Goal: Task Accomplishment & Management: Manage account settings

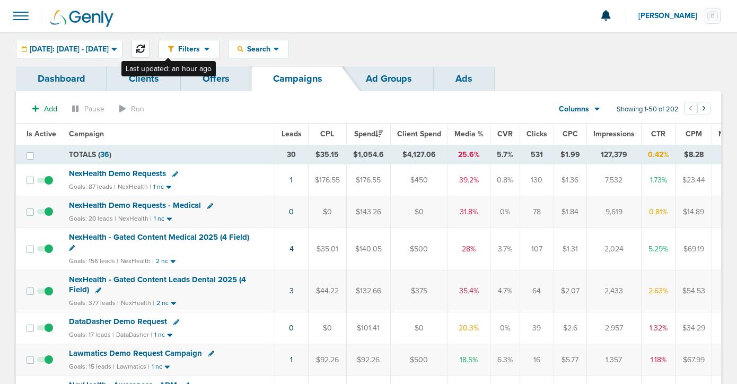
click at [145, 51] on icon at bounding box center [140, 49] width 8 height 8
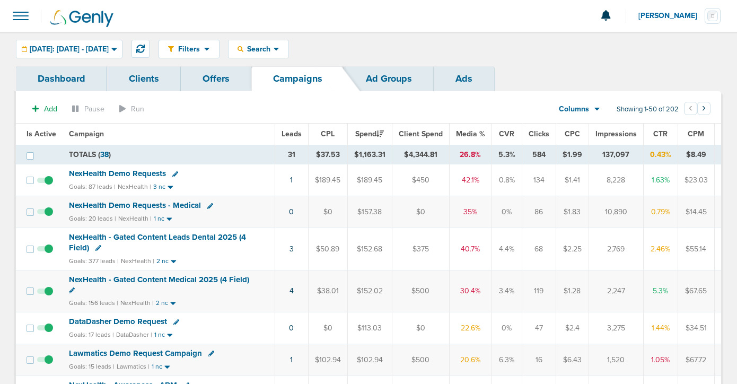
click at [145, 172] on span "NexHealth Demo Requests" at bounding box center [117, 174] width 97 height 10
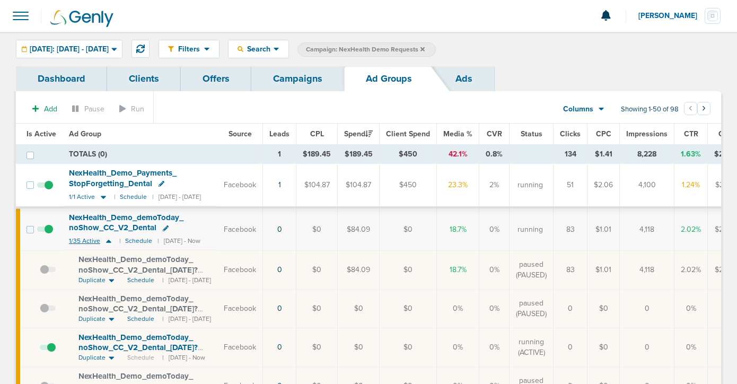
click at [106, 242] on icon at bounding box center [108, 240] width 11 height 9
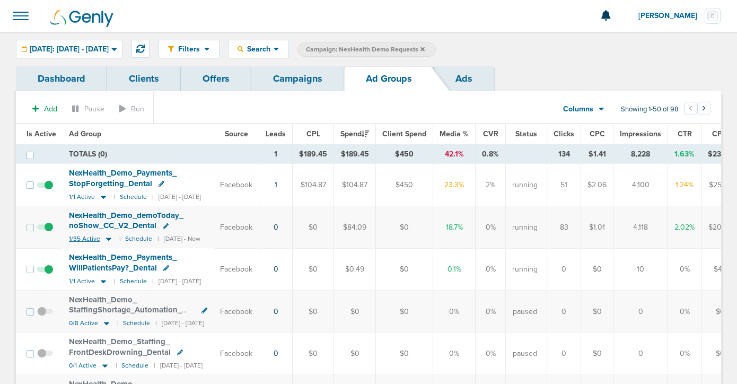
click at [109, 240] on icon at bounding box center [108, 238] width 11 height 9
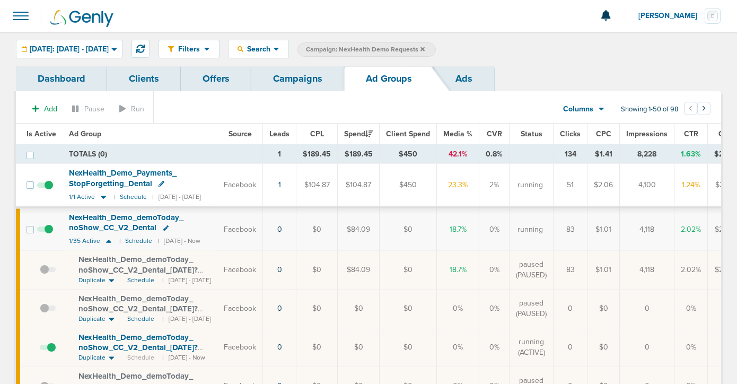
click at [49, 190] on span at bounding box center [45, 190] width 16 height 0
click at [45, 187] on input "checkbox" at bounding box center [45, 187] width 0 height 0
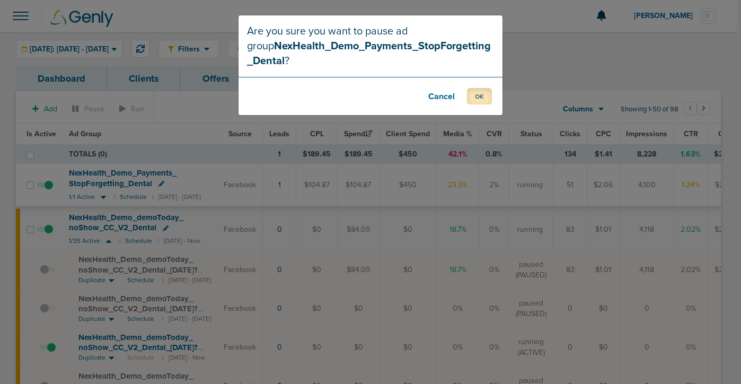
click at [475, 100] on button "OK" at bounding box center [479, 96] width 25 height 16
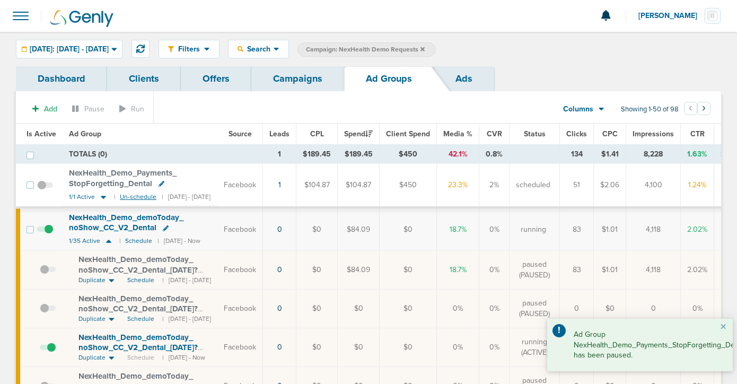
click at [132, 200] on small "Un-schedule" at bounding box center [138, 197] width 37 height 8
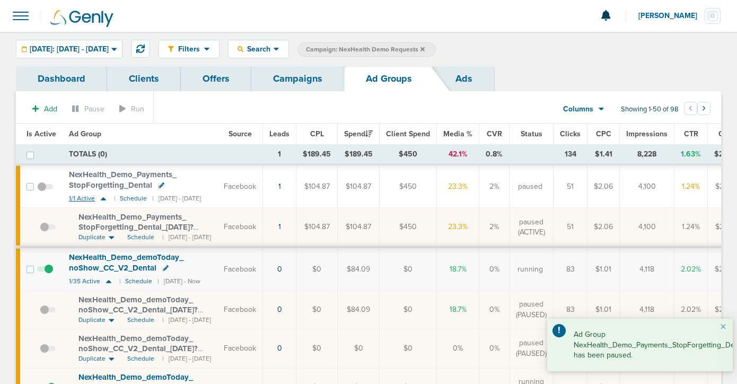
click at [103, 200] on icon at bounding box center [103, 198] width 11 height 9
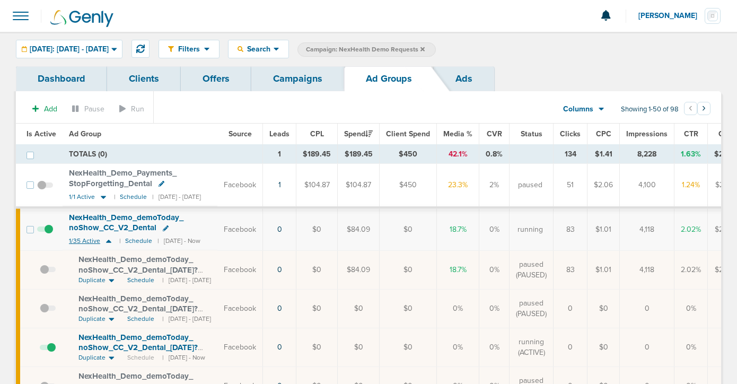
click at [108, 240] on icon at bounding box center [108, 240] width 11 height 9
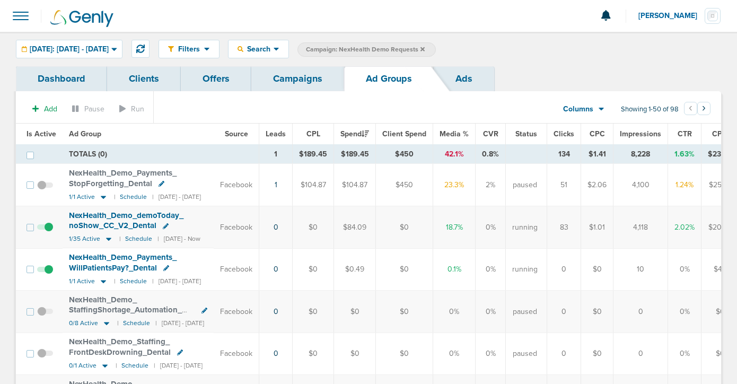
click at [291, 77] on link "Campaigns" at bounding box center [297, 78] width 93 height 25
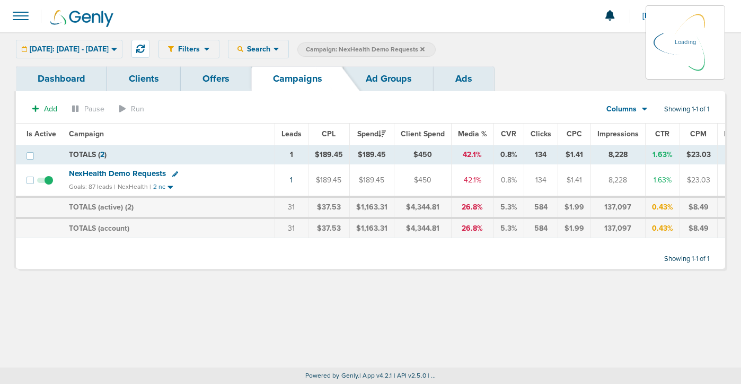
click at [425, 49] on icon at bounding box center [422, 49] width 4 height 4
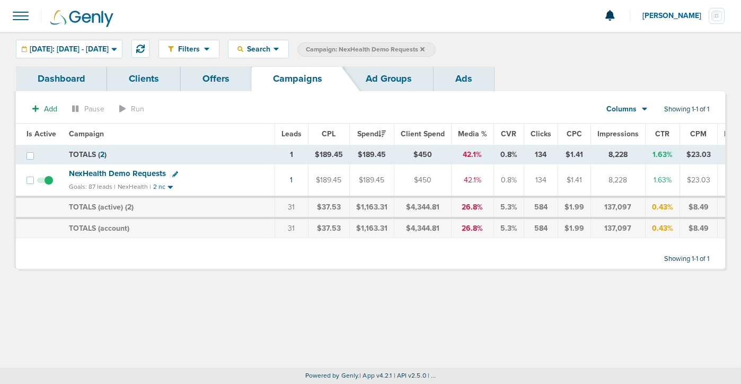
click at [425, 48] on icon at bounding box center [422, 49] width 4 height 4
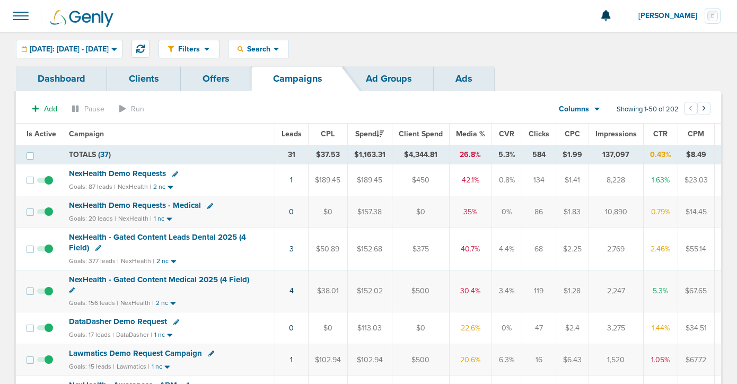
click at [107, 175] on span "NexHealth Demo Requests" at bounding box center [117, 174] width 97 height 10
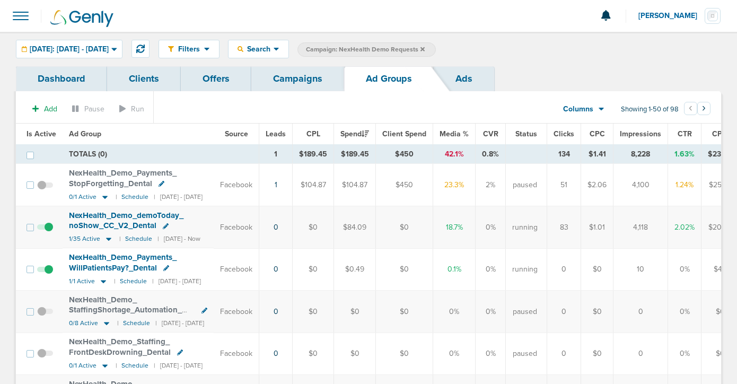
scroll to position [41, 0]
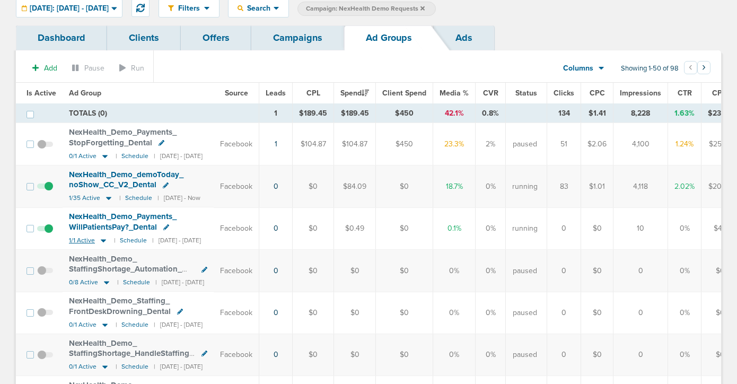
click at [102, 241] on icon at bounding box center [103, 240] width 11 height 9
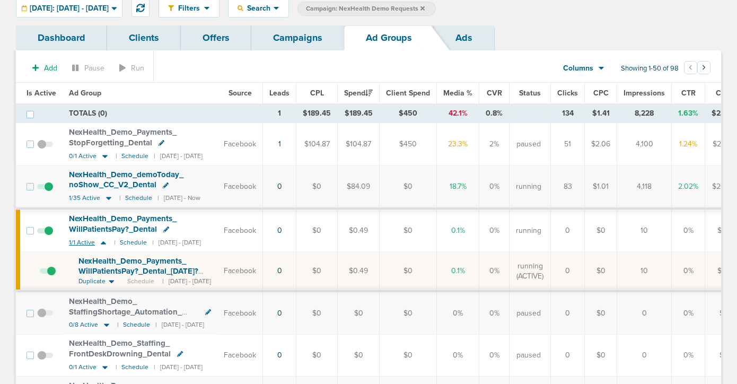
click at [102, 241] on icon at bounding box center [103, 242] width 5 height 3
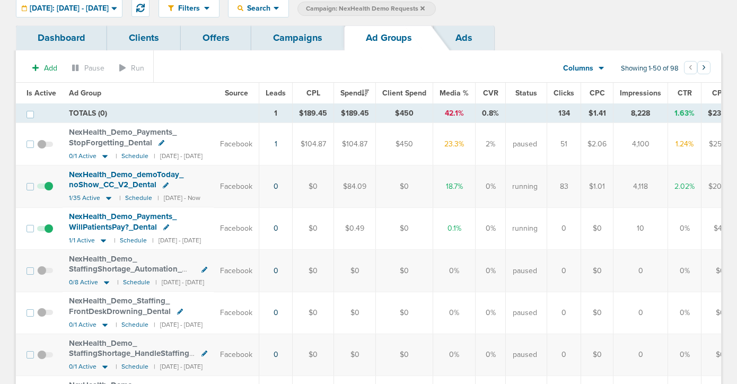
click at [320, 43] on link "Campaigns" at bounding box center [297, 37] width 93 height 25
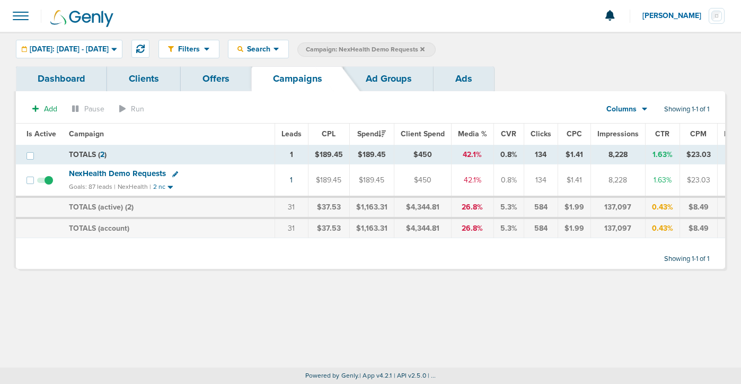
click at [425, 47] on icon at bounding box center [422, 49] width 4 height 6
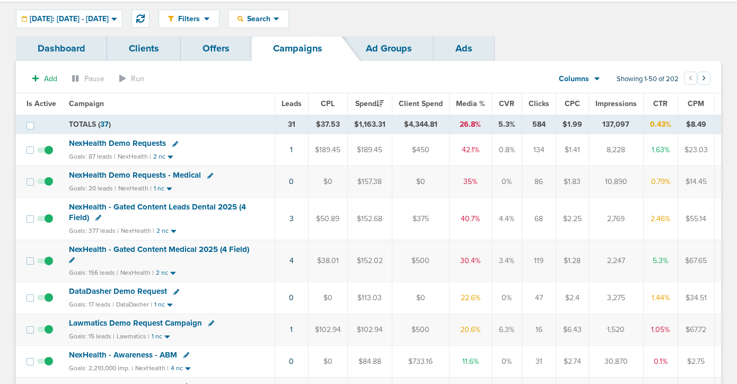
scroll to position [29, 0]
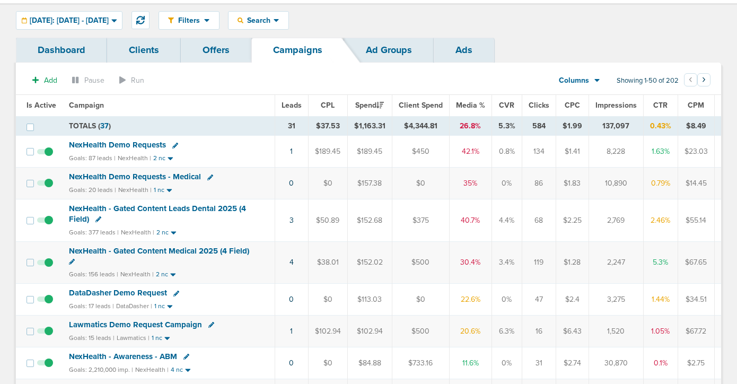
click at [183, 249] on span "NexHealth - Gated Content Medical 2025 (4 Field)" at bounding box center [159, 251] width 180 height 10
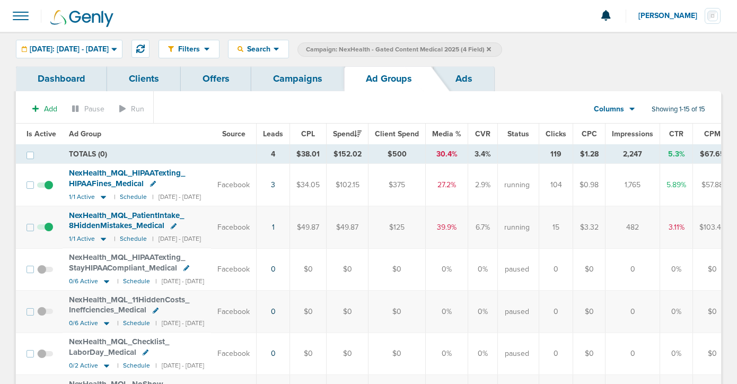
click at [285, 88] on link "Campaigns" at bounding box center [297, 78] width 93 height 25
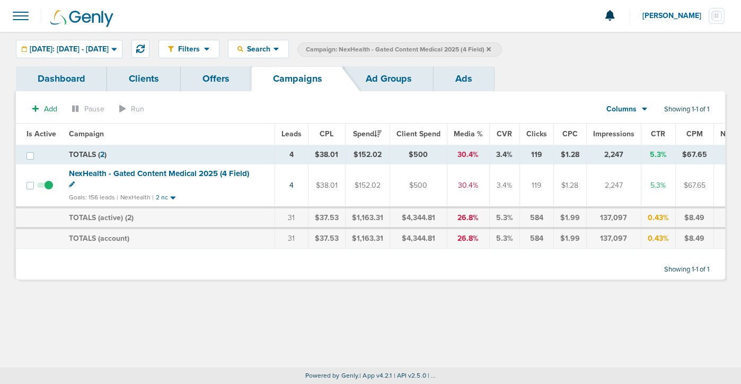
click at [491, 49] on icon at bounding box center [489, 49] width 4 height 4
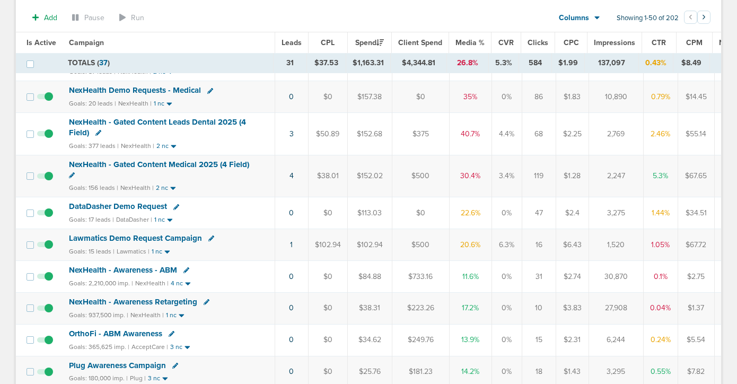
scroll to position [118, 0]
click at [111, 210] on span "DataDasher Demo Request" at bounding box center [118, 206] width 98 height 10
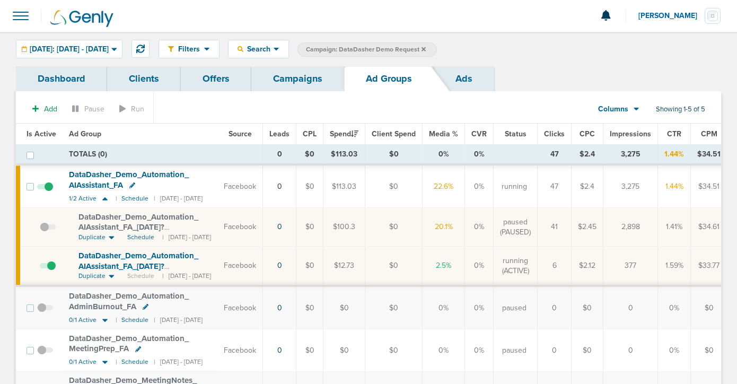
click at [286, 84] on link "Campaigns" at bounding box center [297, 78] width 93 height 25
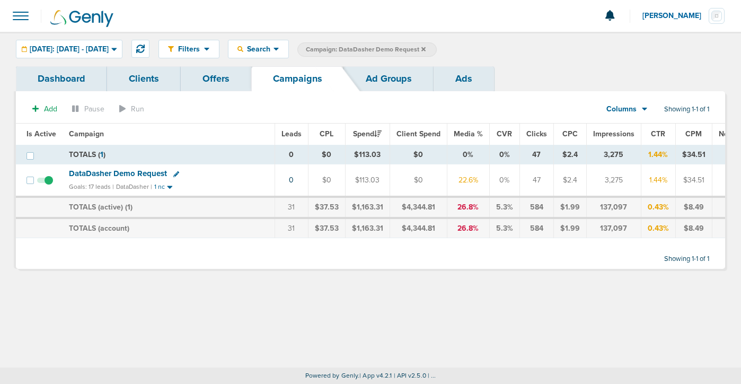
click at [426, 48] on icon at bounding box center [423, 49] width 4 height 4
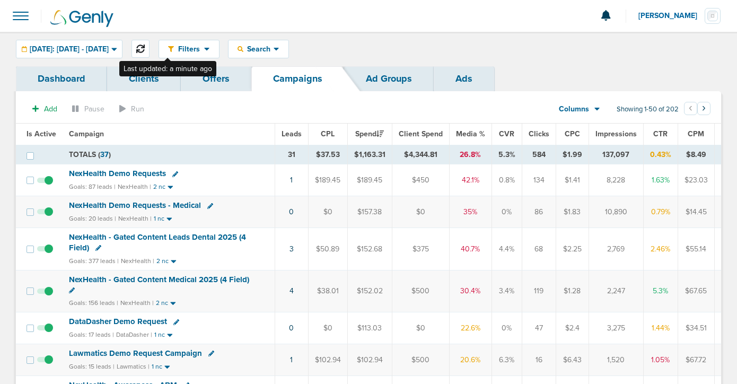
click at [145, 48] on icon at bounding box center [140, 49] width 8 height 8
click at [118, 206] on span "NexHealth Demo Requests - Medical" at bounding box center [135, 205] width 132 height 10
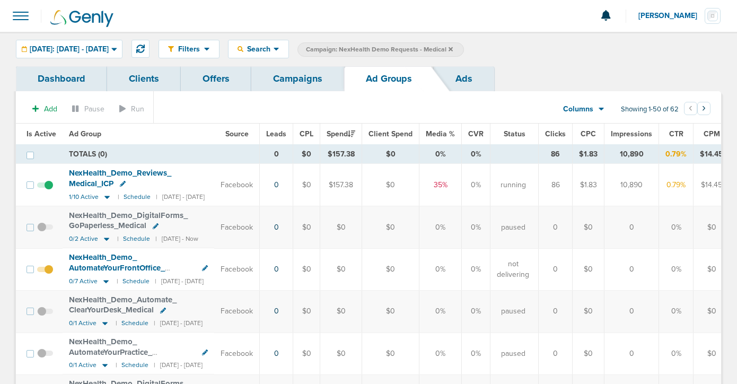
click at [48, 190] on span at bounding box center [45, 190] width 16 height 0
click at [45, 187] on input "checkbox" at bounding box center [45, 187] width 0 height 0
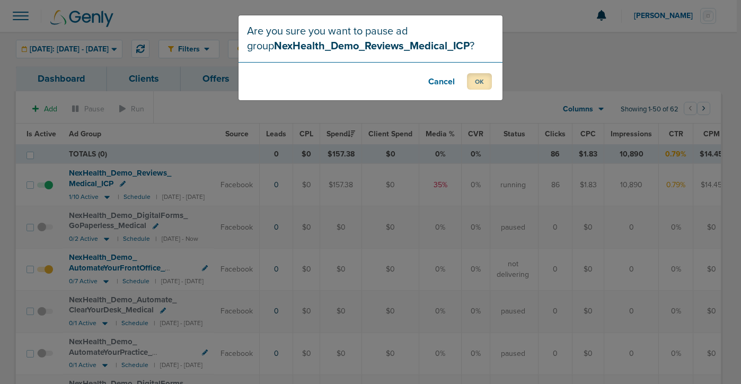
click at [476, 82] on button "OK" at bounding box center [479, 81] width 25 height 16
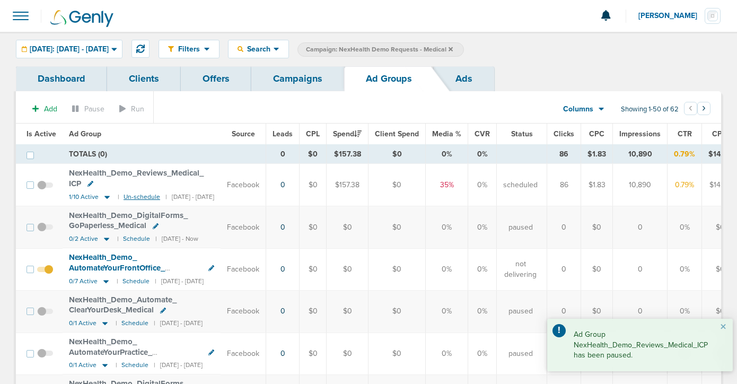
click at [130, 193] on small "Un-schedule" at bounding box center [141, 197] width 37 height 8
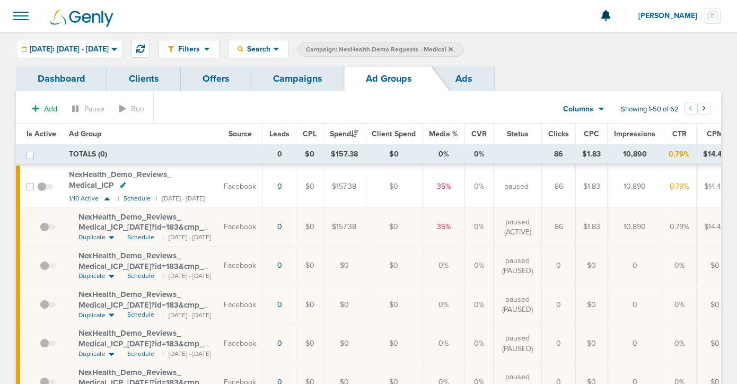
click at [304, 77] on link "Campaigns" at bounding box center [297, 78] width 93 height 25
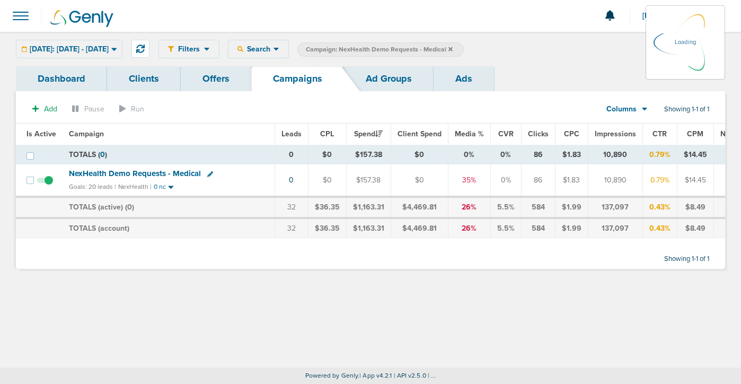
click at [453, 49] on icon at bounding box center [450, 49] width 4 height 4
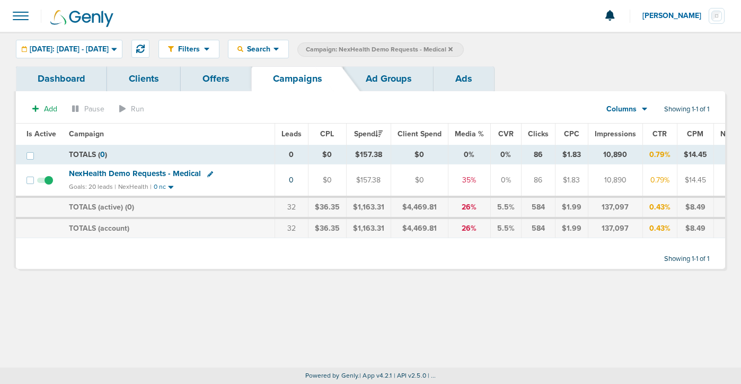
click at [453, 49] on icon at bounding box center [450, 49] width 4 height 6
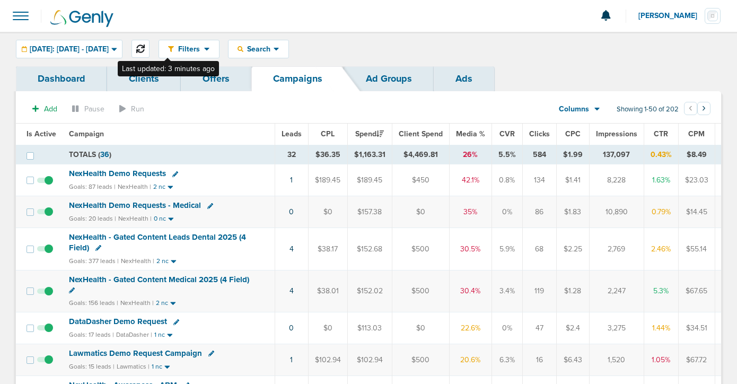
click at [145, 45] on icon at bounding box center [140, 49] width 8 height 8
click at [289, 291] on link "5" at bounding box center [291, 290] width 4 height 9
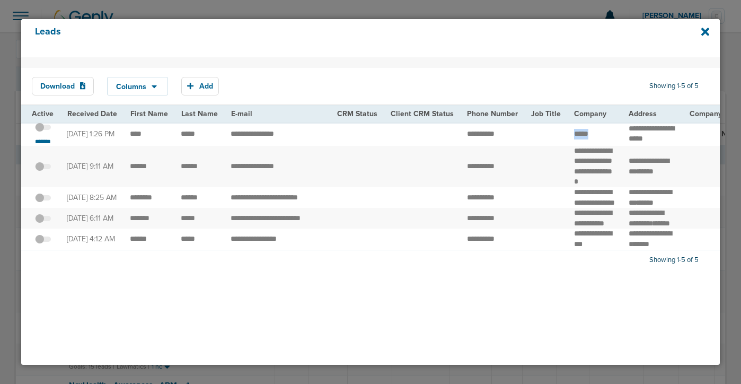
drag, startPoint x: 585, startPoint y: 139, endPoint x: 547, endPoint y: 138, distance: 37.6
drag, startPoint x: 136, startPoint y: 136, endPoint x: 200, endPoint y: 135, distance: 64.1
click at [200, 135] on td "*****" at bounding box center [199, 134] width 50 height 24
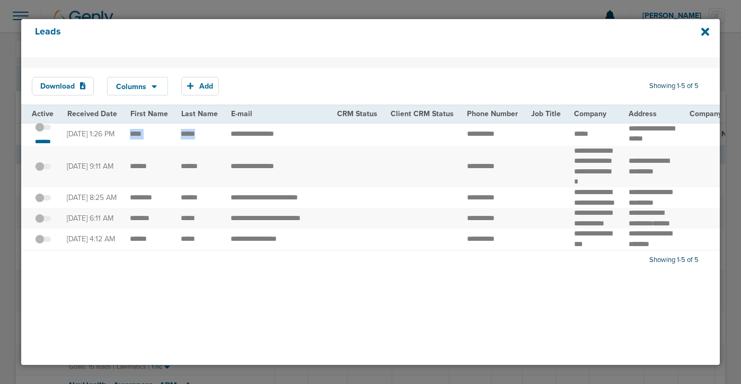
drag, startPoint x: 206, startPoint y: 138, endPoint x: 127, endPoint y: 134, distance: 79.6
drag, startPoint x: 664, startPoint y: 137, endPoint x: 620, endPoint y: 128, distance: 45.0
click at [622, 128] on td "******** ******** *****" at bounding box center [652, 134] width 61 height 24
copy td "******** ********"
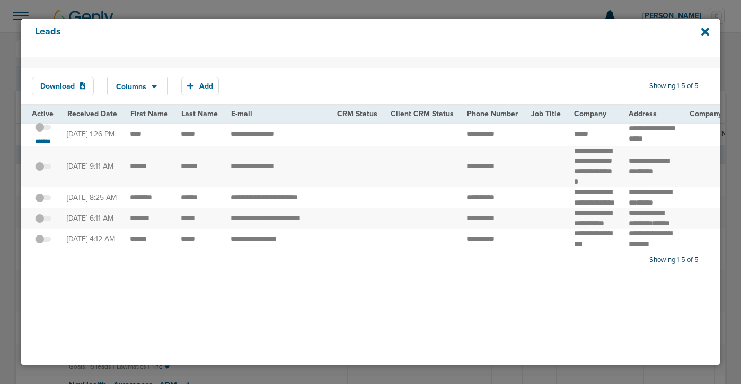
click at [45, 142] on small "*******" at bounding box center [43, 141] width 22 height 8
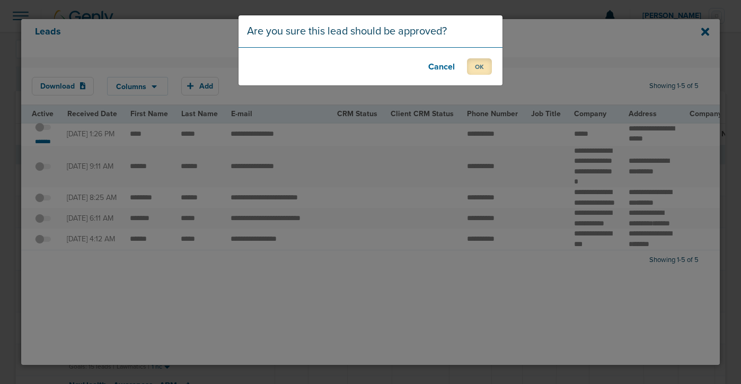
click at [480, 65] on button "OK" at bounding box center [479, 66] width 25 height 16
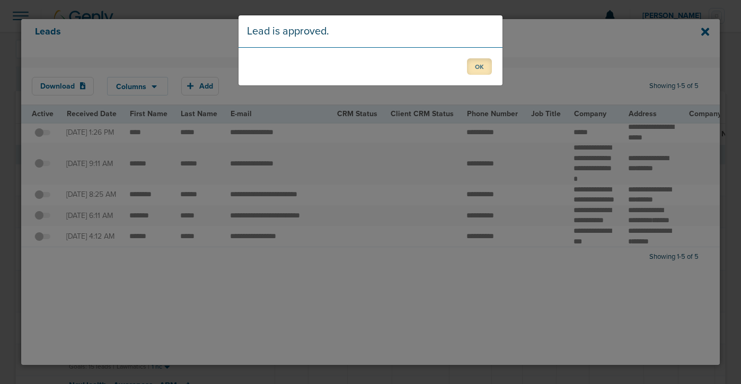
click at [481, 65] on button "OK" at bounding box center [479, 66] width 25 height 16
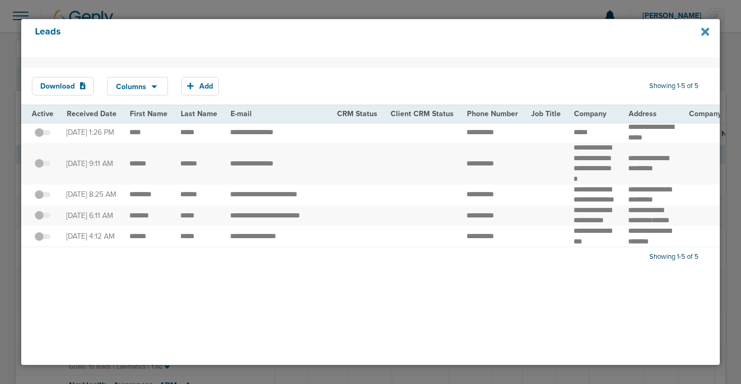
click at [706, 31] on icon at bounding box center [705, 32] width 8 height 8
click at [707, 34] on icon at bounding box center [705, 32] width 8 height 8
click at [704, 31] on icon at bounding box center [705, 32] width 8 height 8
click at [702, 32] on icon at bounding box center [705, 32] width 8 height 12
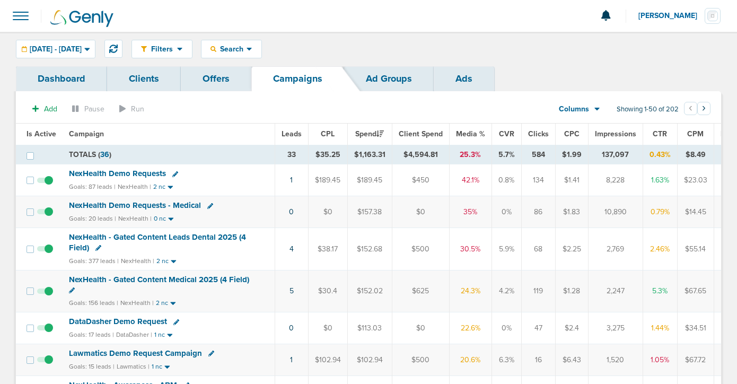
click at [159, 279] on span "NexHealth - Gated Content Medical 2025 (4 Field)" at bounding box center [159, 280] width 180 height 10
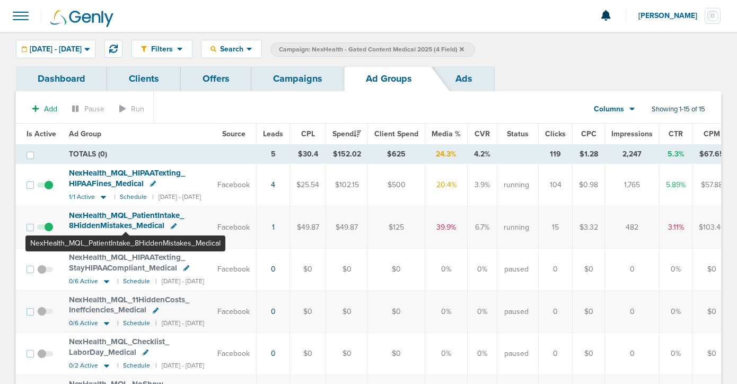
click at [126, 224] on span "NexHealth_ MQL_ PatientIntake_ 8HiddenMistakes_ Medical" at bounding box center [126, 220] width 115 height 20
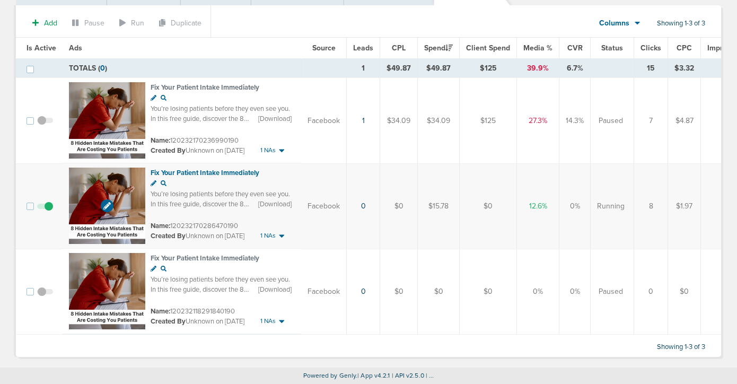
click at [122, 193] on img at bounding box center [107, 205] width 76 height 76
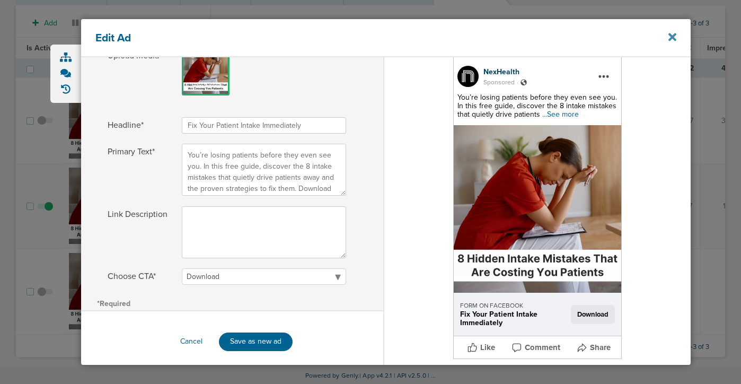
click at [672, 36] on icon at bounding box center [672, 37] width 8 height 8
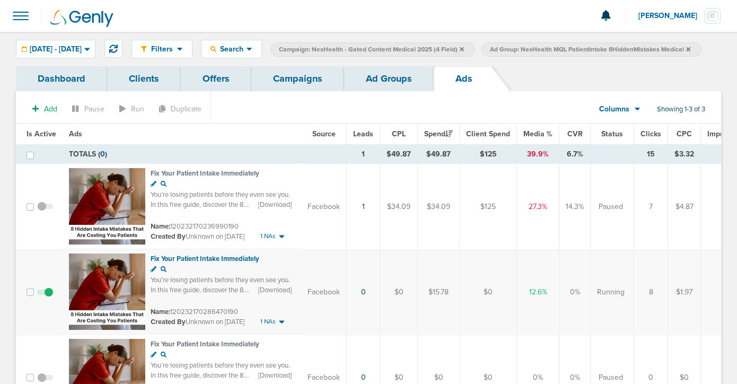
click at [303, 91] on link "Campaigns" at bounding box center [297, 78] width 93 height 25
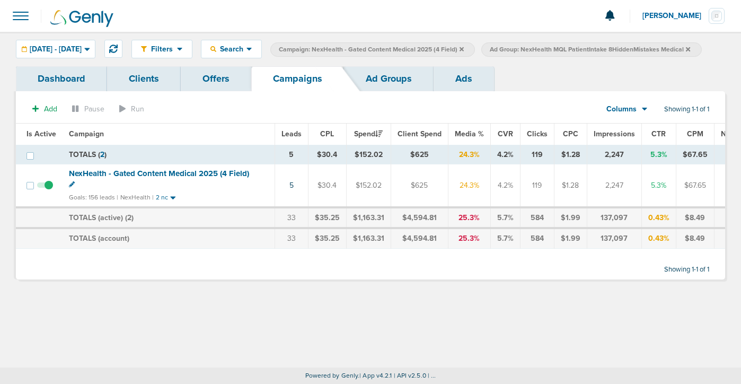
click at [686, 51] on icon at bounding box center [688, 49] width 4 height 4
click at [464, 47] on icon at bounding box center [461, 49] width 4 height 6
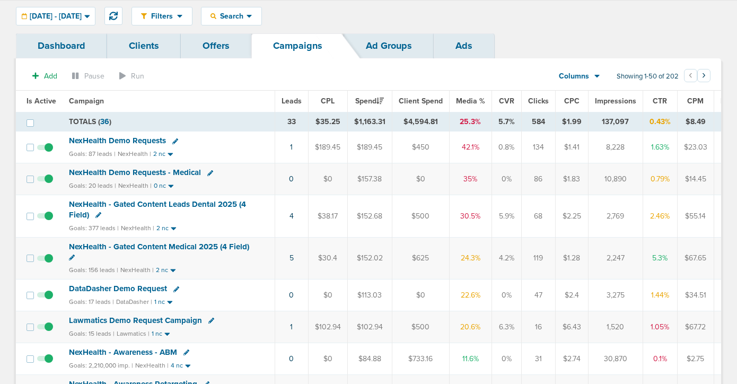
scroll to position [37, 0]
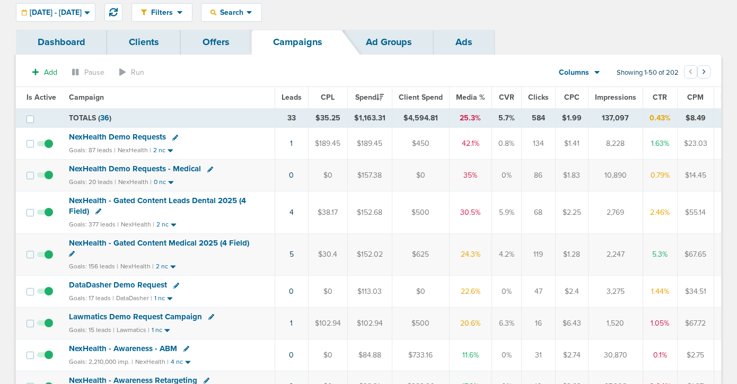
click at [157, 240] on span "NexHealth - Gated Content Medical 2025 (4 Field)" at bounding box center [159, 243] width 180 height 10
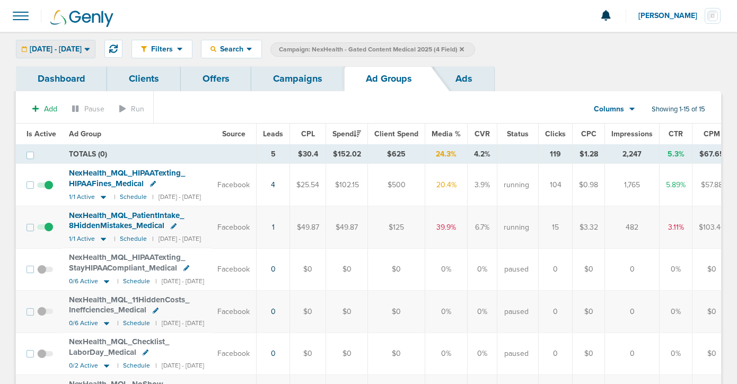
click at [82, 47] on span "[DATE] - [DATE]" at bounding box center [56, 49] width 52 height 7
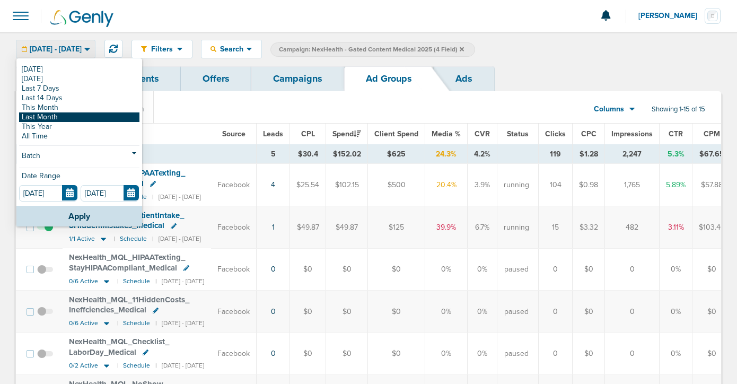
click at [75, 119] on link "Last Month" at bounding box center [79, 117] width 120 height 10
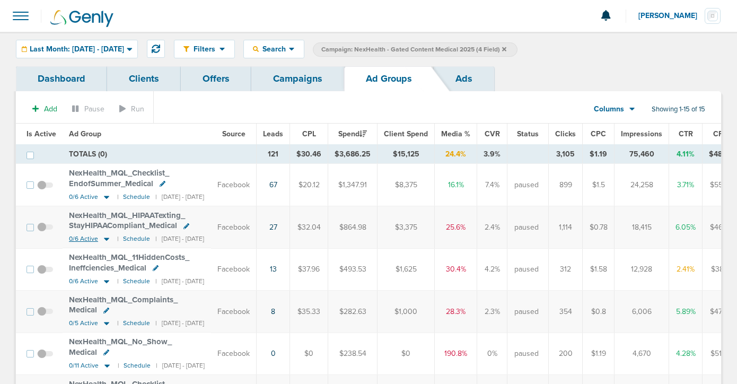
click at [104, 236] on icon at bounding box center [106, 238] width 11 height 9
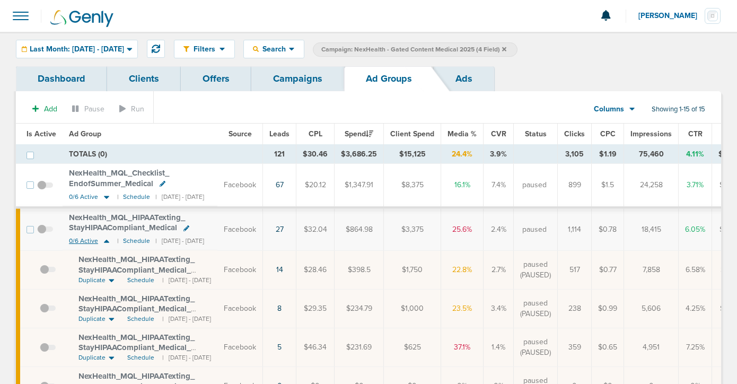
click at [104, 236] on icon at bounding box center [106, 240] width 11 height 9
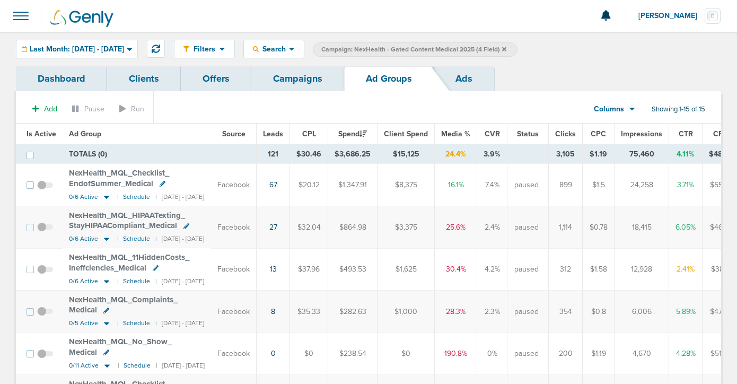
click at [125, 222] on span "NexHealth_ MQL_ HIPAATexting_ StayHIPAACompliant_ Medical" at bounding box center [127, 220] width 116 height 20
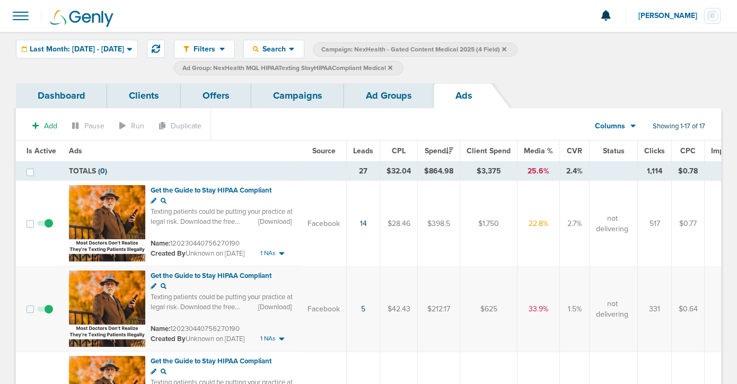
click at [309, 92] on link "Campaigns" at bounding box center [297, 95] width 93 height 25
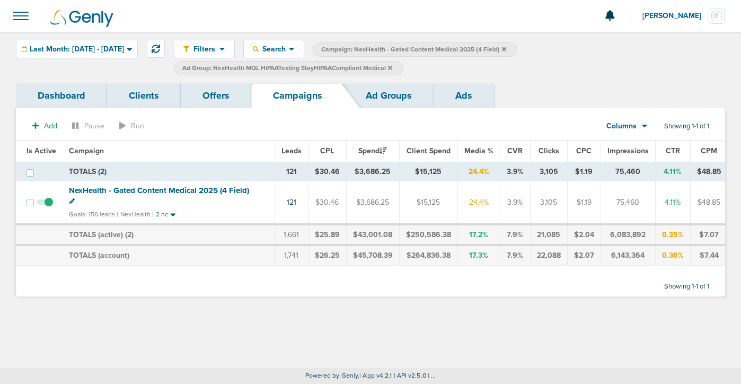
click at [403, 66] on label "Ad Group: NexHealth MQL HIPAATexting StayHIPAACompliant Medical" at bounding box center [288, 68] width 229 height 14
click at [392, 65] on icon at bounding box center [390, 68] width 4 height 6
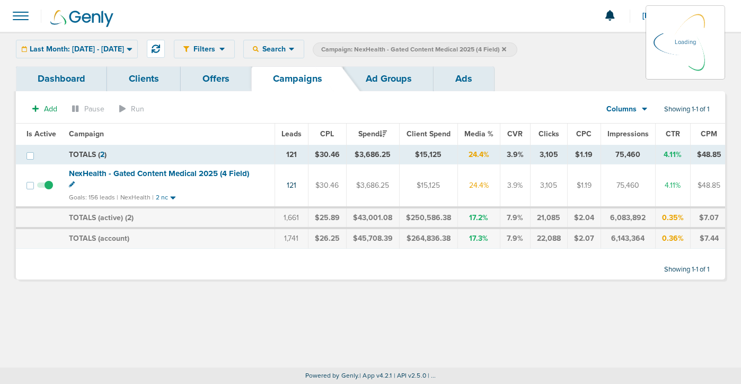
click at [506, 49] on icon at bounding box center [504, 49] width 4 height 6
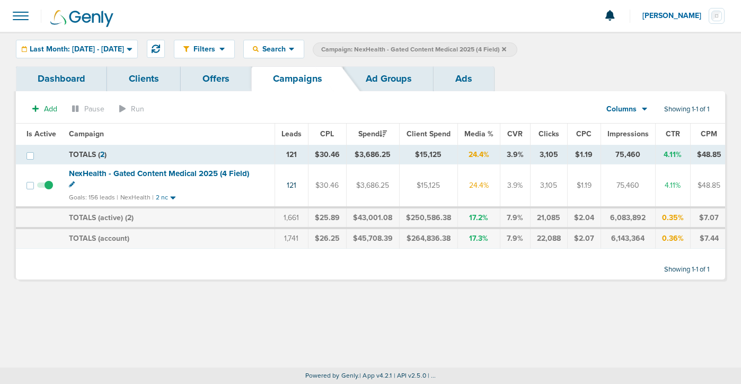
click at [506, 49] on icon at bounding box center [504, 49] width 4 height 4
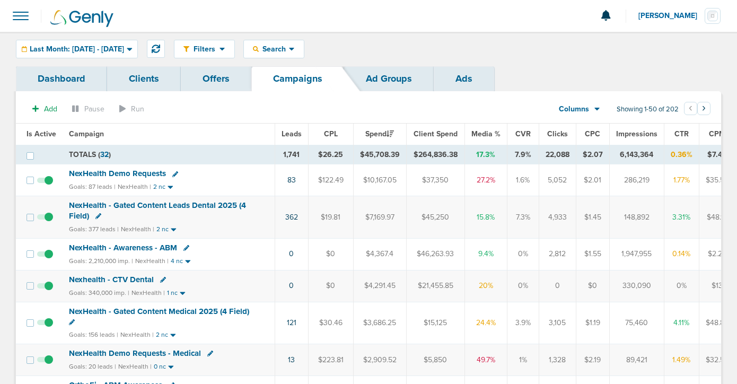
click at [159, 206] on span "NexHealth - Gated Content Leads Dental 2025 (4 Field)" at bounding box center [157, 210] width 177 height 20
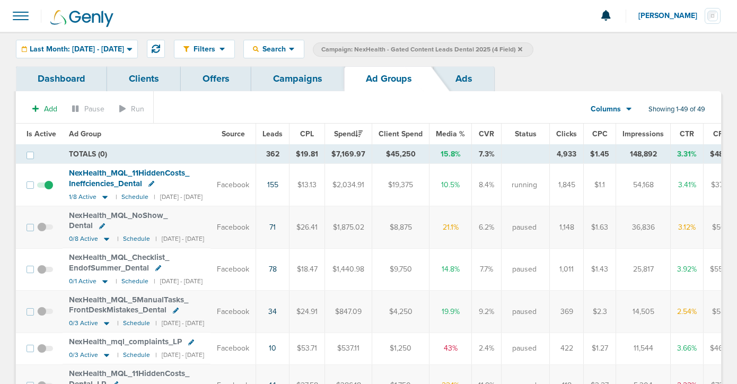
click at [457, 80] on link "Ads" at bounding box center [464, 78] width 60 height 25
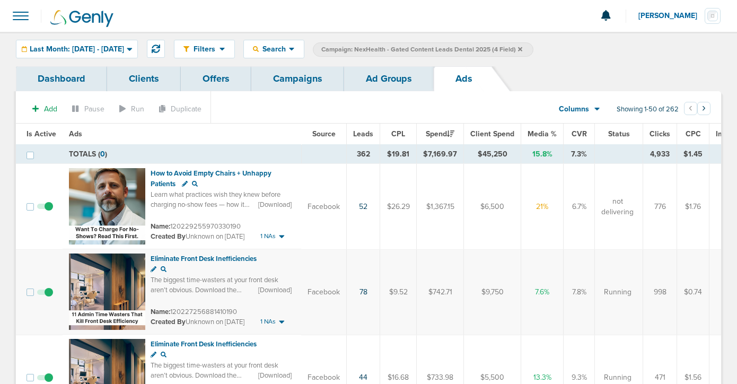
click at [367, 81] on link "Ad Groups" at bounding box center [389, 78] width 90 height 25
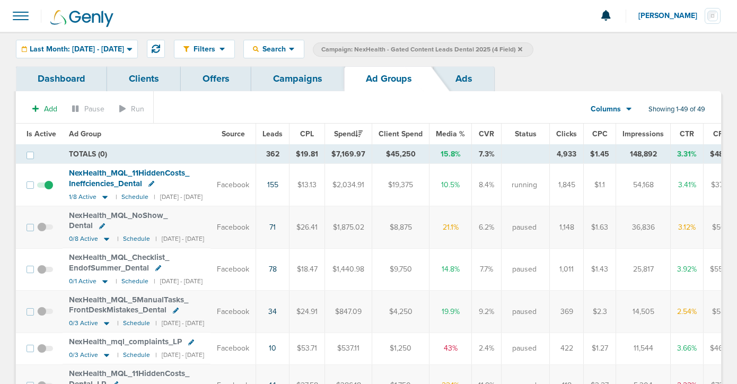
click at [297, 79] on link "Campaigns" at bounding box center [297, 78] width 93 height 25
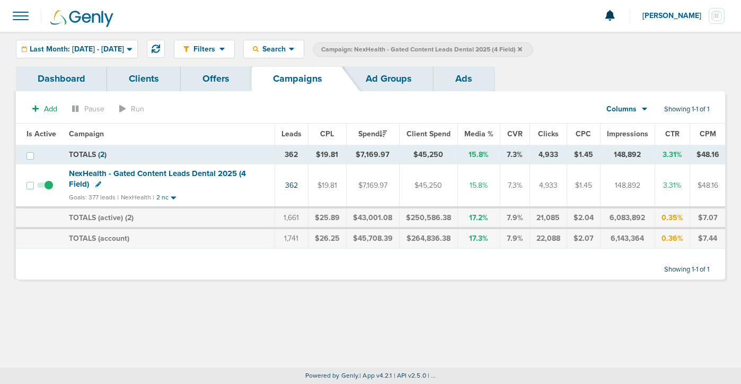
click at [522, 48] on icon at bounding box center [520, 49] width 4 height 4
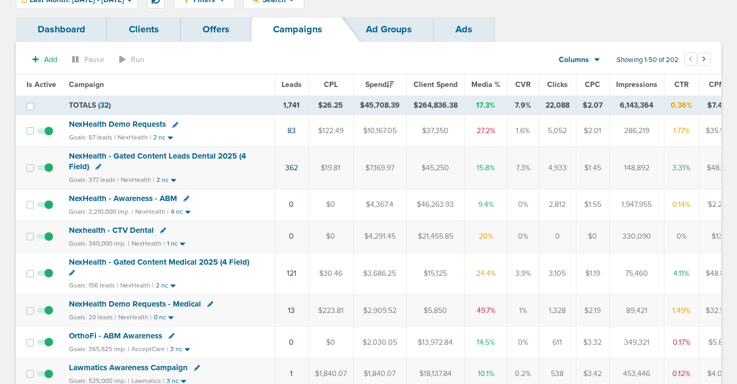
scroll to position [49, 0]
click at [126, 261] on span "NexHealth - Gated Content Medical 2025 (4 Field)" at bounding box center [159, 263] width 180 height 10
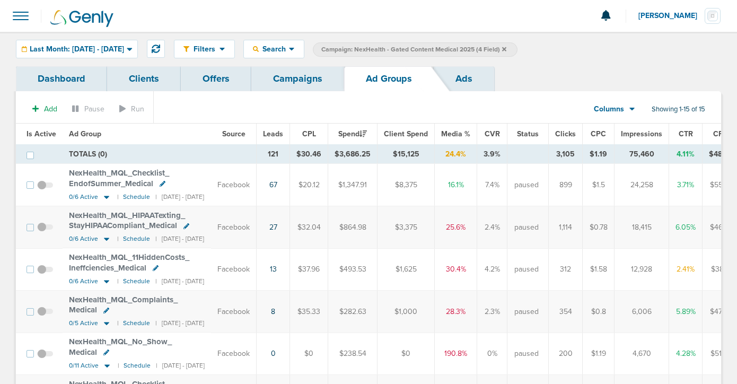
click at [468, 77] on link "Ads" at bounding box center [464, 78] width 60 height 25
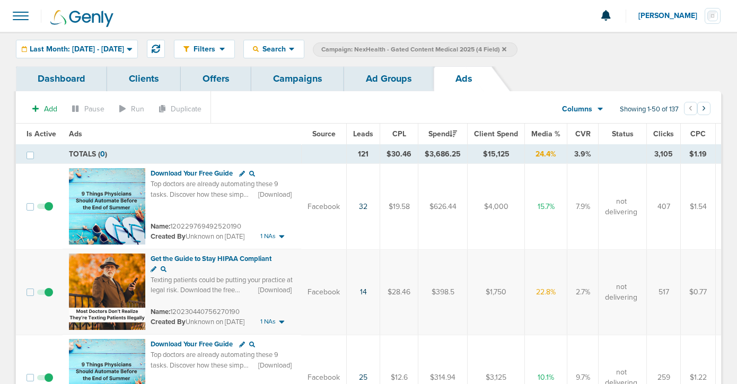
click at [361, 135] on span "Leads" at bounding box center [363, 133] width 20 height 9
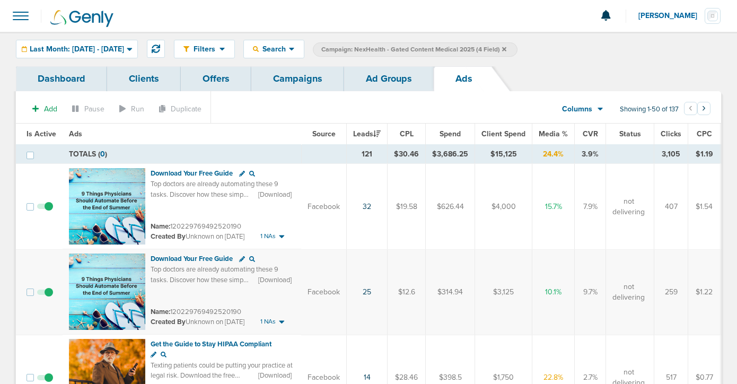
click at [295, 83] on link "Campaigns" at bounding box center [297, 78] width 93 height 25
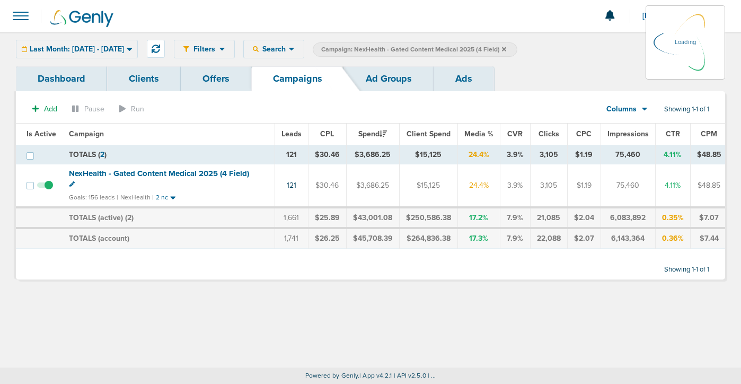
click at [506, 49] on icon at bounding box center [504, 49] width 4 height 4
click at [506, 47] on icon at bounding box center [504, 49] width 4 height 6
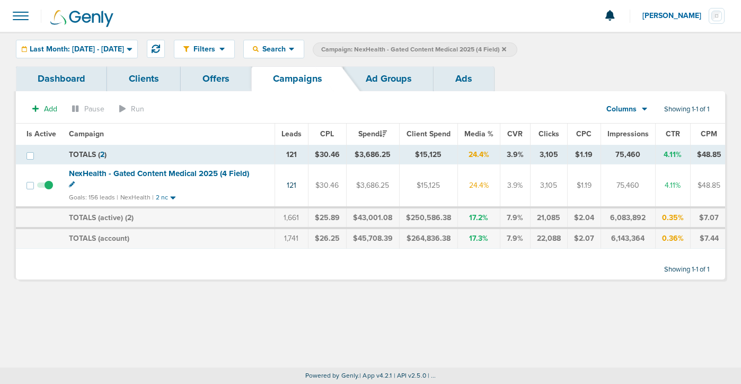
click at [517, 47] on label "Campaign: NexHealth - Gated Content Medical 2025 (4 Field)" at bounding box center [415, 49] width 205 height 14
click at [506, 51] on icon at bounding box center [504, 49] width 4 height 6
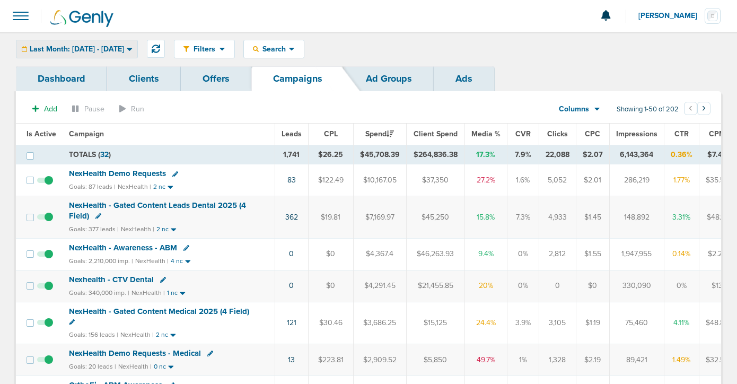
click at [99, 46] on span "Last Month: [DATE] - [DATE]" at bounding box center [77, 49] width 94 height 7
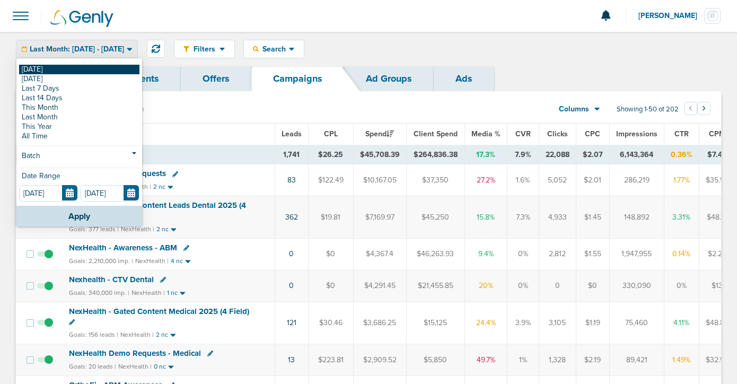
click at [93, 70] on link "[DATE]" at bounding box center [79, 70] width 120 height 10
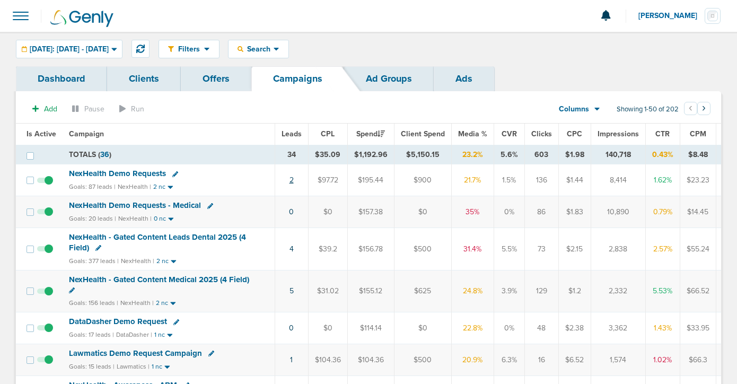
click at [290, 181] on link "2" at bounding box center [291, 179] width 4 height 9
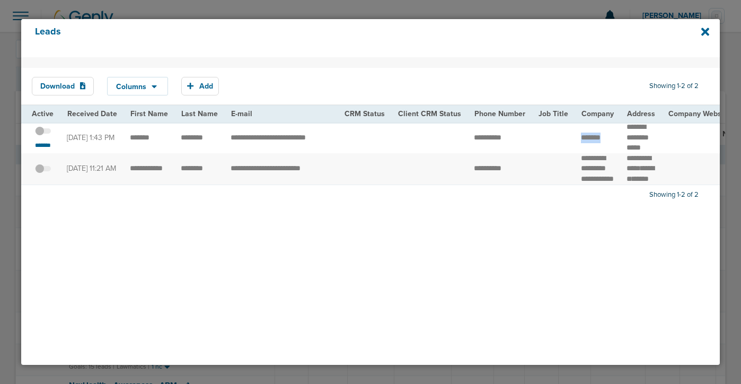
drag, startPoint x: 600, startPoint y: 138, endPoint x: 568, endPoint y: 134, distance: 33.1
click at [574, 134] on td "*******" at bounding box center [597, 137] width 46 height 31
drag, startPoint x: 638, startPoint y: 139, endPoint x: 619, endPoint y: 127, distance: 22.2
click at [620, 127] on td "******* ******** *****" at bounding box center [640, 137] width 41 height 31
drag, startPoint x: 644, startPoint y: 135, endPoint x: 616, endPoint y: 128, distance: 29.1
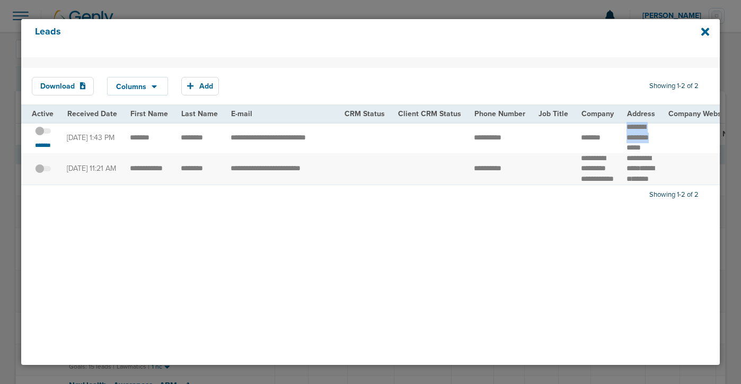
click at [620, 128] on td "******* ******** *****" at bounding box center [640, 137] width 41 height 31
copy td "******* ********"
drag, startPoint x: 227, startPoint y: 136, endPoint x: 328, endPoint y: 140, distance: 101.3
click at [328, 140] on td "**********" at bounding box center [280, 137] width 113 height 31
copy td "**********"
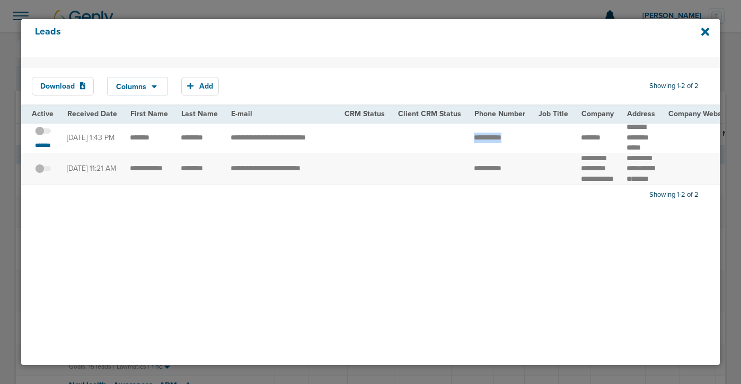
drag, startPoint x: 513, startPoint y: 137, endPoint x: 459, endPoint y: 131, distance: 53.8
click at [706, 30] on icon at bounding box center [705, 32] width 8 height 8
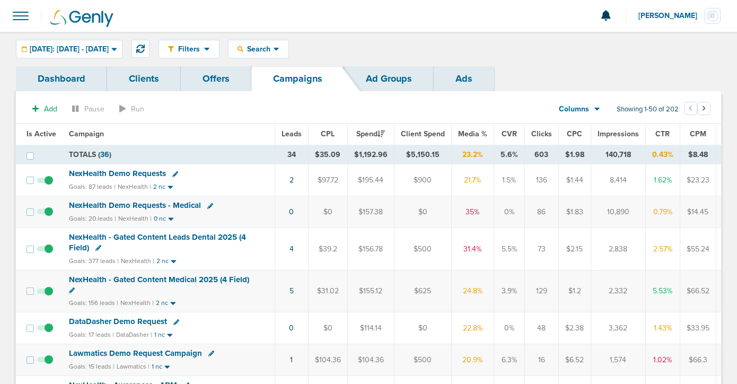
click at [149, 173] on span "NexHealth Demo Requests" at bounding box center [117, 174] width 97 height 10
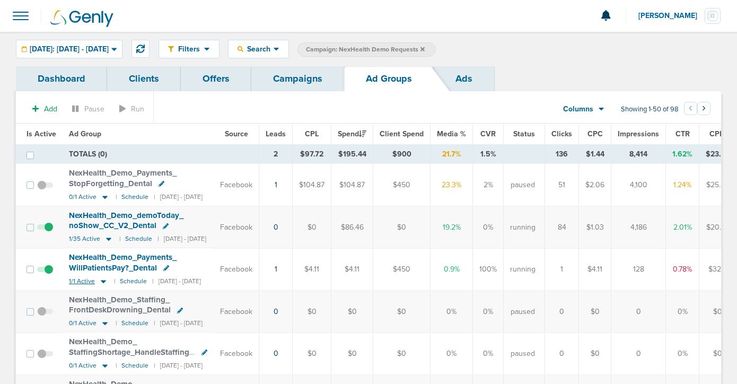
click at [103, 280] on icon at bounding box center [103, 281] width 5 height 3
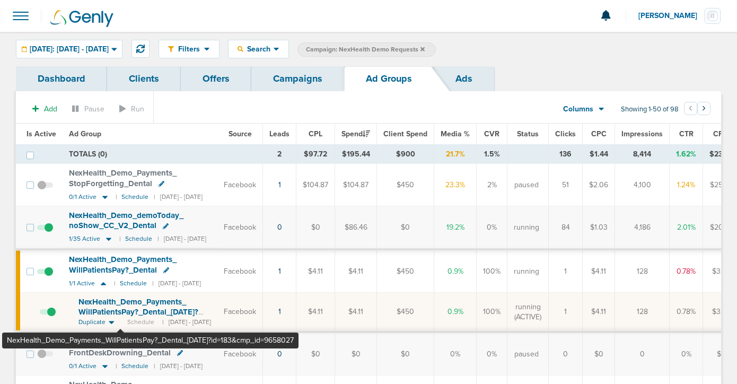
click at [120, 307] on span "NexHealth_ Demo_ Payments_ WillPatientsPay?_ Dental_ [DATE]?id=183&cmp_ id=9658…" at bounding box center [138, 312] width 120 height 30
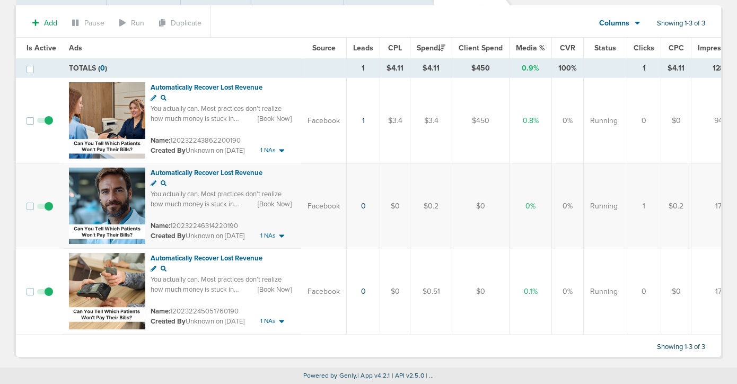
click at [49, 126] on span at bounding box center [45, 126] width 16 height 0
click at [45, 123] on input "checkbox" at bounding box center [45, 123] width 0 height 0
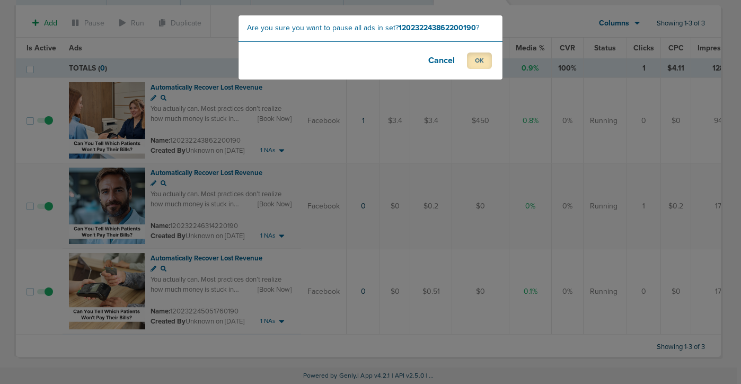
click at [478, 65] on button "OK" at bounding box center [479, 60] width 25 height 16
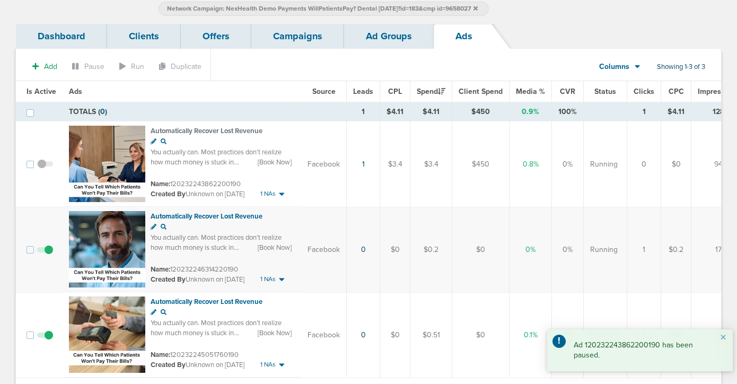
scroll to position [51, 0]
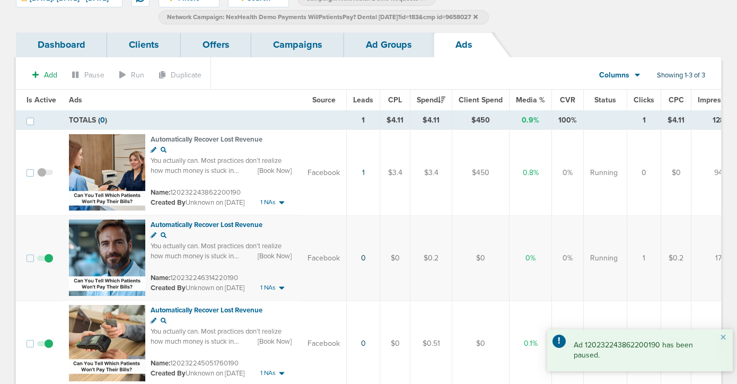
click at [364, 172] on td "1" at bounding box center [363, 173] width 33 height 86
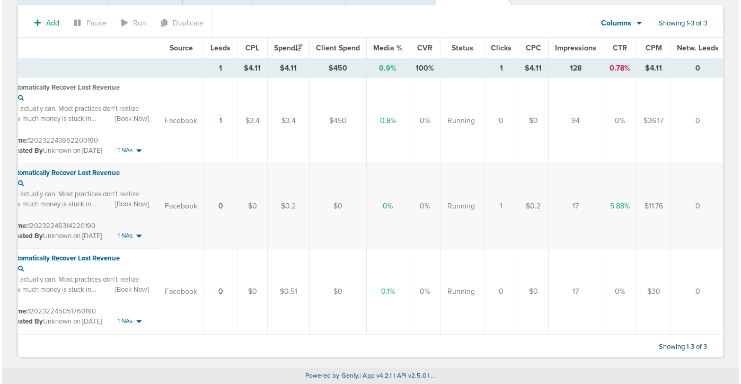
scroll to position [0, 0]
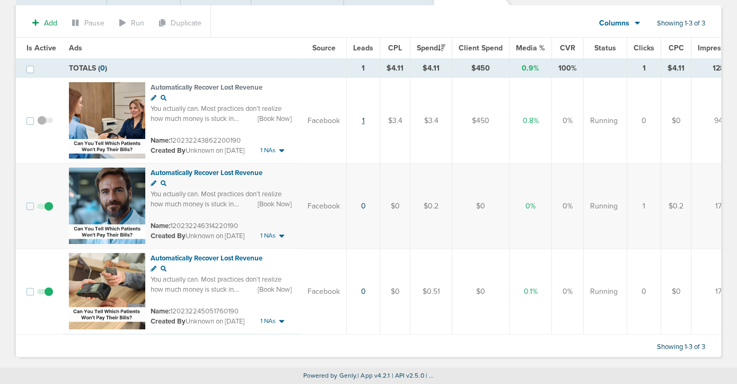
click at [362, 118] on link "1" at bounding box center [363, 120] width 3 height 9
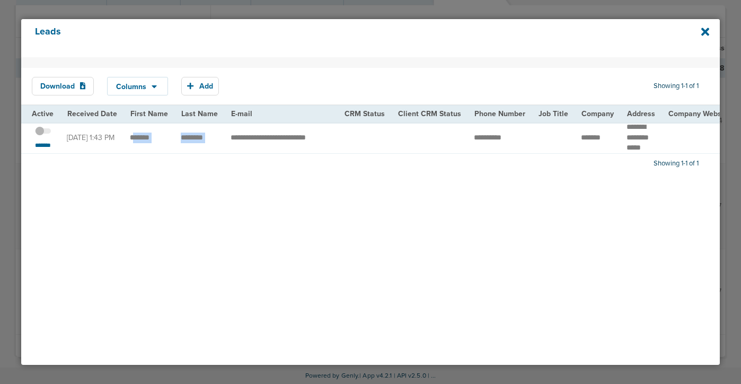
drag, startPoint x: 131, startPoint y: 135, endPoint x: 229, endPoint y: 137, distance: 97.6
click at [590, 134] on td "*******" at bounding box center [597, 137] width 46 height 31
drag, startPoint x: 599, startPoint y: 135, endPoint x: 574, endPoint y: 136, distance: 25.4
click at [574, 136] on td "*******" at bounding box center [597, 137] width 46 height 31
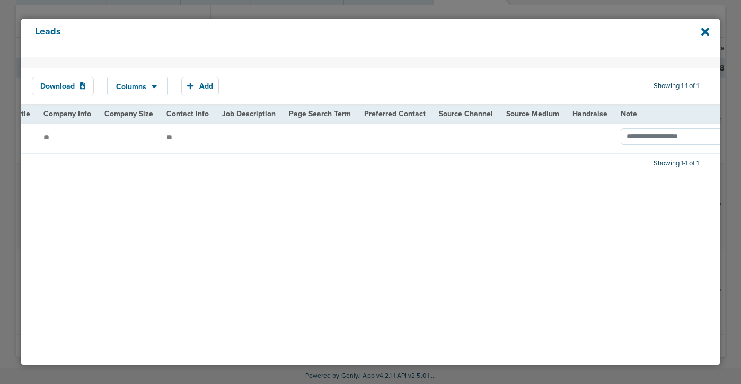
scroll to position [0, 1432]
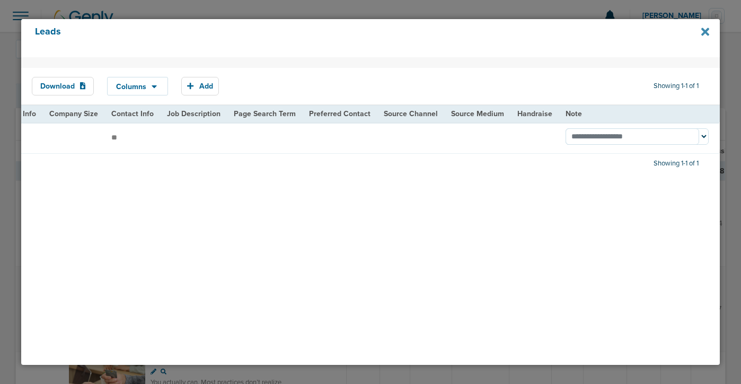
click at [704, 31] on icon at bounding box center [705, 32] width 8 height 8
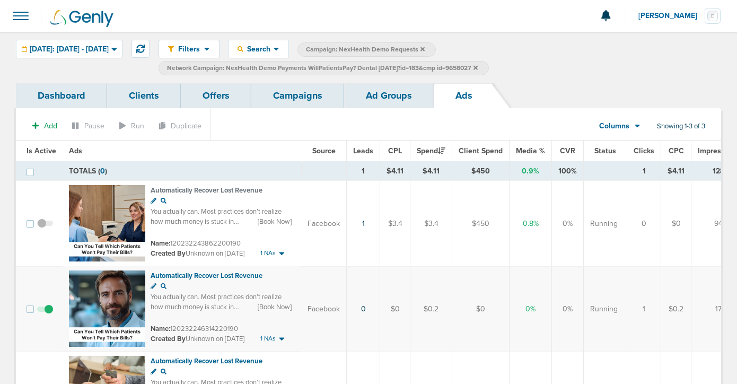
click at [368, 89] on link "Ad Groups" at bounding box center [389, 95] width 90 height 25
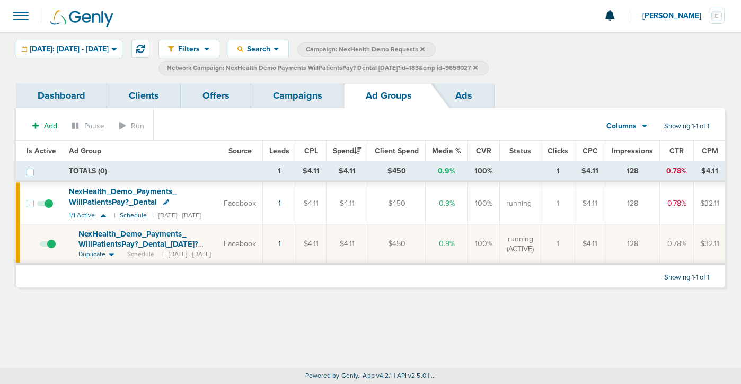
click at [293, 102] on link "Campaigns" at bounding box center [297, 95] width 93 height 25
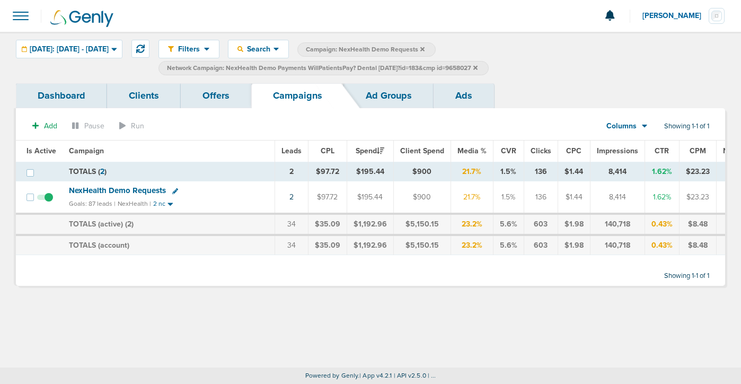
click at [478, 68] on icon at bounding box center [475, 68] width 4 height 6
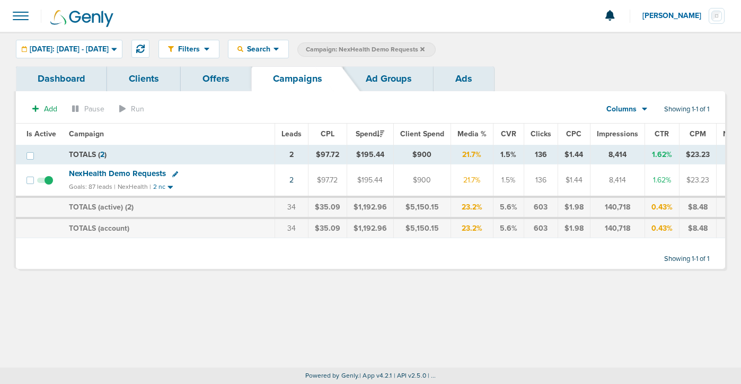
click at [436, 48] on label "Campaign: NexHealth Demo Requests" at bounding box center [366, 49] width 138 height 14
click at [425, 47] on icon at bounding box center [422, 49] width 4 height 6
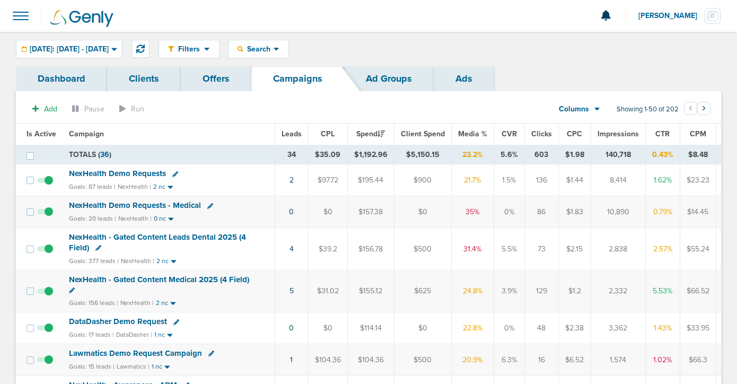
click at [141, 174] on span "NexHealth Demo Requests" at bounding box center [117, 174] width 97 height 10
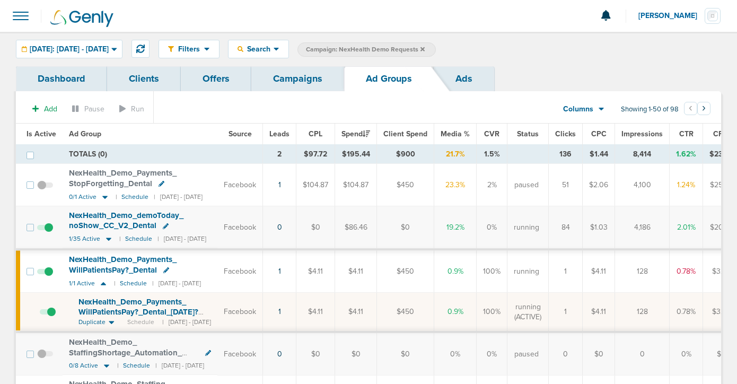
click at [112, 307] on span "NexHealth_ Demo_ Payments_ WillPatientsPay?_ Dental_ [DATE]?id=183&cmp_ id=9658…" at bounding box center [138, 312] width 120 height 30
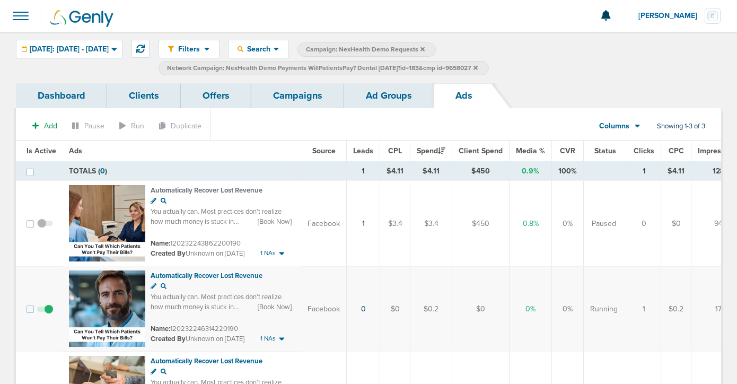
click at [396, 92] on link "Ad Groups" at bounding box center [389, 95] width 90 height 25
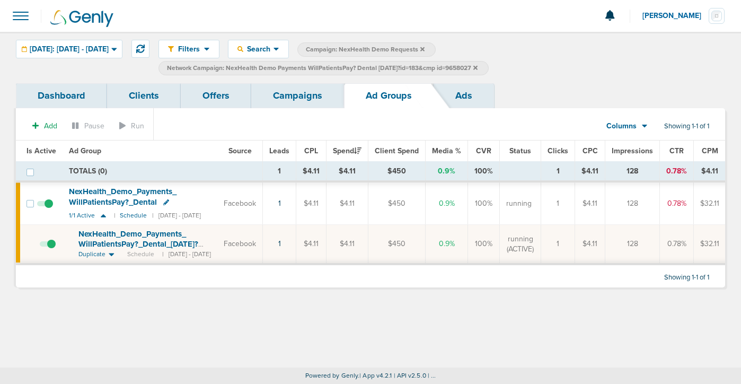
click at [277, 102] on link "Campaigns" at bounding box center [297, 95] width 93 height 25
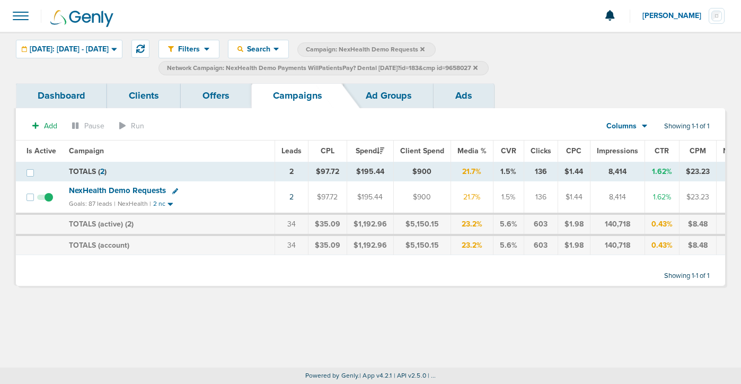
click at [478, 68] on icon at bounding box center [475, 68] width 4 height 6
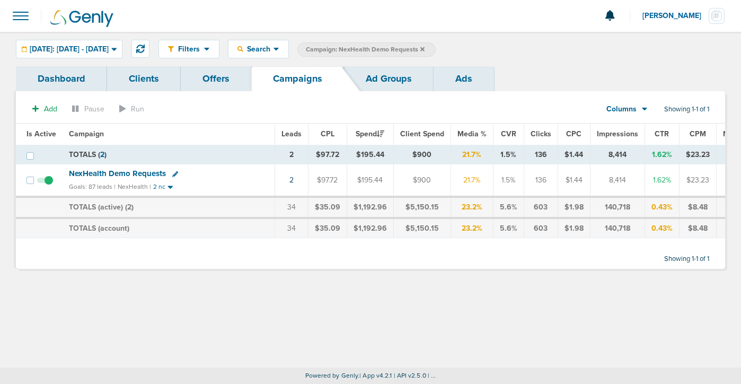
click at [154, 171] on span "NexHealth Demo Requests" at bounding box center [117, 174] width 97 height 10
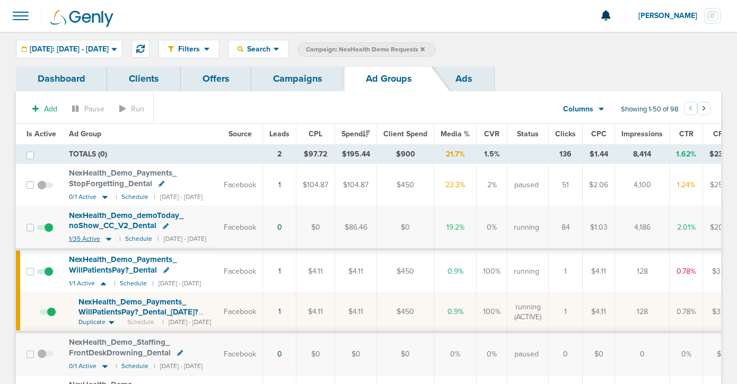
click at [107, 236] on icon at bounding box center [108, 238] width 11 height 9
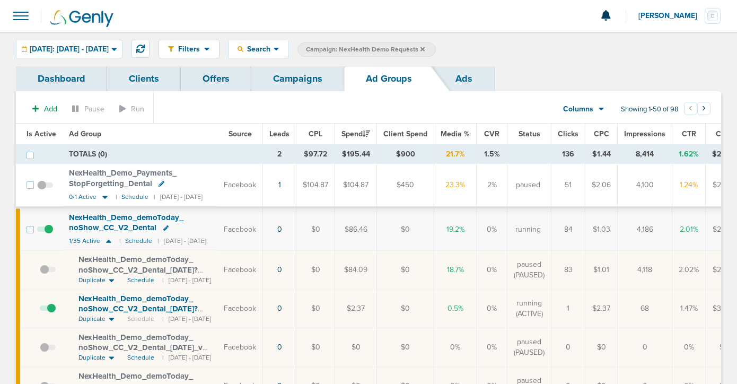
click at [48, 313] on span at bounding box center [48, 313] width 16 height 0
click at [40, 311] on input "checkbox" at bounding box center [40, 311] width 0 height 0
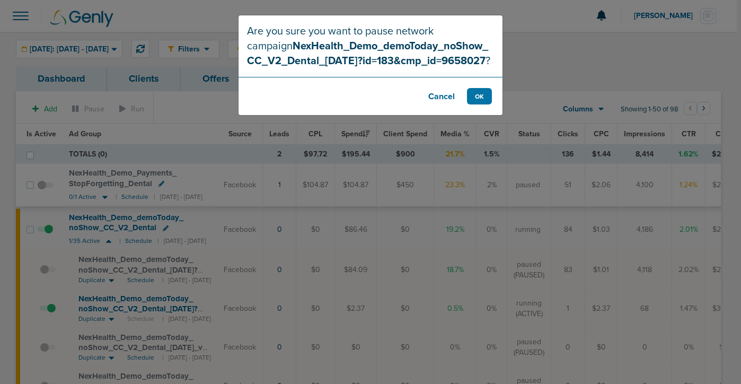
click at [440, 98] on button "Cancel" at bounding box center [441, 96] width 42 height 16
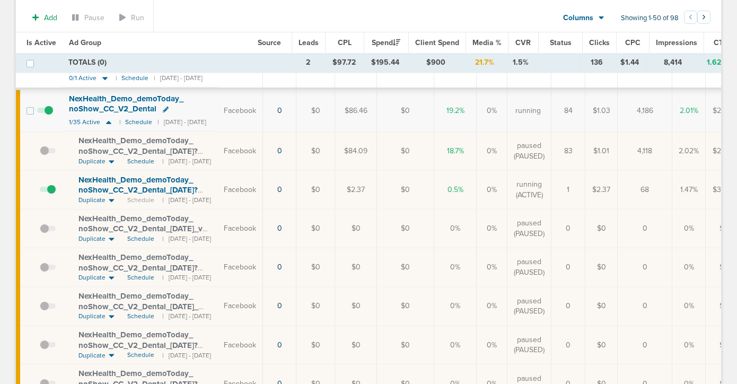
scroll to position [105, 0]
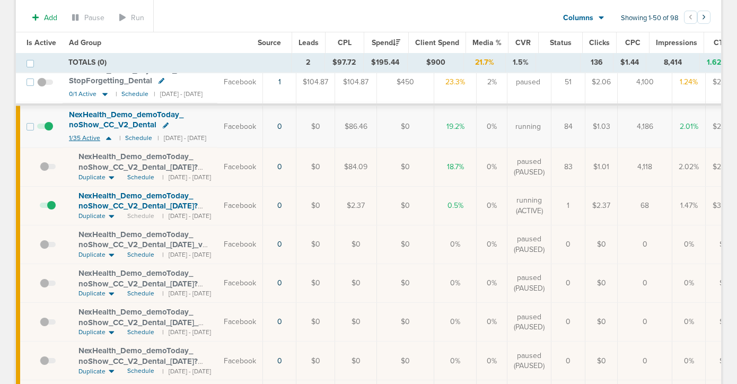
click at [108, 136] on icon at bounding box center [108, 138] width 11 height 9
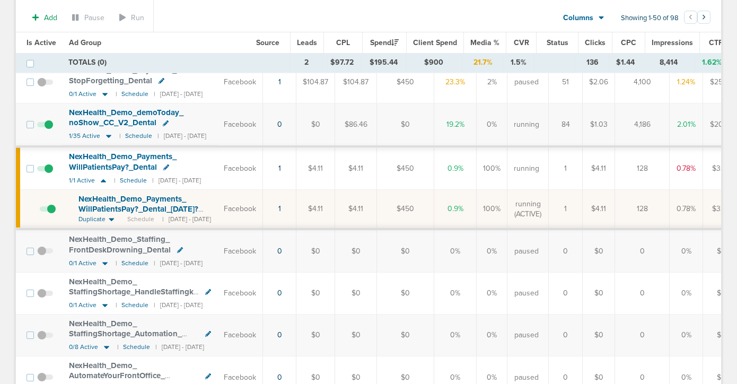
click at [48, 130] on span at bounding box center [45, 130] width 16 height 0
click at [45, 127] on input "checkbox" at bounding box center [45, 127] width 0 height 0
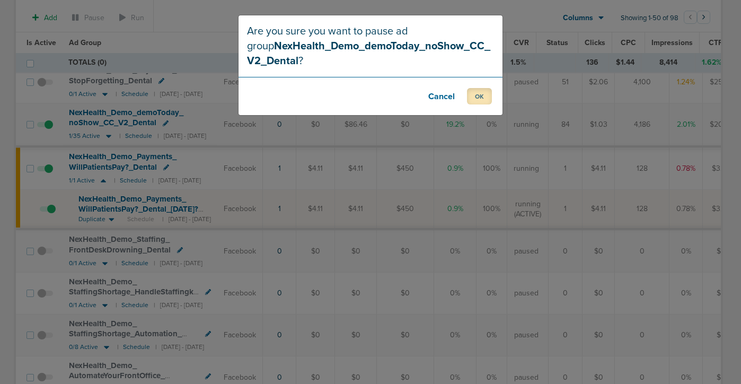
click at [478, 90] on button "OK" at bounding box center [479, 96] width 25 height 16
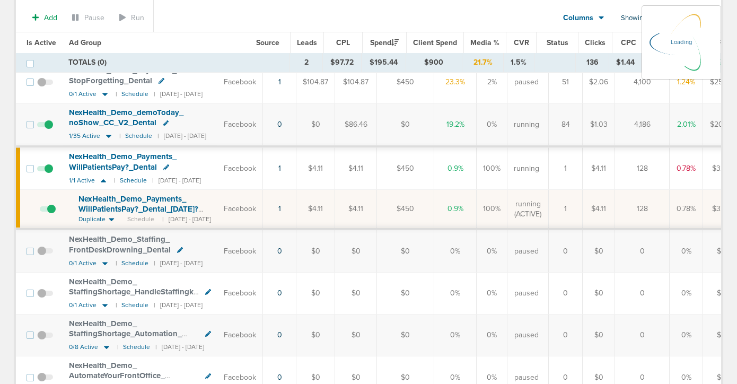
click at [118, 206] on span "NexHealth_ Demo_ Payments_ WillPatientsPay?_ Dental_ [DATE]?id=183&cmp_ id=9658…" at bounding box center [138, 209] width 120 height 30
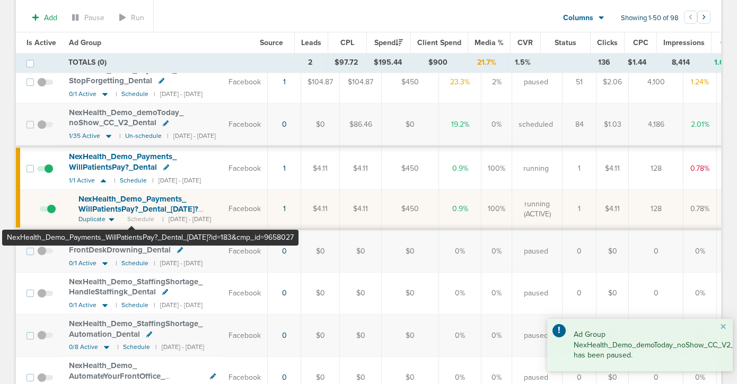
click at [131, 205] on span "NexHealth_ Demo_ Payments_ WillPatientsPay?_ Dental_ [DATE]?id=183&cmp_ id=9658…" at bounding box center [138, 209] width 120 height 30
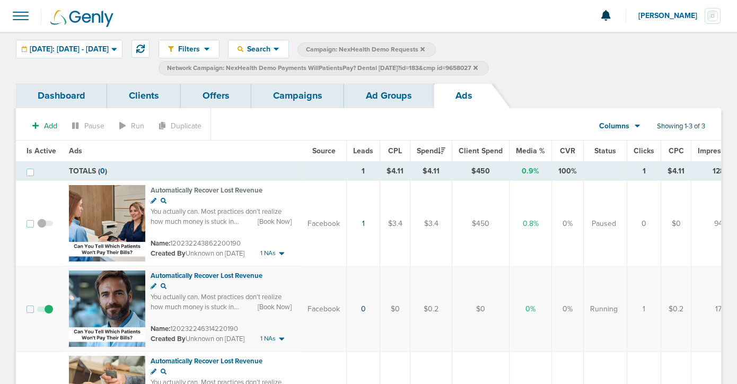
click at [392, 98] on link "Ad Groups" at bounding box center [389, 95] width 90 height 25
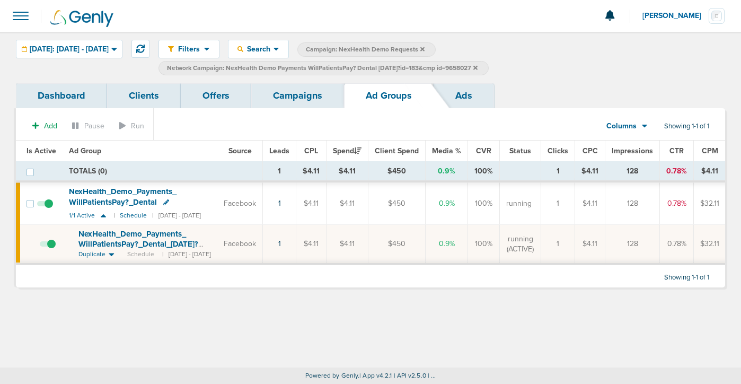
click at [294, 95] on link "Campaigns" at bounding box center [297, 95] width 93 height 25
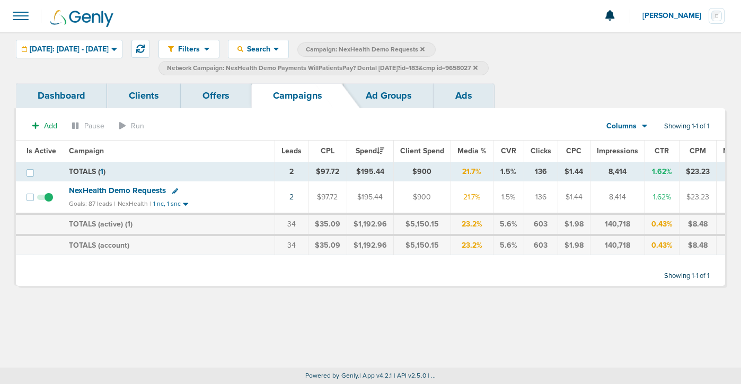
click at [135, 189] on span "NexHealth Demo Requests" at bounding box center [117, 190] width 97 height 10
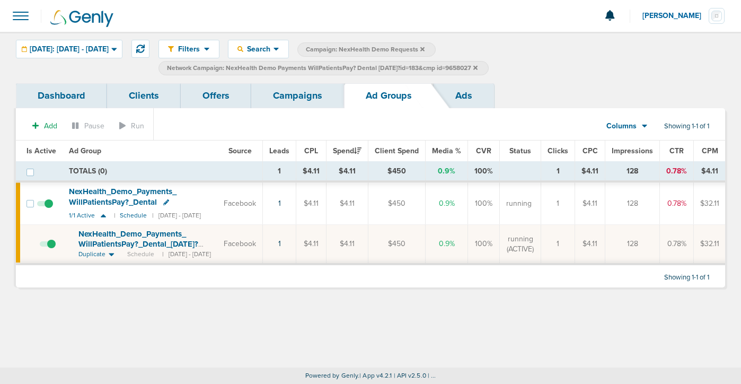
click at [478, 65] on icon at bounding box center [475, 67] width 4 height 4
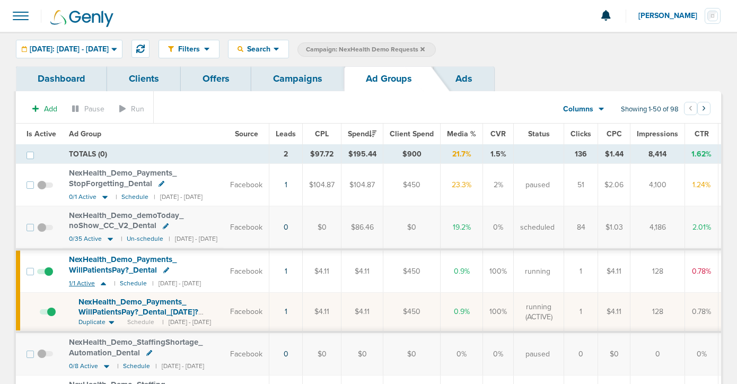
click at [101, 281] on icon at bounding box center [103, 283] width 11 height 9
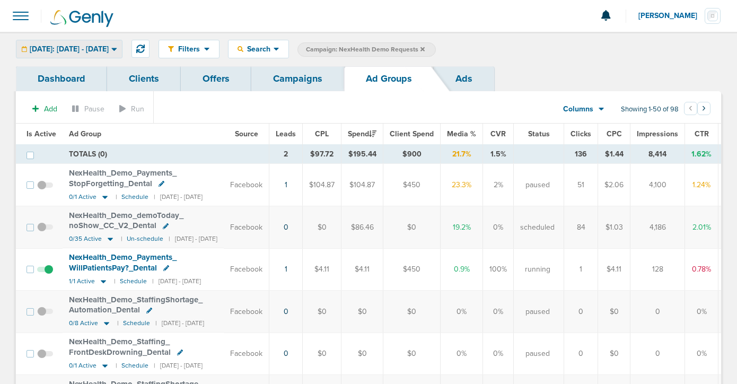
click at [82, 52] on span "[DATE]: [DATE] - [DATE]" at bounding box center [69, 49] width 79 height 7
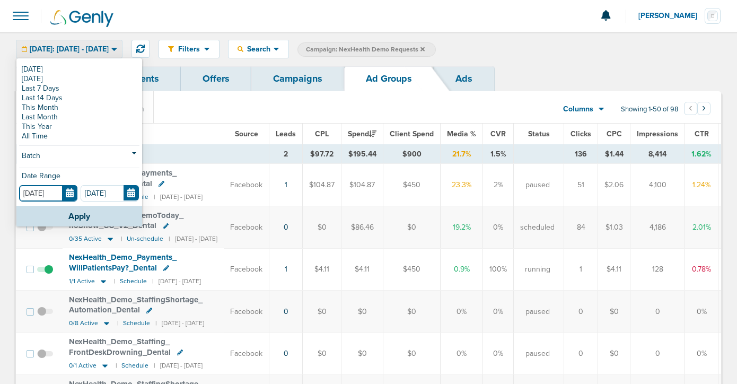
click at [68, 194] on input "[DATE]" at bounding box center [48, 193] width 58 height 16
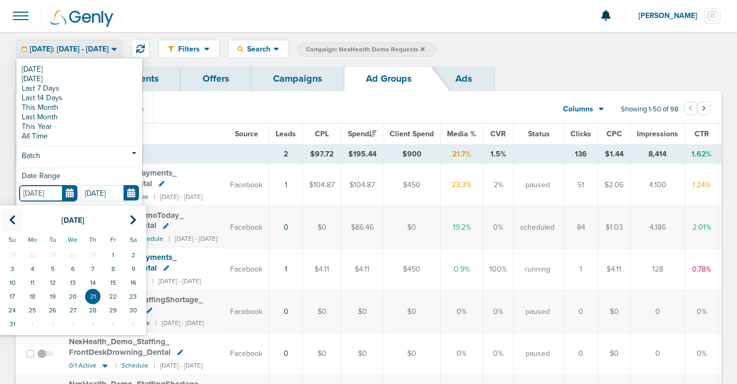
click at [16, 217] on th at bounding box center [12, 220] width 20 height 22
click at [96, 256] on td "1" at bounding box center [93, 255] width 20 height 14
type input "[DATE]"
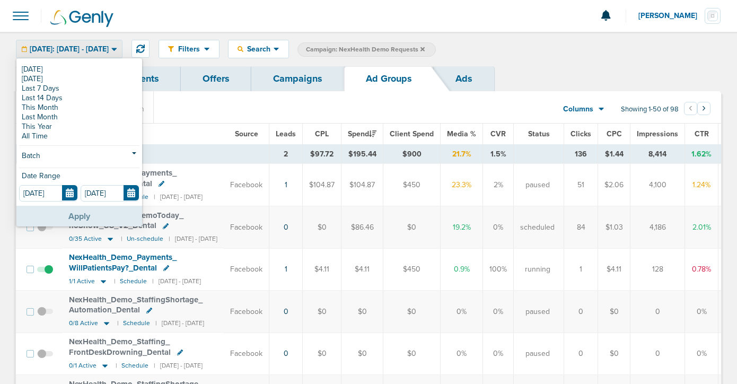
click at [95, 219] on button "Apply" at bounding box center [79, 216] width 126 height 21
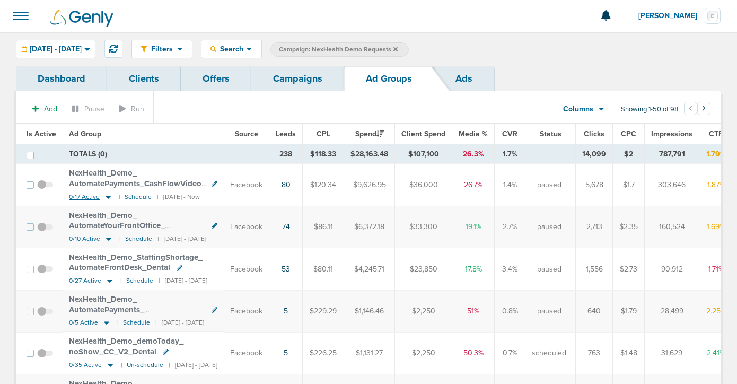
click at [108, 196] on icon at bounding box center [107, 197] width 5 height 3
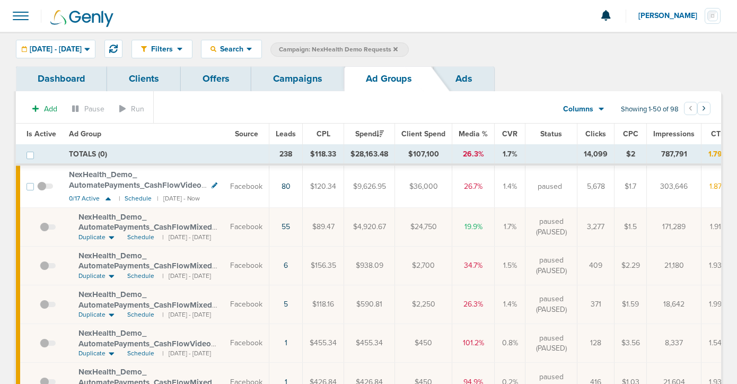
click at [121, 225] on span "NexHealth_ Demo_ AutomatePayments_ CashFlowMixed_ Dental_ [DATE]_ newtext?id=18…" at bounding box center [147, 232] width 138 height 41
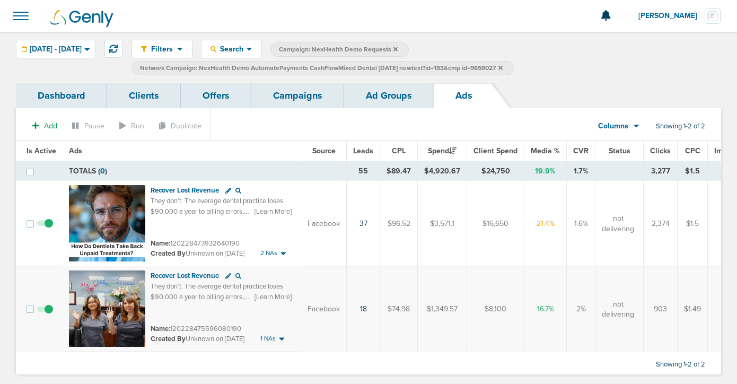
click at [386, 90] on link "Ad Groups" at bounding box center [389, 95] width 90 height 25
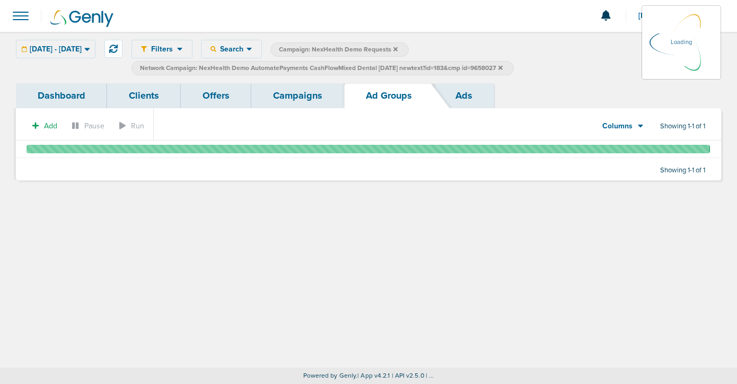
click at [285, 101] on link "Campaigns" at bounding box center [297, 95] width 93 height 25
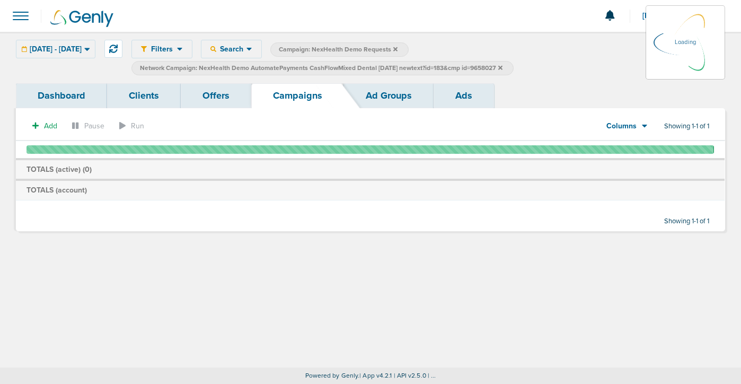
click at [502, 67] on icon at bounding box center [500, 68] width 4 height 6
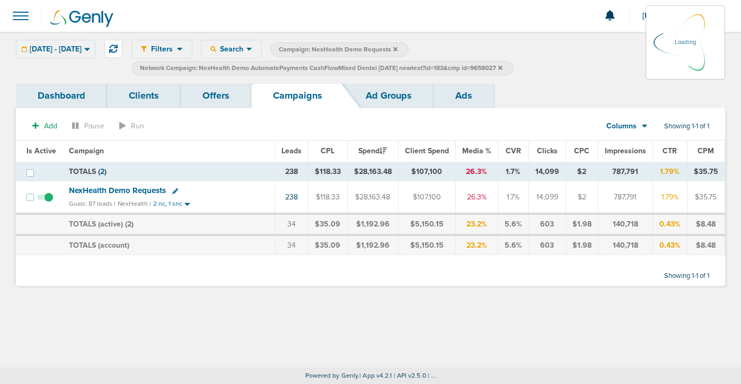
click at [514, 63] on label "Network Campaign: NexHealth Demo AutomatePayments CashFlowMixed Dental [DATE] n…" at bounding box center [322, 68] width 382 height 14
click at [502, 67] on icon at bounding box center [500, 67] width 4 height 4
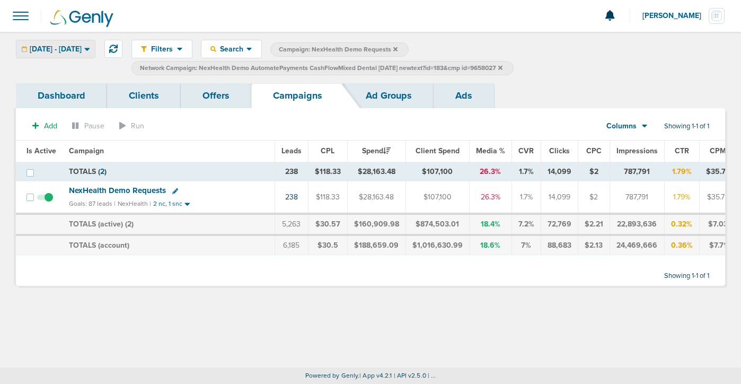
click at [54, 46] on span "[DATE] - [DATE]" at bounding box center [56, 49] width 52 height 7
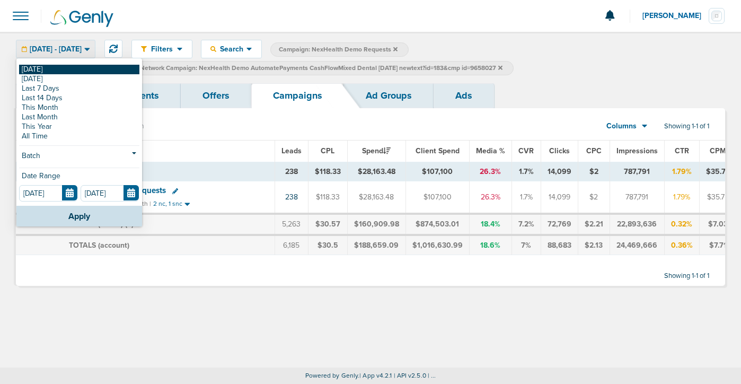
click at [55, 72] on link "[DATE]" at bounding box center [79, 70] width 120 height 10
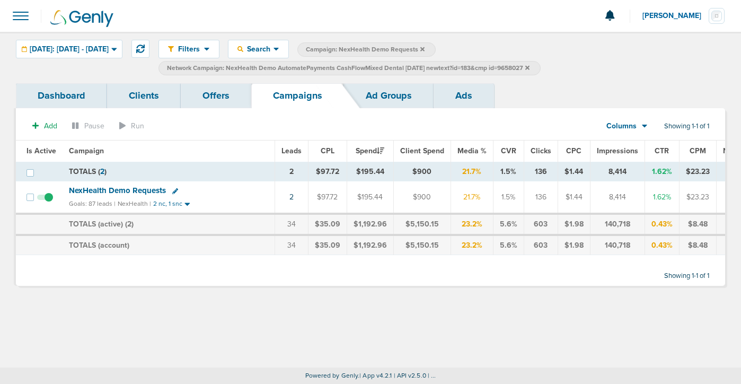
click at [529, 67] on icon at bounding box center [527, 68] width 4 height 6
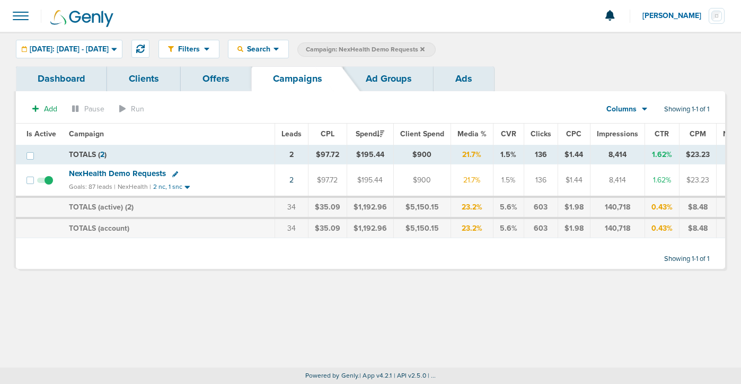
click at [139, 175] on span "NexHealth Demo Requests" at bounding box center [117, 174] width 97 height 10
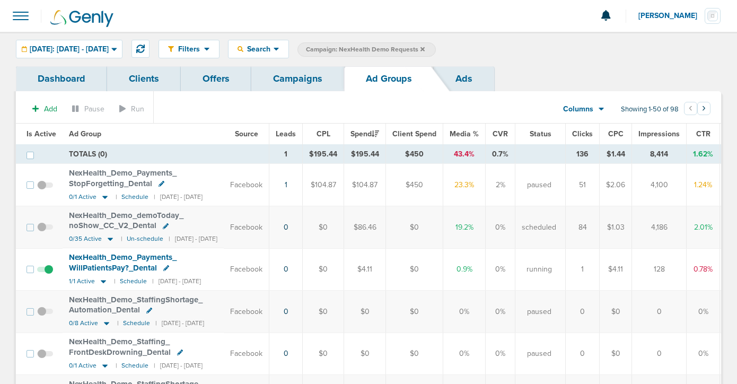
click at [306, 80] on link "Campaigns" at bounding box center [297, 78] width 93 height 25
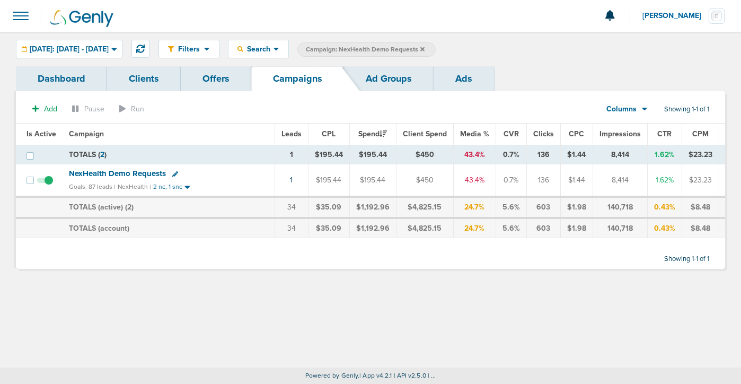
click at [436, 45] on label "Campaign: NexHealth Demo Requests" at bounding box center [366, 49] width 138 height 14
click at [425, 49] on icon at bounding box center [422, 49] width 4 height 6
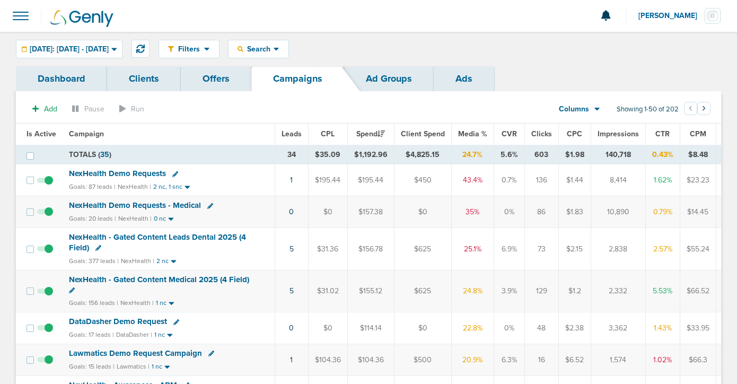
click at [121, 237] on span "NexHealth - Gated Content Leads Dental 2025 (4 Field)" at bounding box center [157, 242] width 177 height 20
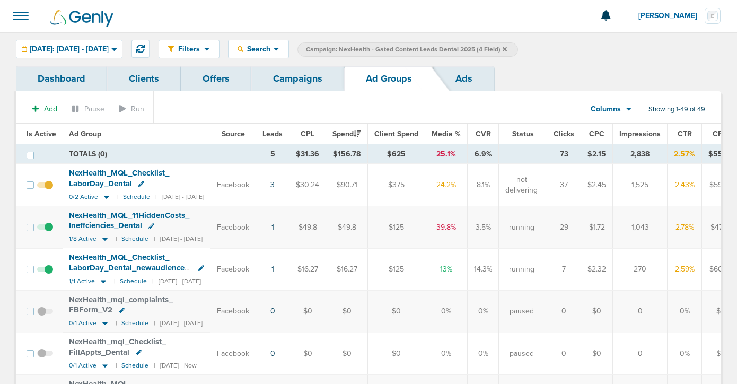
click at [456, 86] on link "Ads" at bounding box center [464, 78] width 60 height 25
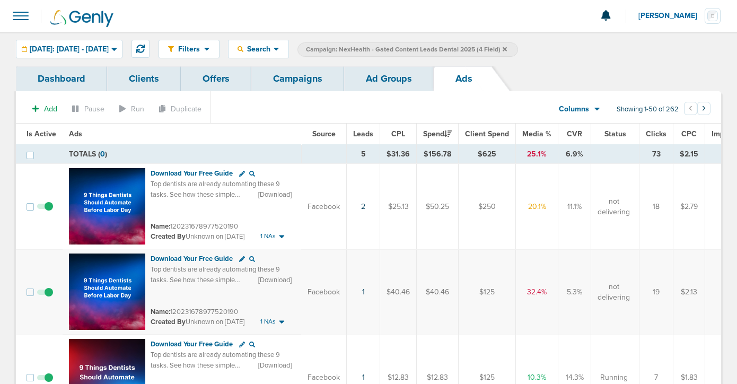
click at [318, 84] on link "Campaigns" at bounding box center [297, 78] width 93 height 25
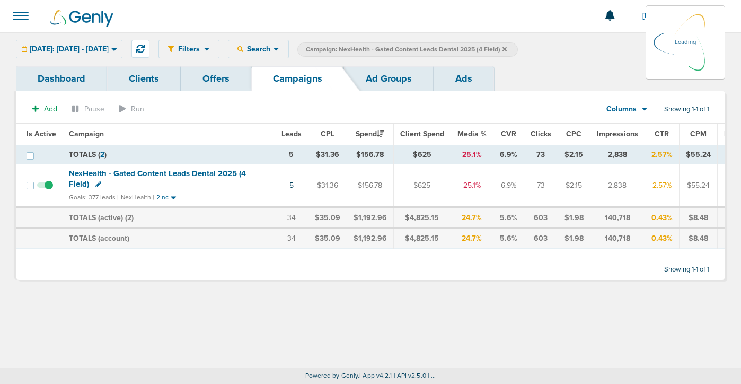
click at [518, 48] on label "Campaign: NexHealth - Gated Content Leads Dental 2025 (4 Field)" at bounding box center [407, 49] width 220 height 14
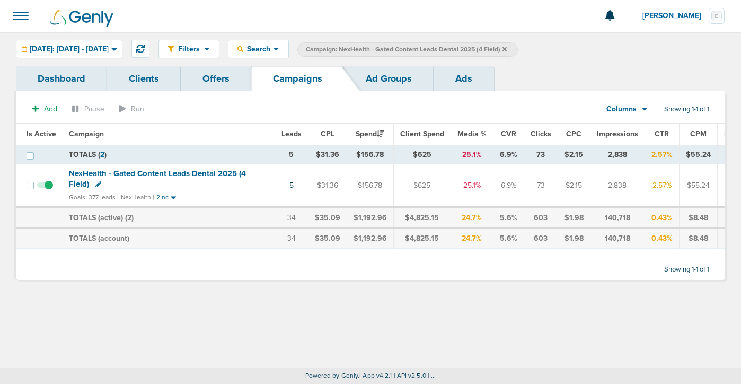
click at [507, 48] on icon at bounding box center [504, 49] width 4 height 6
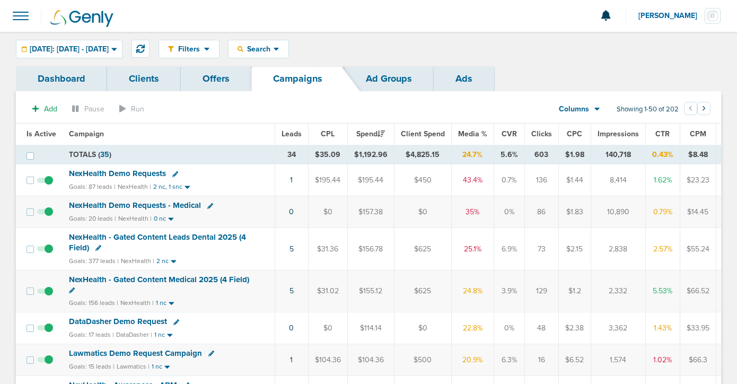
click at [148, 239] on span "NexHealth - Gated Content Leads Dental 2025 (4 Field)" at bounding box center [157, 242] width 177 height 20
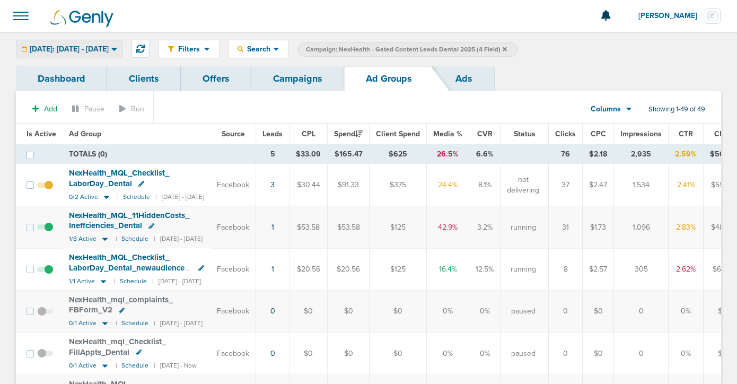
click at [63, 47] on span "[DATE]: [DATE] - [DATE]" at bounding box center [69, 49] width 79 height 7
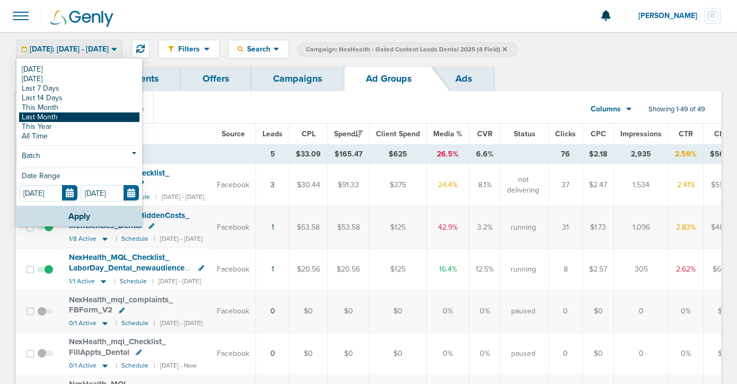
click at [64, 117] on link "Last Month" at bounding box center [79, 117] width 120 height 10
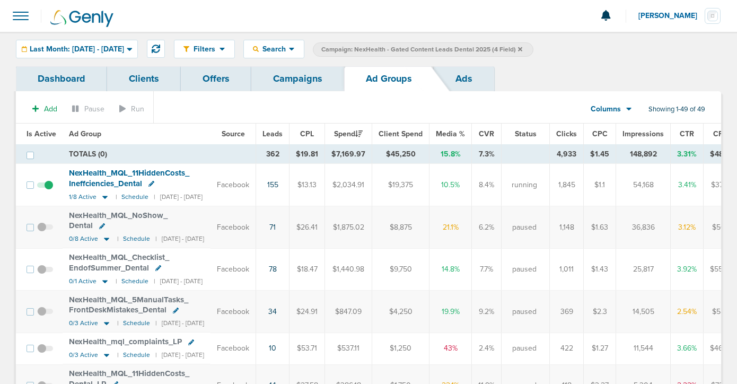
click at [117, 180] on span "NexHealth_ MQL_ 11HiddenCosts_ Ineffciencies_ Dental" at bounding box center [129, 178] width 120 height 20
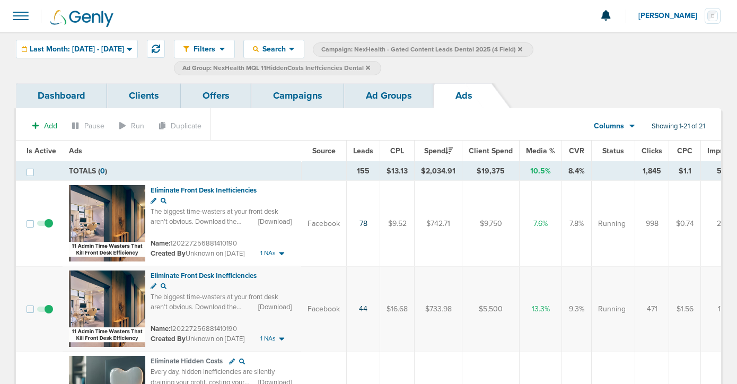
click at [381, 96] on link "Ad Groups" at bounding box center [389, 95] width 90 height 25
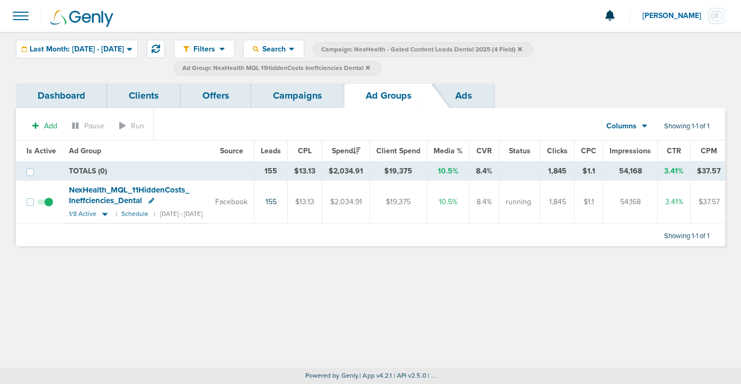
click at [370, 66] on icon at bounding box center [368, 67] width 4 height 4
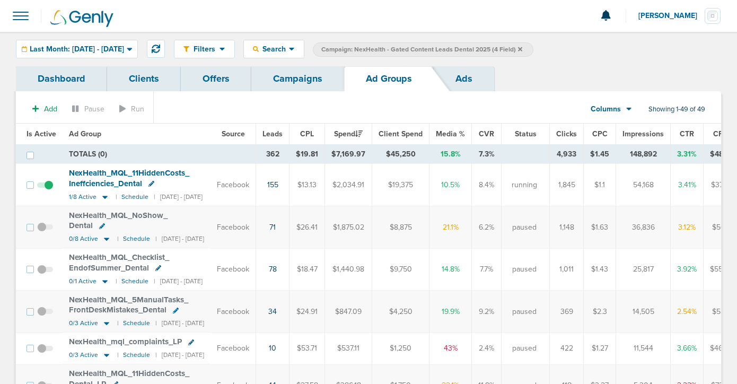
click at [464, 72] on link "Ads" at bounding box center [464, 78] width 60 height 25
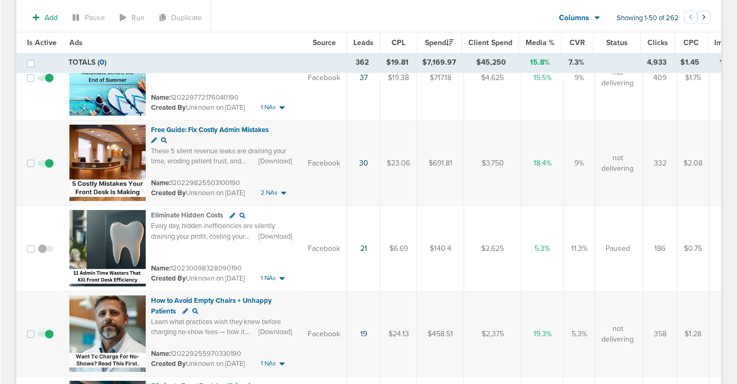
scroll to position [470, 0]
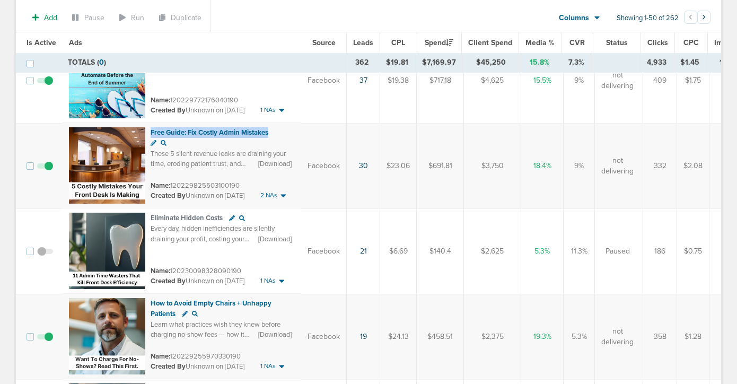
drag, startPoint x: 148, startPoint y: 132, endPoint x: 277, endPoint y: 130, distance: 128.3
click at [277, 130] on td "Free Guide: Fix Costly Admin Mistakes These 5 silent revenue leaks are draining…" at bounding box center [182, 165] width 238 height 85
copy span "Free Guide: Fix Costly Admin Mistakes"
click at [207, 158] on div "These 5 silent revenue leaks are draining your time, eroding patient trust, and…" at bounding box center [219, 169] width 137 height 40
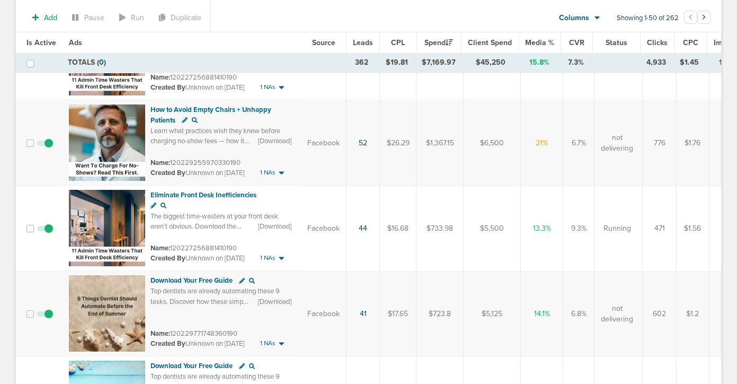
scroll to position [0, 0]
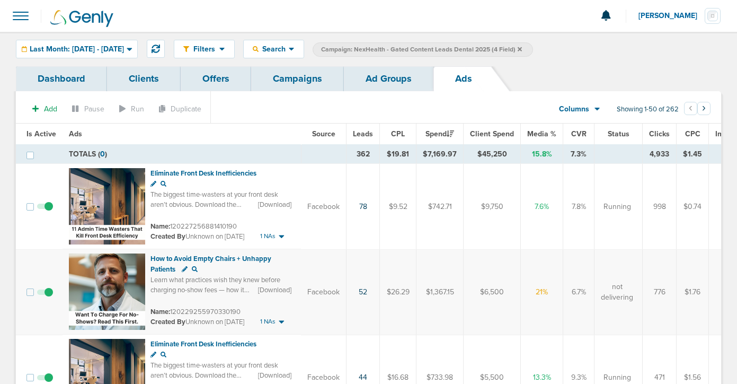
click at [306, 78] on link "Campaigns" at bounding box center [297, 78] width 93 height 25
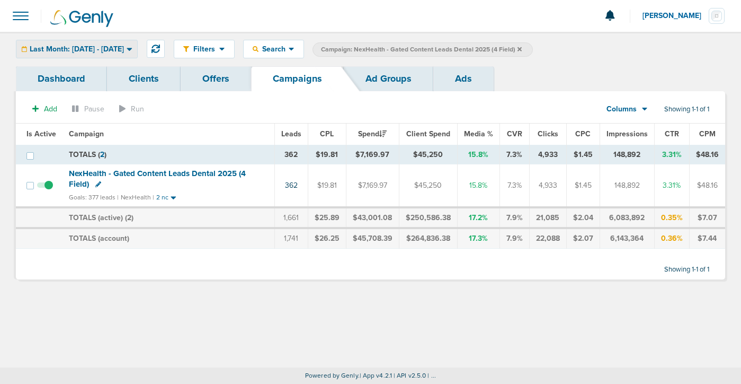
click at [88, 50] on span "Last Month: [DATE] - [DATE]" at bounding box center [77, 49] width 94 height 7
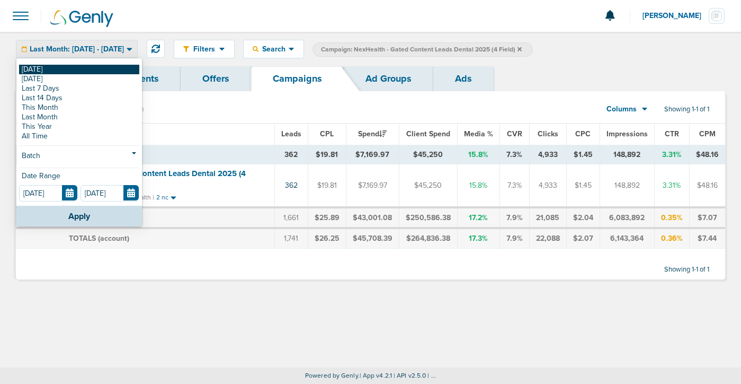
click at [87, 65] on link "[DATE]" at bounding box center [79, 70] width 120 height 10
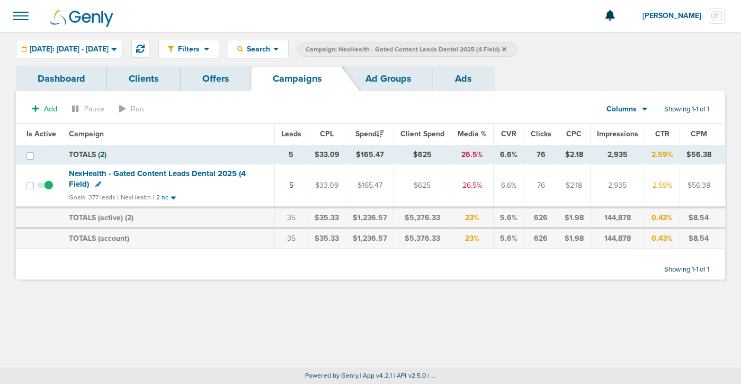
click at [507, 47] on icon at bounding box center [504, 49] width 4 height 6
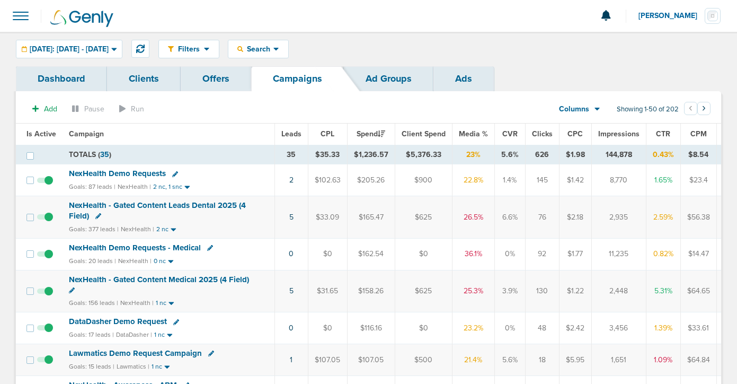
click at [135, 173] on span "NexHealth Demo Requests" at bounding box center [117, 174] width 97 height 10
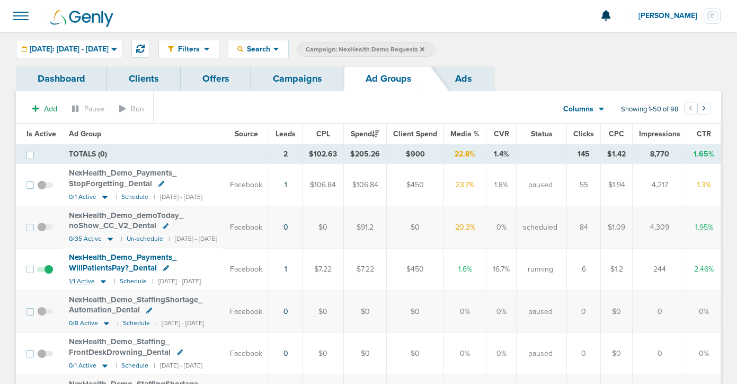
click at [102, 281] on icon at bounding box center [103, 281] width 5 height 3
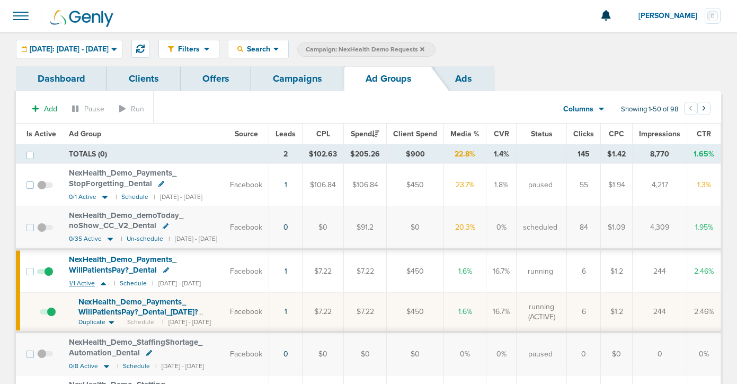
click at [103, 282] on icon at bounding box center [103, 283] width 11 height 9
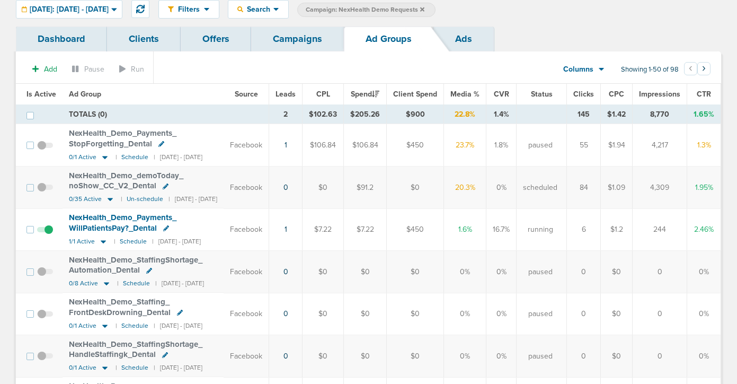
scroll to position [27, 0]
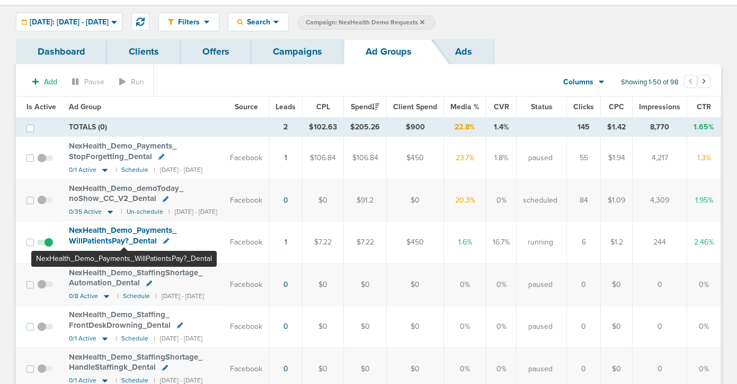
click at [124, 240] on span "NexHealth_ Demo_ Payments_ WillPatientsPay?_ Dental" at bounding box center [123, 235] width 108 height 20
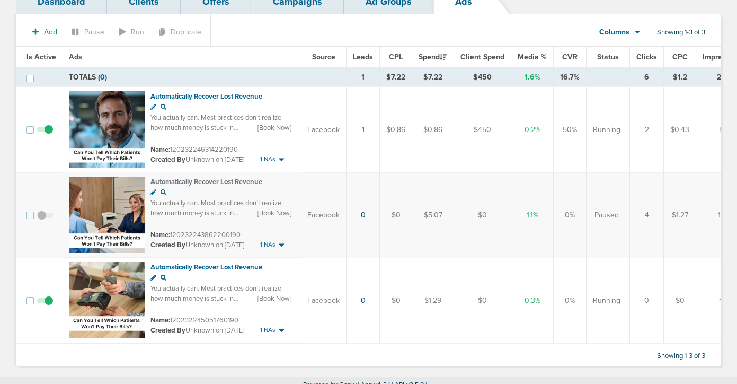
click at [46, 306] on span at bounding box center [45, 306] width 16 height 0
click at [45, 303] on input "checkbox" at bounding box center [45, 303] width 0 height 0
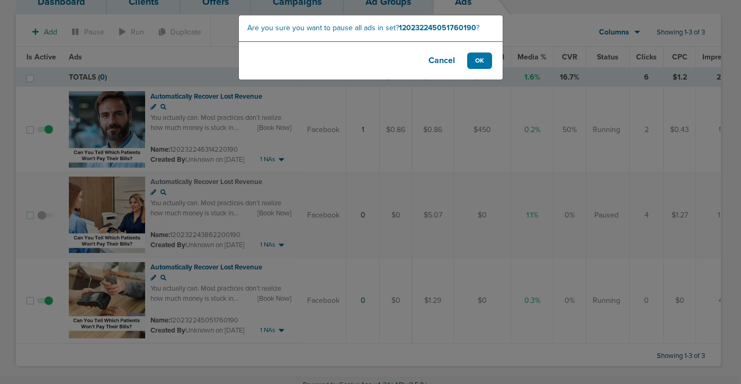
click at [446, 63] on button "Cancel" at bounding box center [442, 60] width 42 height 16
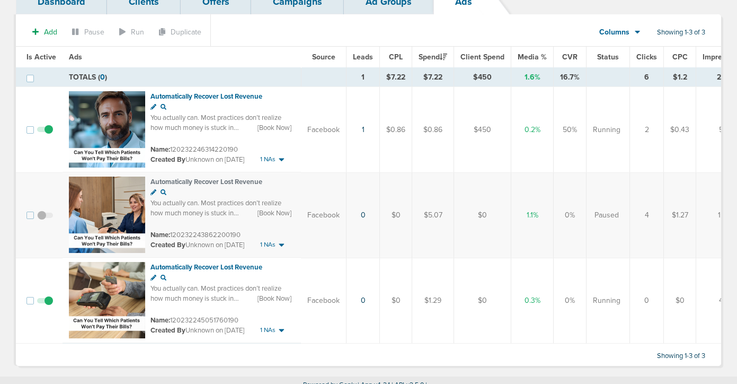
click at [42, 220] on span at bounding box center [45, 220] width 16 height 0
click at [45, 217] on input "checkbox" at bounding box center [45, 217] width 0 height 0
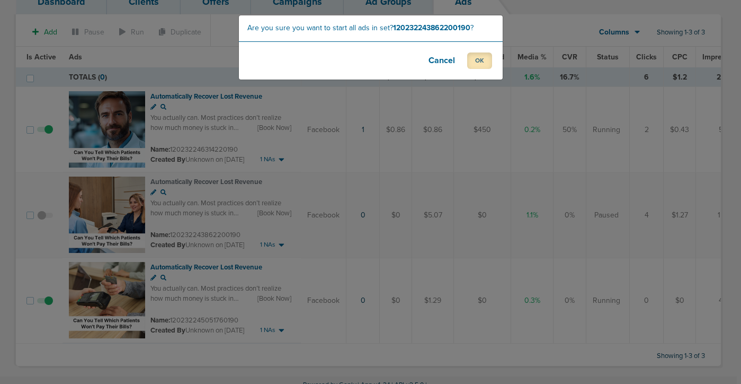
click at [480, 61] on button "OK" at bounding box center [479, 60] width 25 height 16
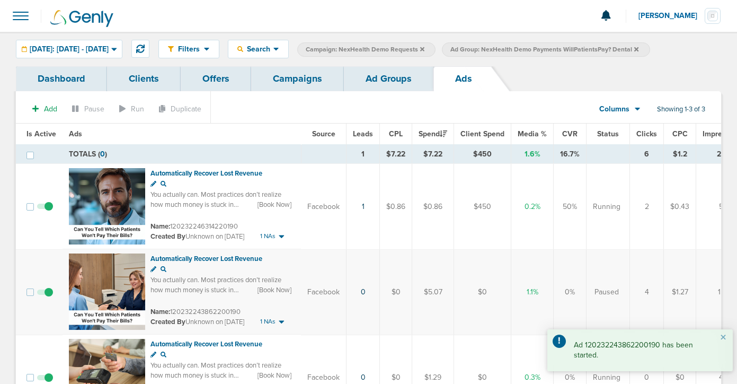
click at [385, 87] on link "Ad Groups" at bounding box center [389, 78] width 90 height 25
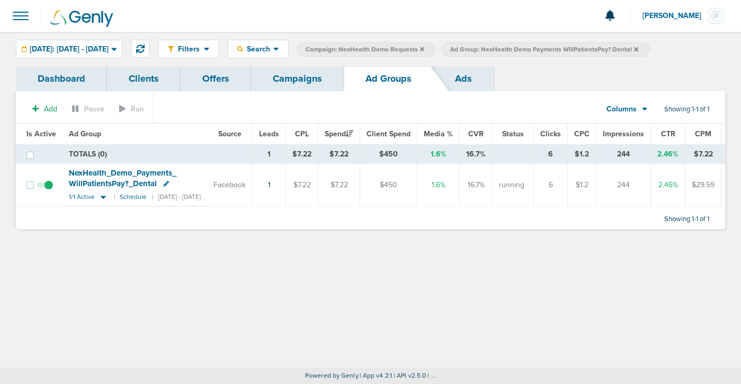
click at [296, 87] on link "Campaigns" at bounding box center [297, 78] width 93 height 25
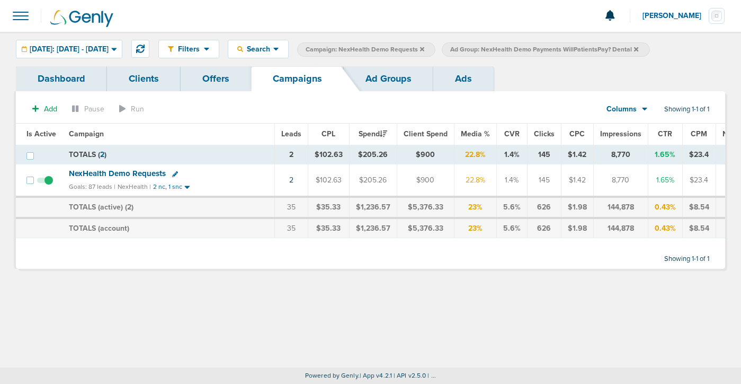
click at [425, 49] on icon at bounding box center [422, 49] width 4 height 6
click at [494, 48] on icon at bounding box center [492, 49] width 4 height 4
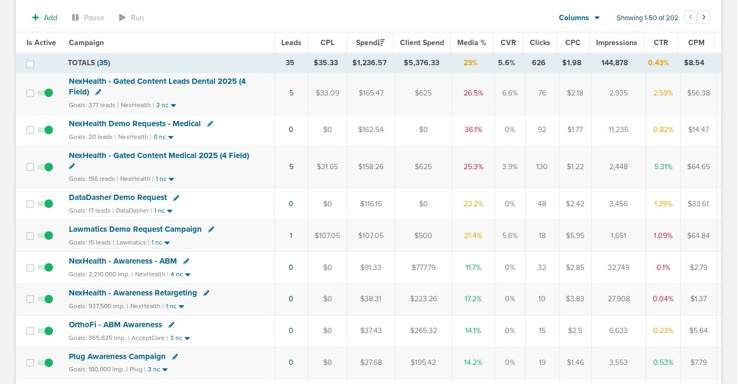
scroll to position [128, 0]
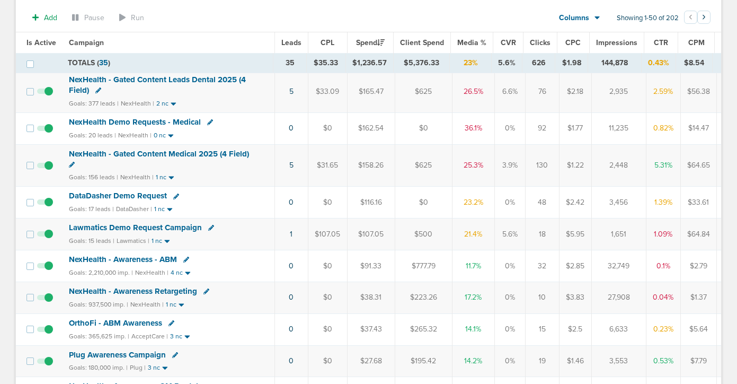
click at [127, 195] on span "DataDasher Demo Request" at bounding box center [118, 196] width 98 height 10
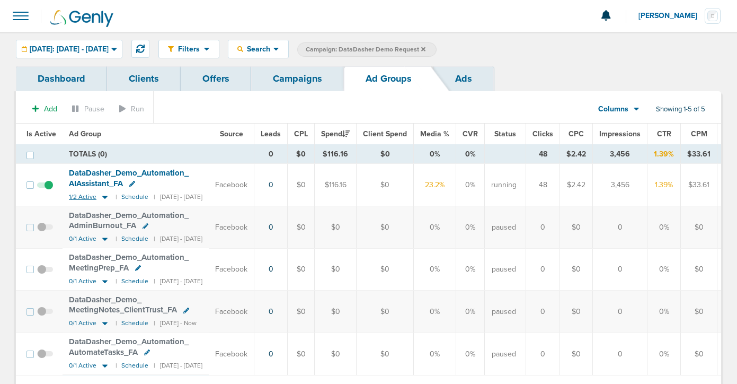
click at [103, 197] on icon at bounding box center [104, 197] width 5 height 3
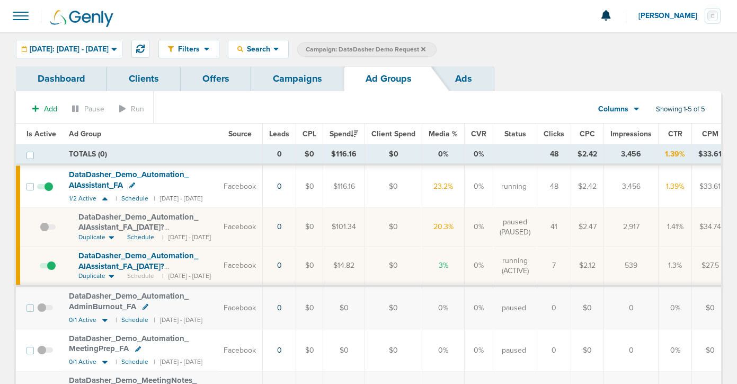
click at [305, 82] on link "Campaigns" at bounding box center [297, 78] width 93 height 25
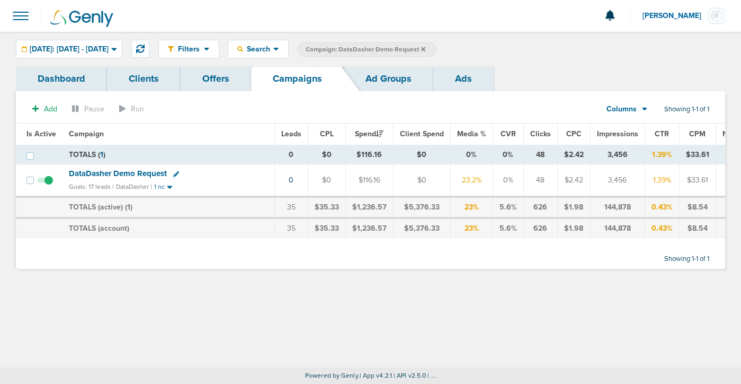
click at [426, 50] on icon at bounding box center [423, 49] width 4 height 6
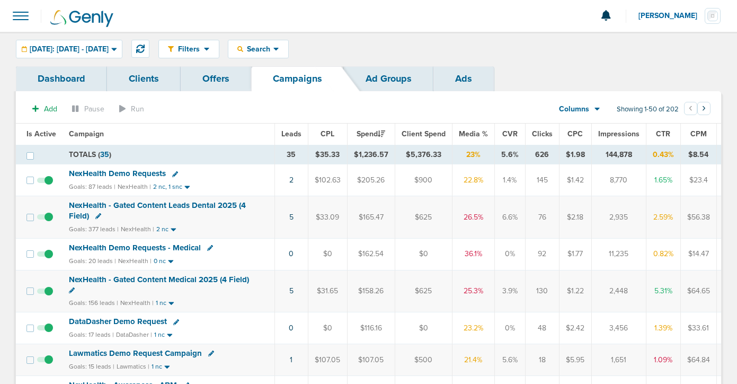
click at [127, 320] on span "DataDasher Demo Request" at bounding box center [118, 321] width 98 height 10
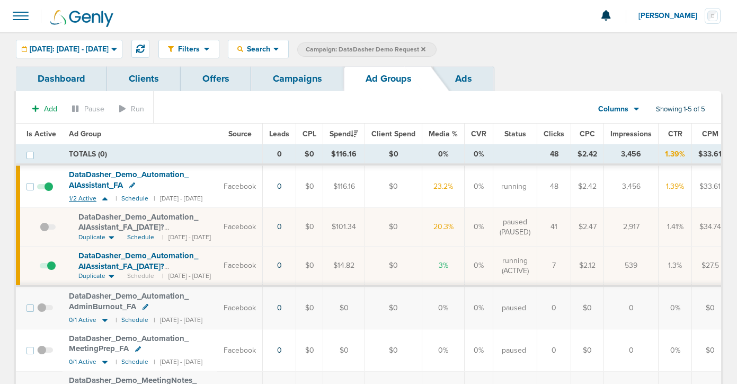
click at [104, 201] on icon at bounding box center [105, 198] width 11 height 9
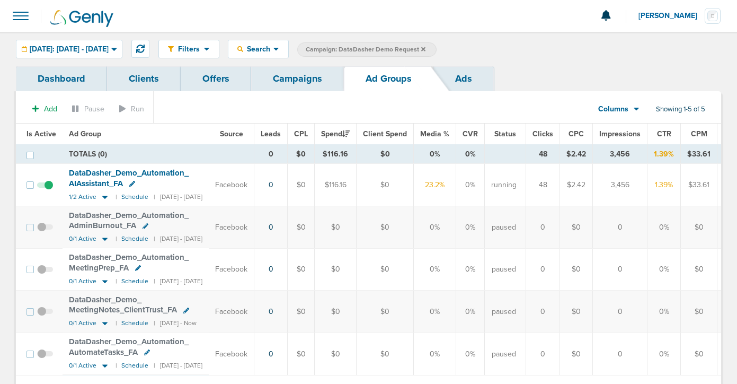
click at [49, 190] on span at bounding box center [45, 190] width 16 height 0
click at [45, 187] on input "checkbox" at bounding box center [45, 187] width 0 height 0
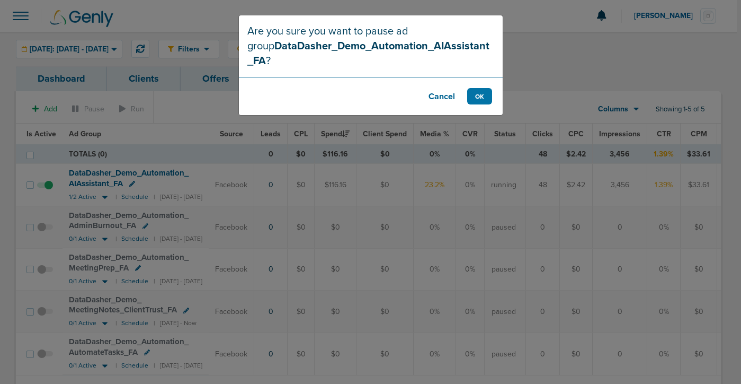
click at [442, 88] on button "Cancel" at bounding box center [442, 96] width 42 height 16
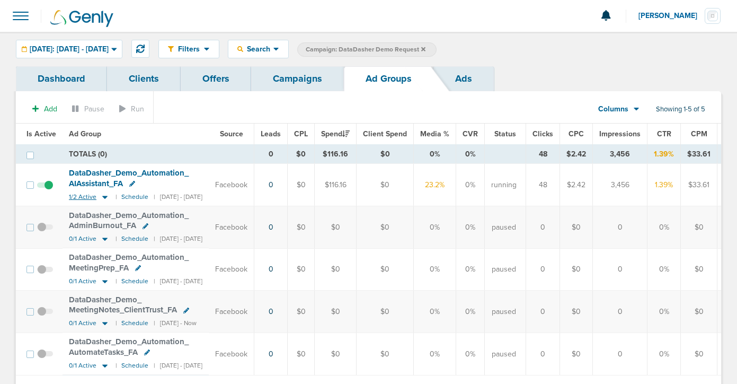
click at [101, 198] on icon at bounding box center [105, 196] width 11 height 9
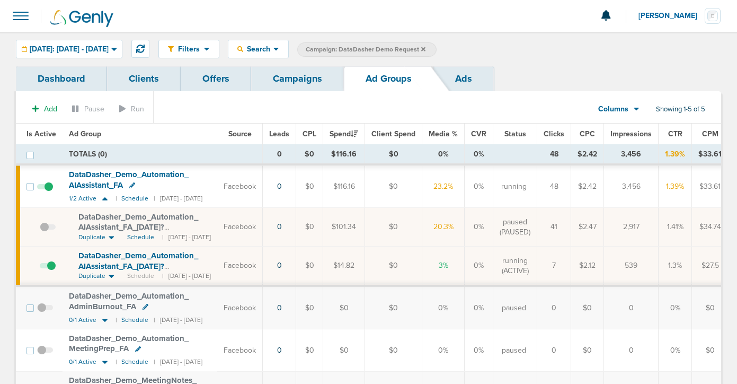
click at [49, 271] on span at bounding box center [48, 271] width 16 height 0
click at [40, 268] on input "checkbox" at bounding box center [40, 268] width 0 height 0
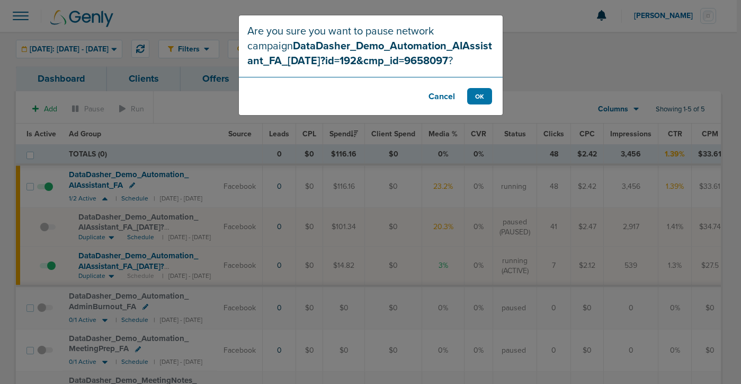
click at [437, 94] on button "Cancel" at bounding box center [442, 96] width 42 height 16
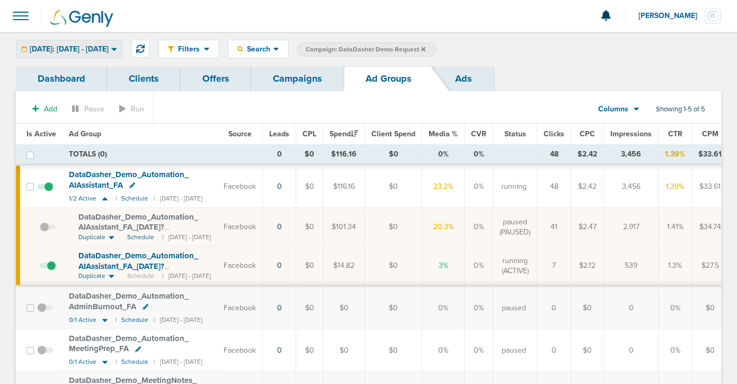
click at [109, 46] on span "[DATE]: [DATE] - [DATE]" at bounding box center [69, 49] width 79 height 7
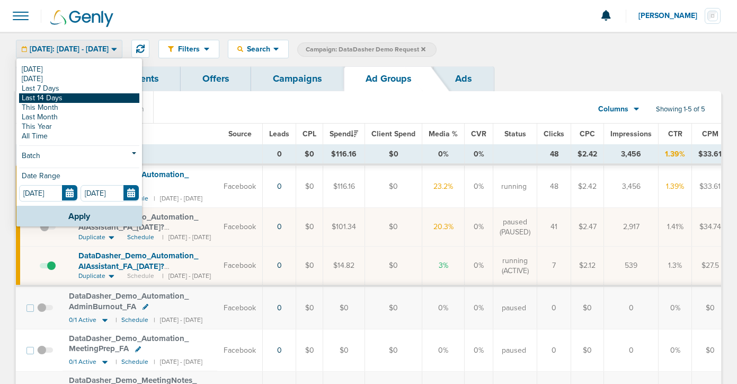
click at [75, 95] on link "Last 14 Days" at bounding box center [79, 98] width 120 height 10
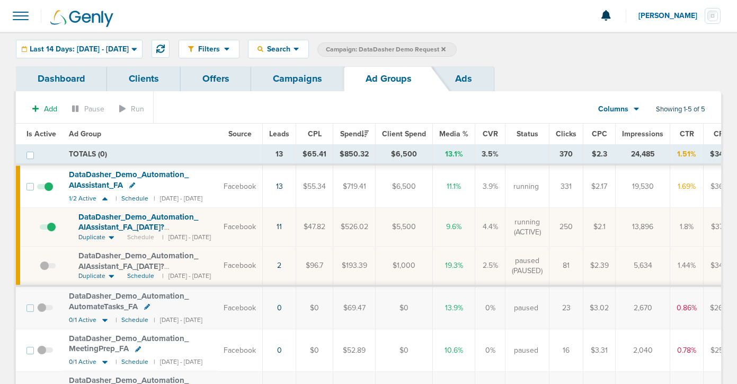
click at [290, 73] on link "Campaigns" at bounding box center [297, 78] width 93 height 25
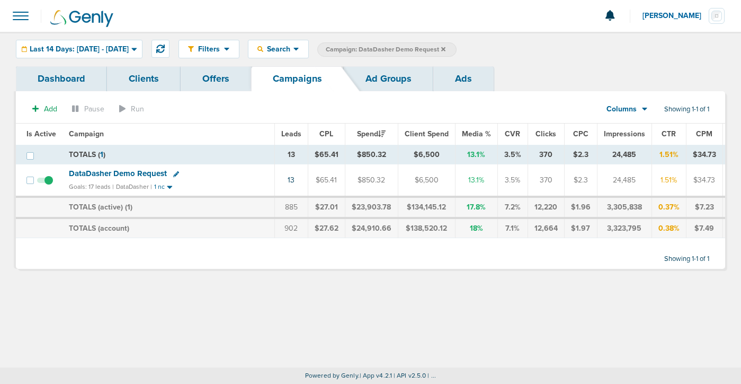
click at [446, 49] on icon at bounding box center [443, 49] width 4 height 4
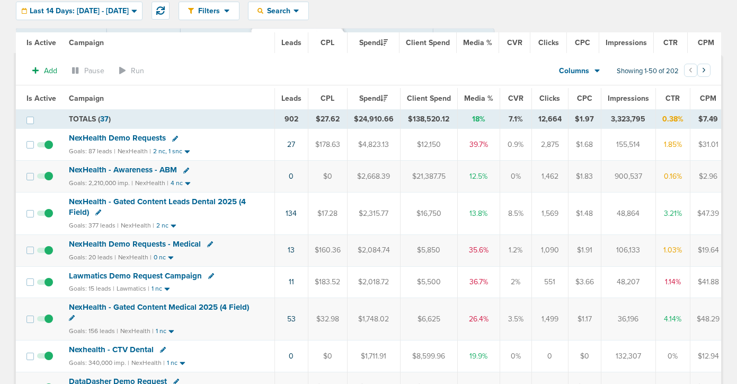
scroll to position [3, 0]
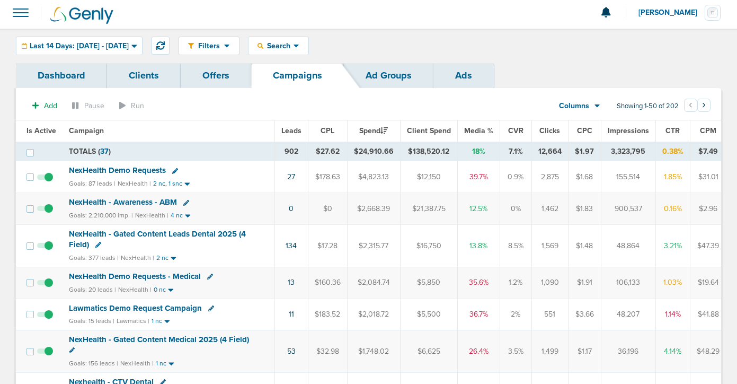
click at [111, 36] on div "Filters Active Only Settings Status Active Inactive Objectives MQL SQL Traffic …" at bounding box center [368, 46] width 737 height 34
click at [111, 42] on span "Last 14 Days: [DATE] - [DATE]" at bounding box center [79, 45] width 99 height 7
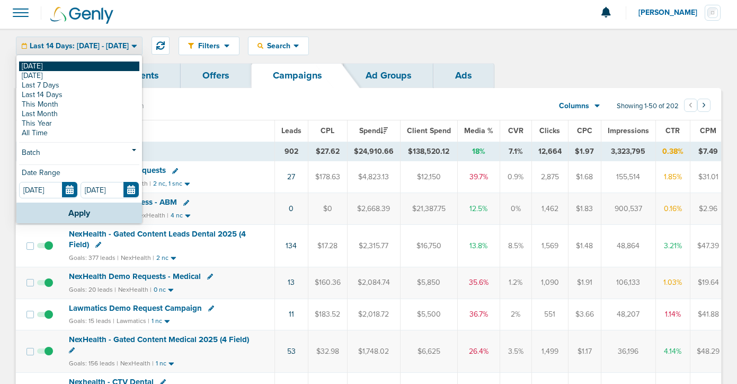
click at [106, 67] on link "[DATE]" at bounding box center [79, 66] width 120 height 10
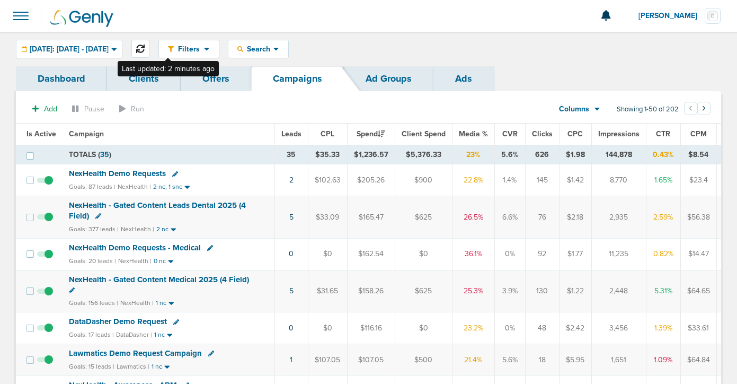
click at [145, 45] on icon at bounding box center [140, 49] width 8 height 8
click at [145, 51] on icon at bounding box center [140, 49] width 8 height 8
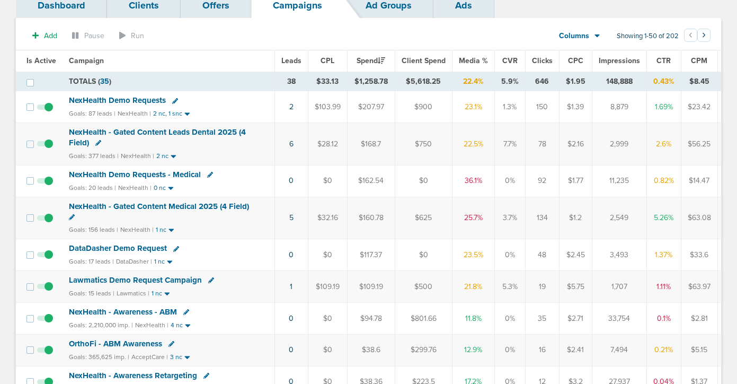
scroll to position [72, 0]
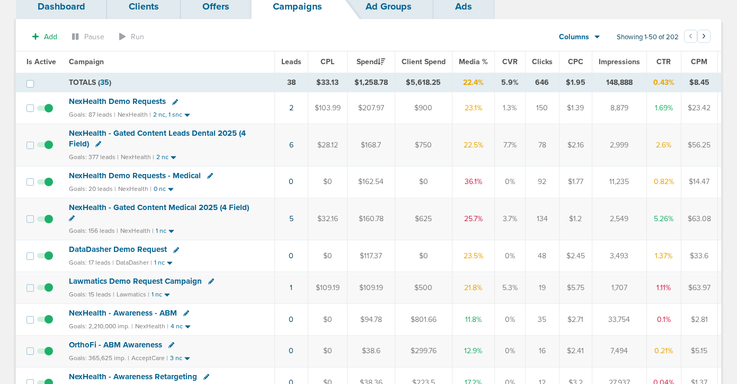
click at [130, 247] on span "DataDasher Demo Request" at bounding box center [118, 249] width 98 height 10
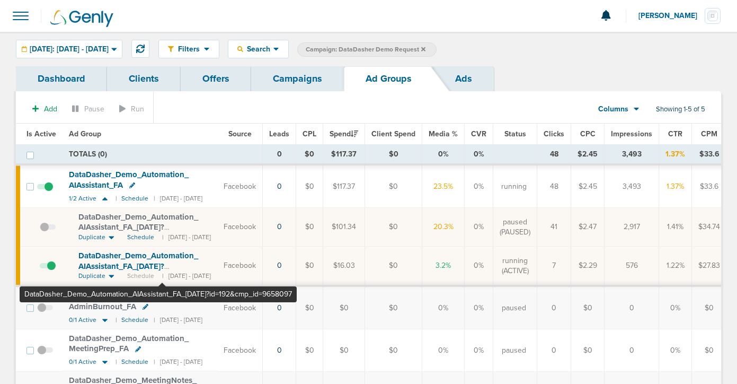
click at [162, 257] on span "DataDasher_ Demo_ Automation_ AIAssistant_ FA_ [DATE]?id=192&cmp_ id=9658097" at bounding box center [138, 266] width 120 height 30
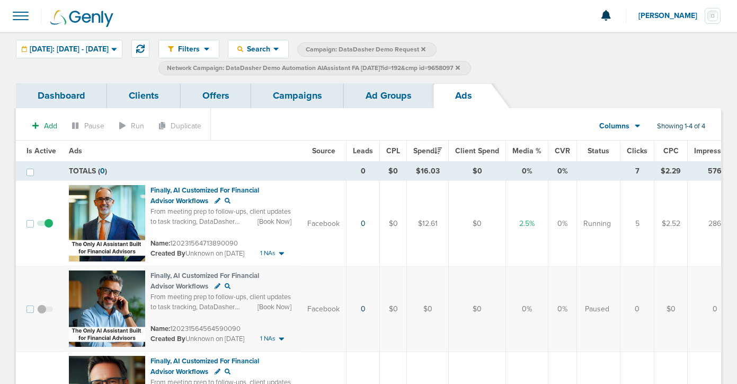
click at [374, 90] on link "Ad Groups" at bounding box center [389, 95] width 90 height 25
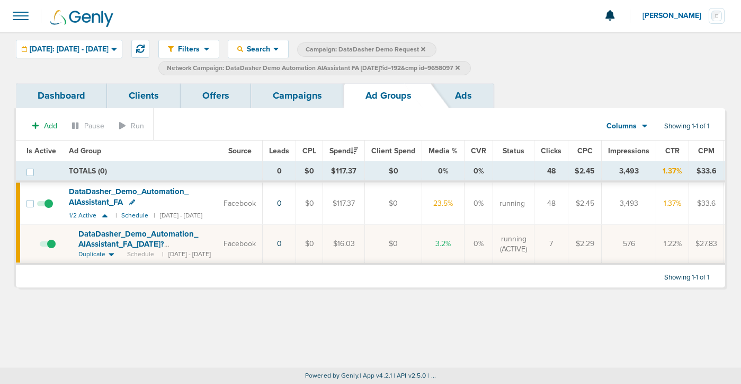
click at [460, 66] on icon at bounding box center [458, 67] width 4 height 4
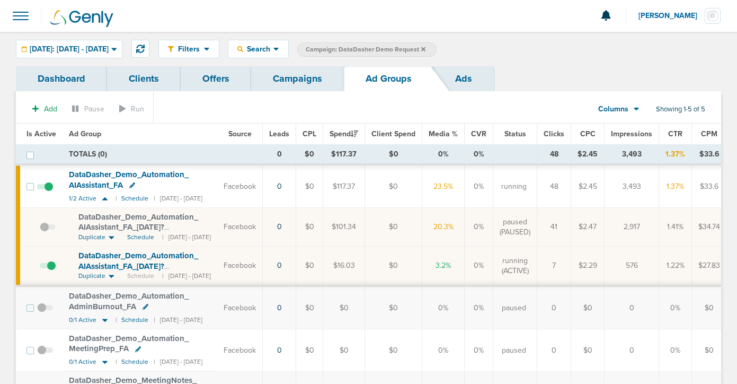
click at [142, 223] on span "DataDasher_ Demo_ Automation_ AIAssistant_ FA_ [DATE]?id=192&cmp_ id=9658097" at bounding box center [138, 227] width 120 height 30
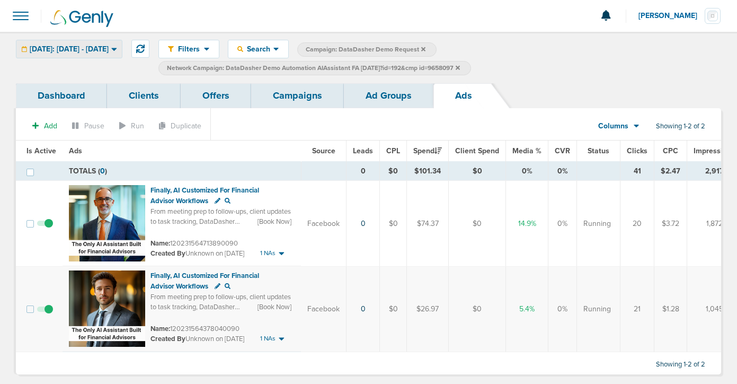
click at [80, 42] on div "[DATE]: [DATE] - [DATE]" at bounding box center [68, 48] width 105 height 17
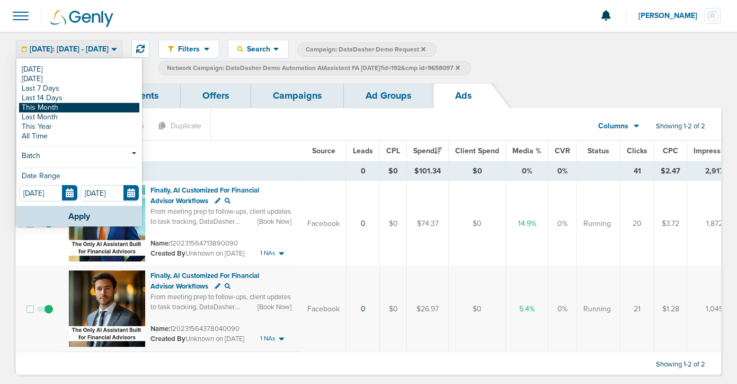
click at [64, 107] on link "This Month" at bounding box center [79, 108] width 120 height 10
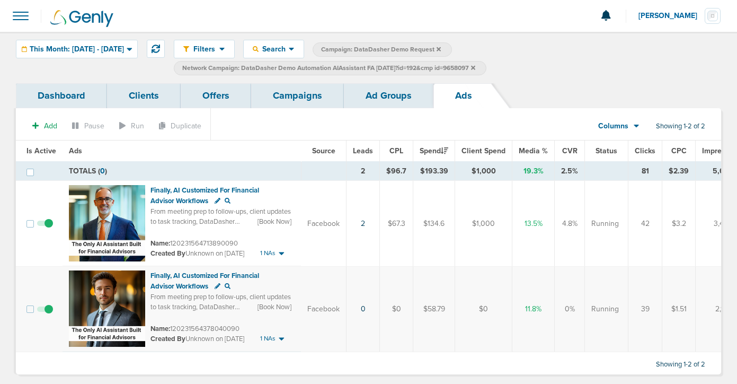
click at [380, 96] on link "Ad Groups" at bounding box center [389, 95] width 90 height 25
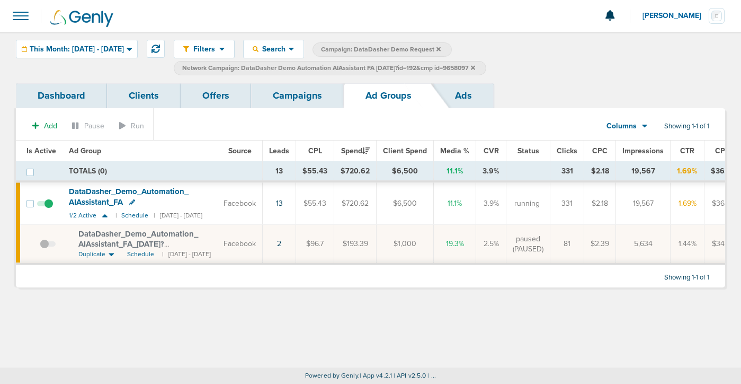
click at [44, 249] on span at bounding box center [48, 249] width 16 height 0
click at [40, 246] on input "checkbox" at bounding box center [40, 246] width 0 height 0
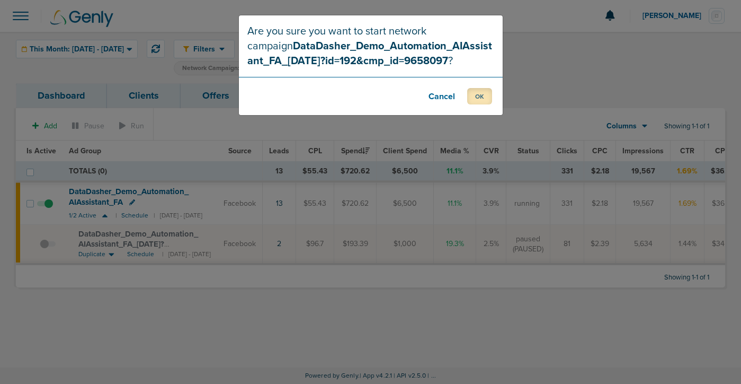
click at [474, 94] on button "OK" at bounding box center [479, 96] width 25 height 16
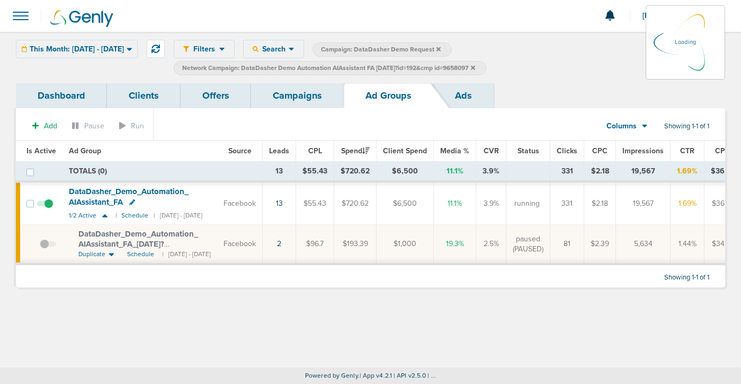
click at [487, 68] on label "Network Campaign: DataDasher Demo Automation AIAssistant FA [DATE]?id=192&cmp i…" at bounding box center [330, 68] width 313 height 14
click at [475, 67] on icon at bounding box center [473, 67] width 4 height 4
click at [475, 68] on icon at bounding box center [473, 67] width 4 height 4
click at [65, 53] on div "This Month: [DATE] - [DATE] [DATE] [DATE] Last 7 Days Last 14 Days This Month L…" at bounding box center [77, 49] width 122 height 19
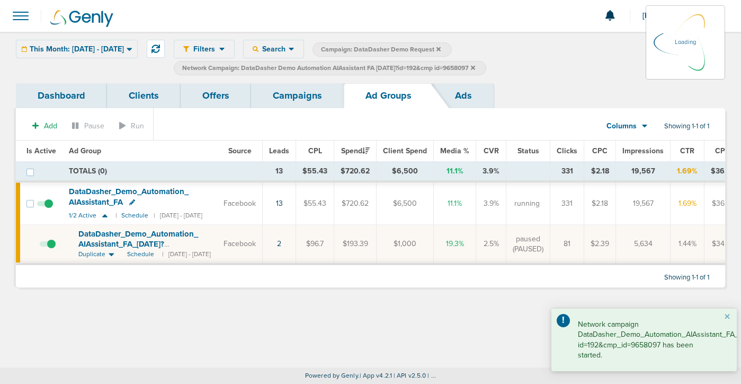
click at [475, 67] on icon at bounding box center [473, 67] width 4 height 4
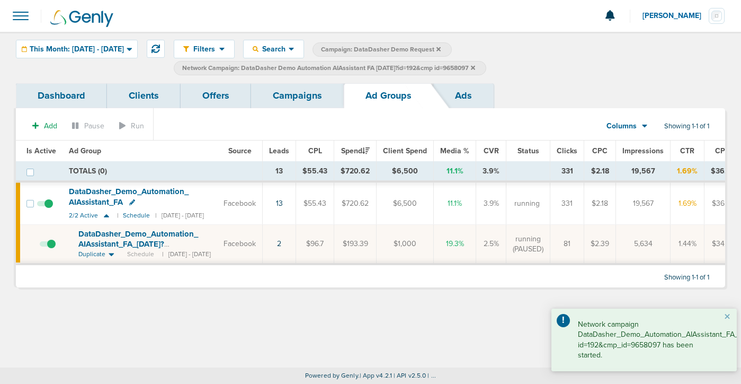
click at [475, 66] on icon at bounding box center [473, 67] width 4 height 4
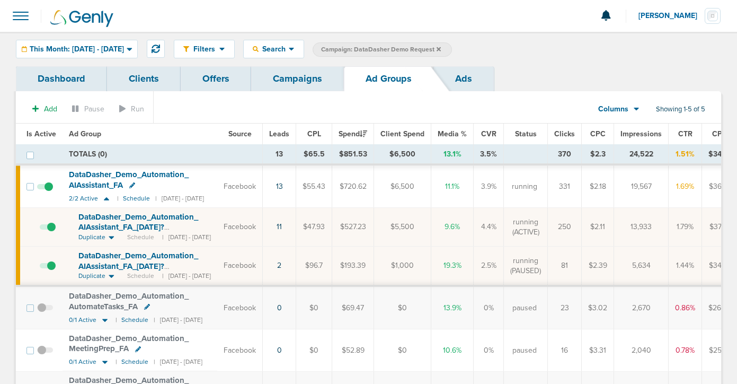
click at [52, 232] on span at bounding box center [48, 232] width 16 height 0
click at [40, 229] on input "checkbox" at bounding box center [40, 229] width 0 height 0
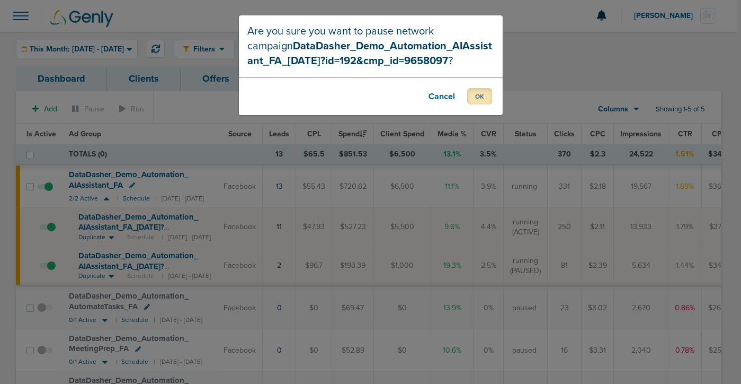
click at [481, 100] on button "OK" at bounding box center [479, 96] width 25 height 16
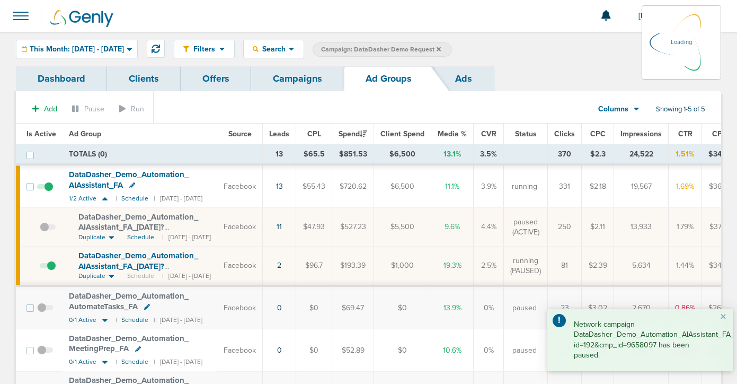
click at [94, 50] on span "This Month: [DATE] - [DATE]" at bounding box center [77, 49] width 94 height 7
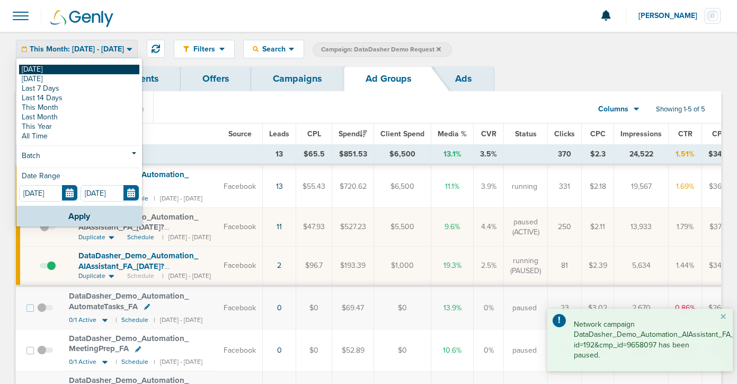
click at [93, 68] on link "[DATE]" at bounding box center [79, 70] width 120 height 10
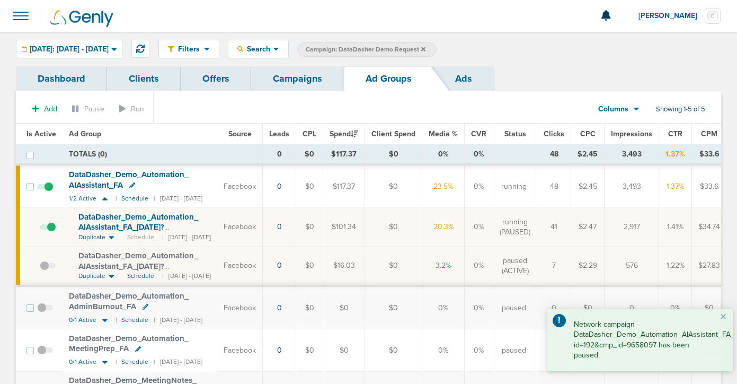
click at [122, 223] on span "DataDasher_ Demo_ Automation_ AIAssistant_ FA_ [DATE]?id=192&cmp_ id=9658097" at bounding box center [138, 227] width 120 height 30
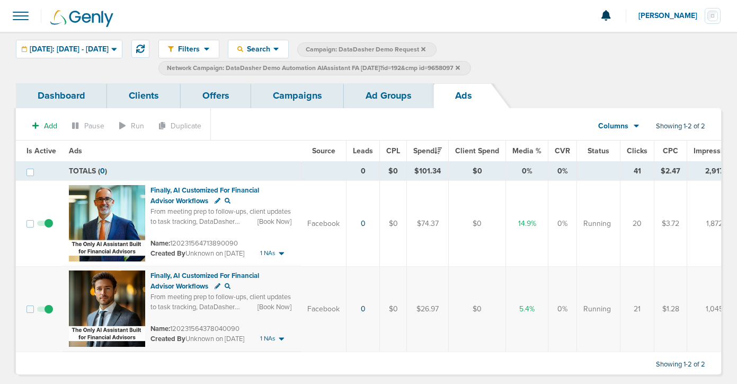
click at [46, 228] on span at bounding box center [45, 228] width 16 height 0
click at [45, 226] on input "checkbox" at bounding box center [45, 226] width 0 height 0
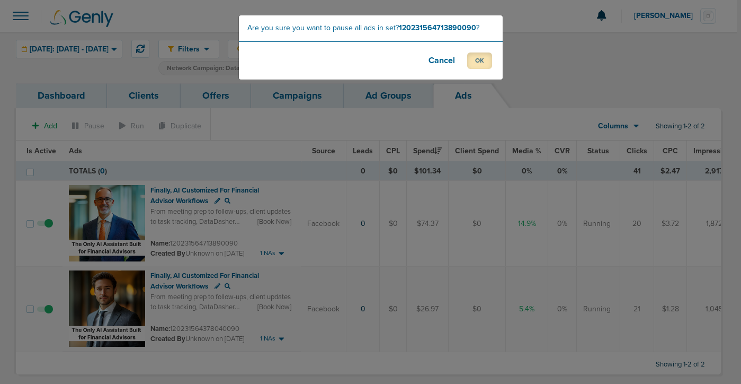
click at [476, 65] on button "OK" at bounding box center [479, 60] width 25 height 16
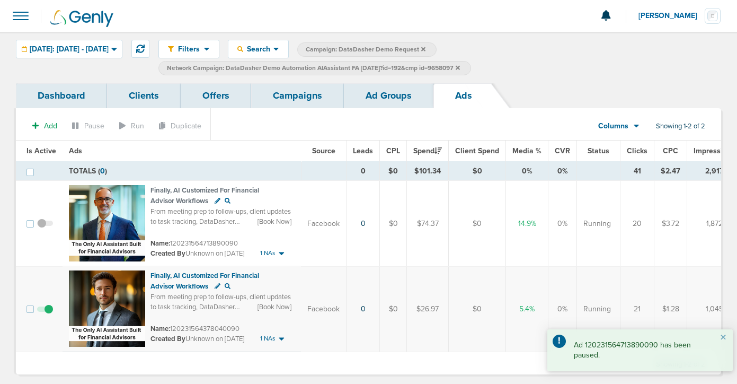
click at [400, 87] on link "Ad Groups" at bounding box center [389, 95] width 90 height 25
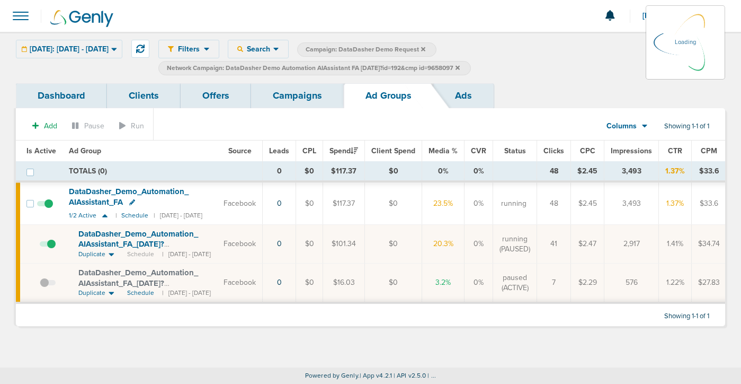
click at [459, 90] on link "Ads" at bounding box center [464, 95] width 60 height 25
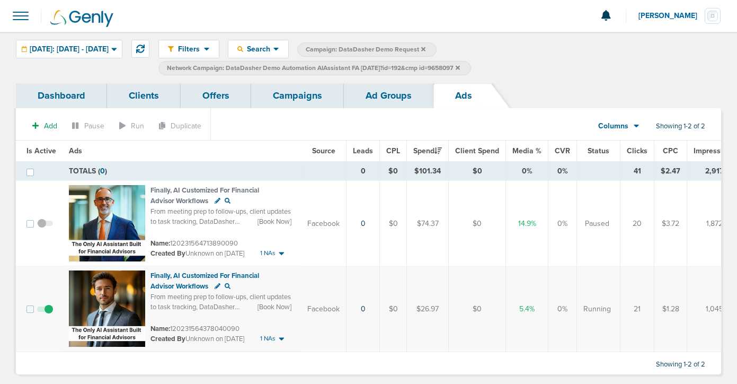
click at [392, 101] on link "Ad Groups" at bounding box center [389, 95] width 90 height 25
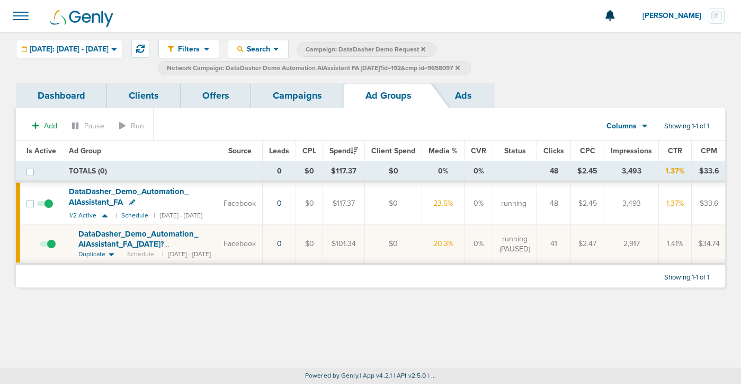
click at [454, 95] on link "Ads" at bounding box center [464, 95] width 60 height 25
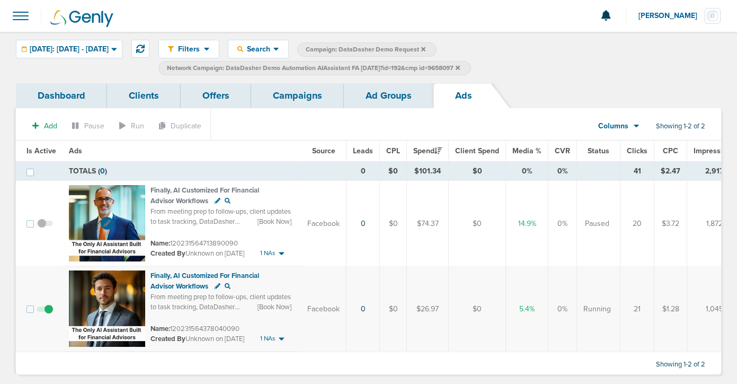
click at [131, 202] on img at bounding box center [107, 223] width 76 height 76
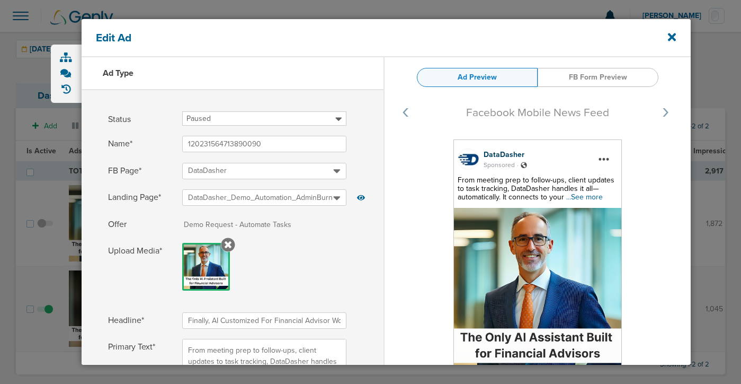
select select "book_travel"
click at [581, 197] on span "...See more" at bounding box center [585, 196] width 37 height 9
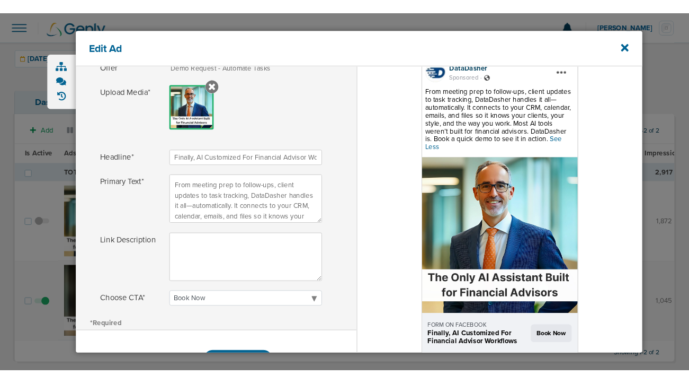
scroll to position [167, 0]
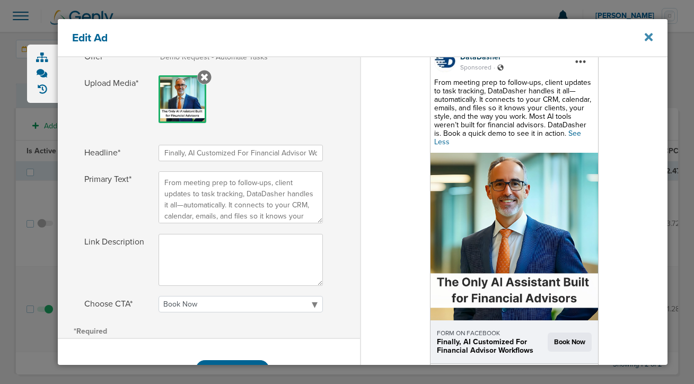
click at [647, 36] on icon at bounding box center [648, 37] width 8 height 8
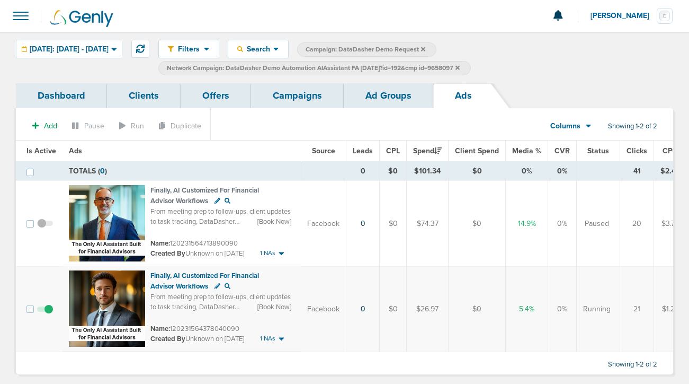
click at [303, 90] on link "Campaigns" at bounding box center [297, 95] width 93 height 25
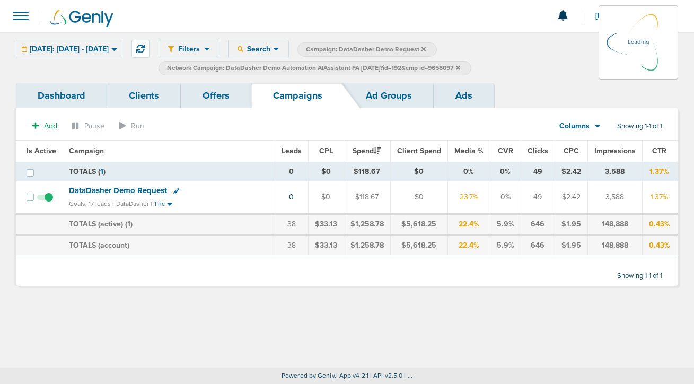
click at [460, 68] on icon at bounding box center [458, 68] width 4 height 6
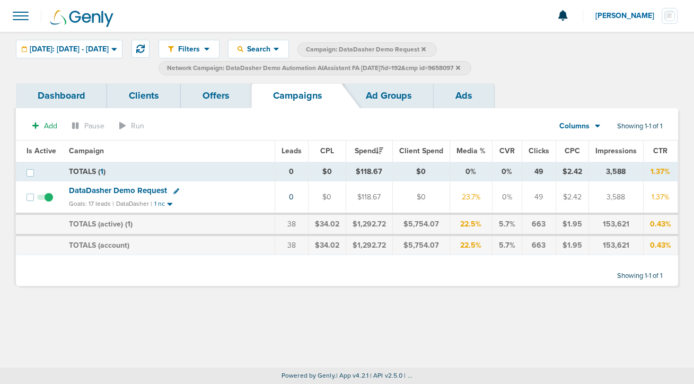
click at [460, 68] on icon at bounding box center [458, 68] width 4 height 6
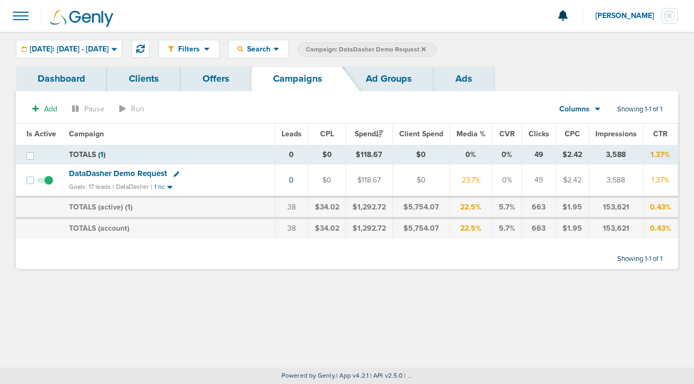
click at [426, 48] on icon at bounding box center [423, 49] width 4 height 6
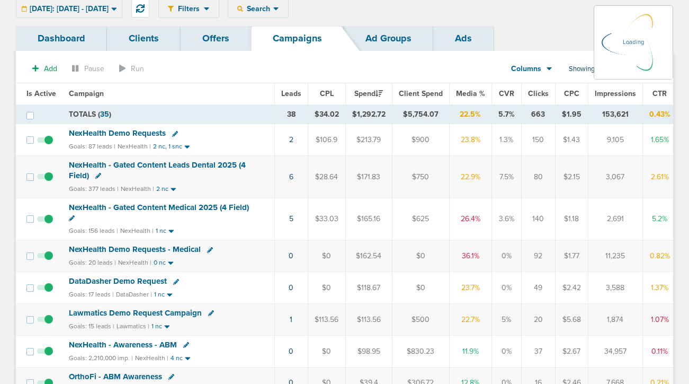
scroll to position [42, 0]
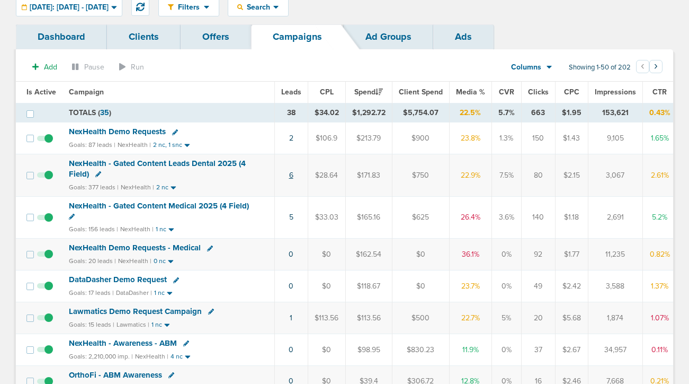
click at [289, 174] on link "6" at bounding box center [291, 175] width 4 height 9
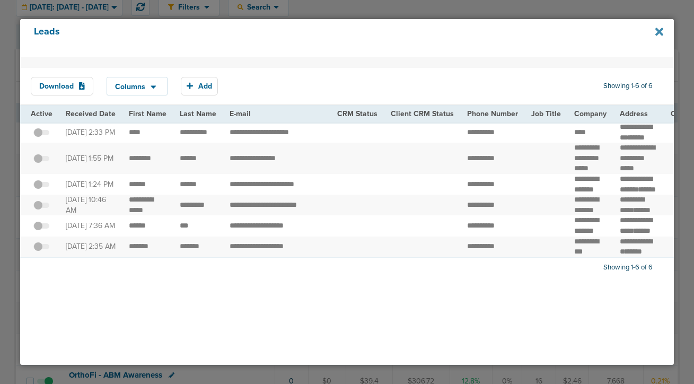
click at [657, 30] on icon at bounding box center [659, 32] width 8 height 8
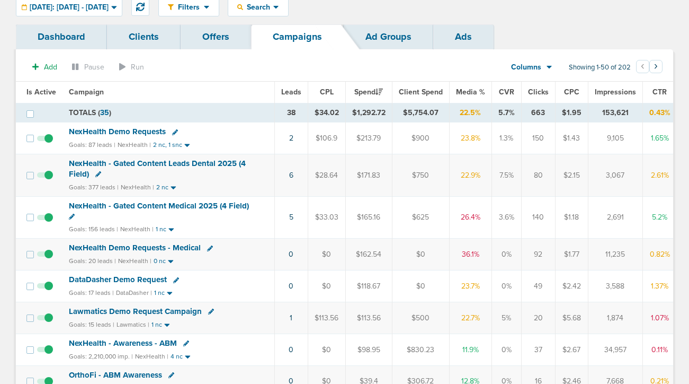
click at [125, 133] on span "NexHealth Demo Requests" at bounding box center [117, 132] width 97 height 10
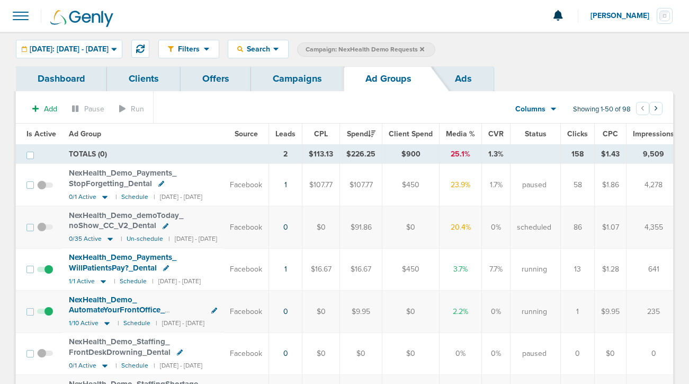
click at [106, 309] on span "NexHealth_ Demo_ AutomateYourFrontOffice_ EliminateTediousTasks_ Dental" at bounding box center [124, 310] width 110 height 30
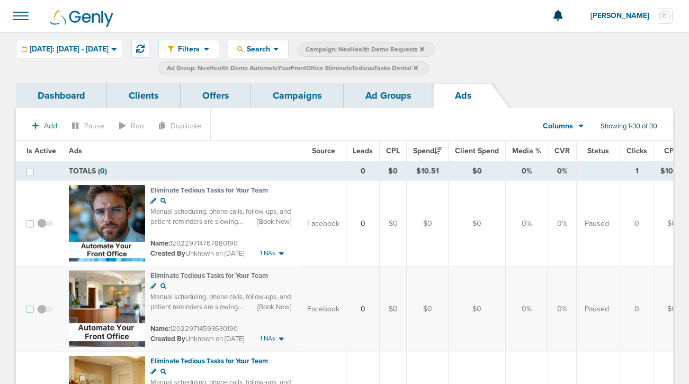
click at [378, 95] on link "Ad Groups" at bounding box center [389, 95] width 90 height 25
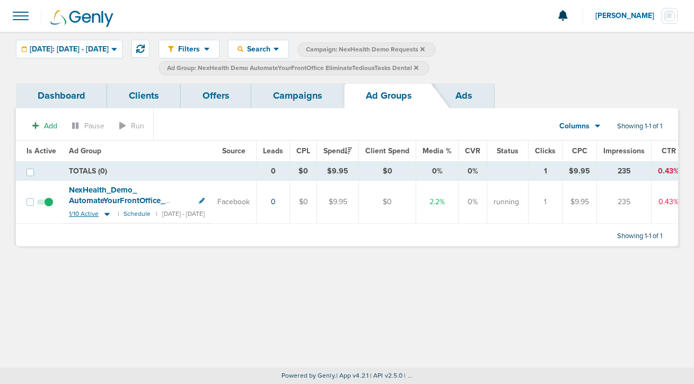
click at [103, 209] on icon at bounding box center [107, 213] width 11 height 9
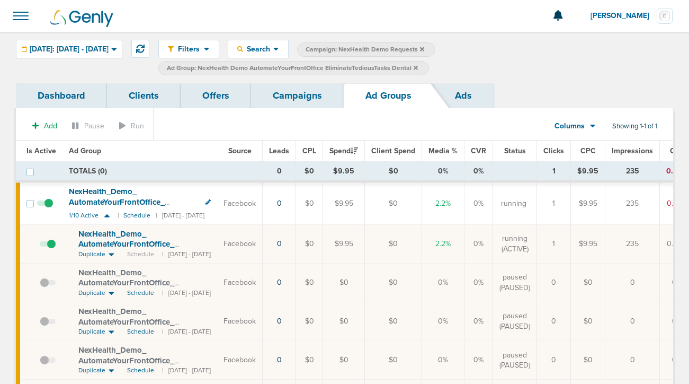
click at [110, 245] on span "NexHealth_ Demo_ AutomateYourFrontOffice_ EliminateTediousTasks_ Dental_ 08.21.…" at bounding box center [142, 254] width 128 height 51
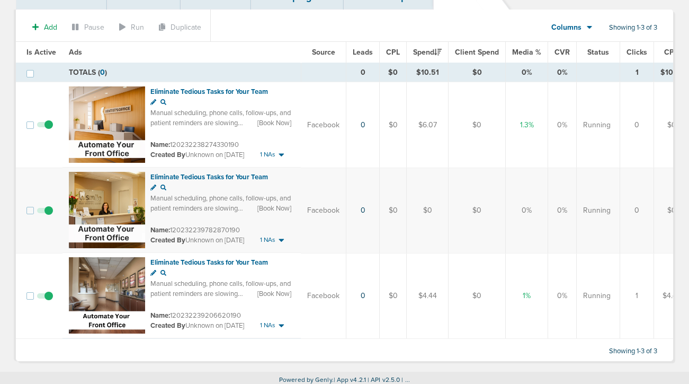
click at [48, 301] on span at bounding box center [45, 301] width 16 height 0
click at [45, 298] on input "checkbox" at bounding box center [45, 298] width 0 height 0
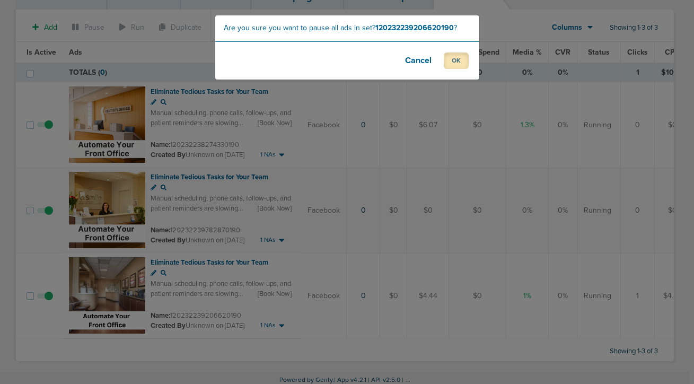
click at [461, 64] on button "OK" at bounding box center [456, 60] width 25 height 16
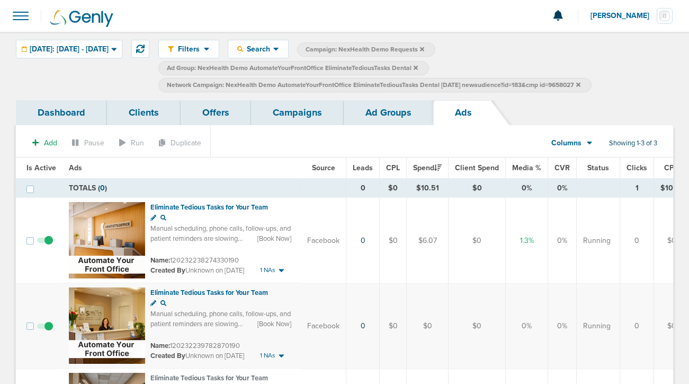
click at [289, 109] on link "Campaigns" at bounding box center [297, 112] width 93 height 25
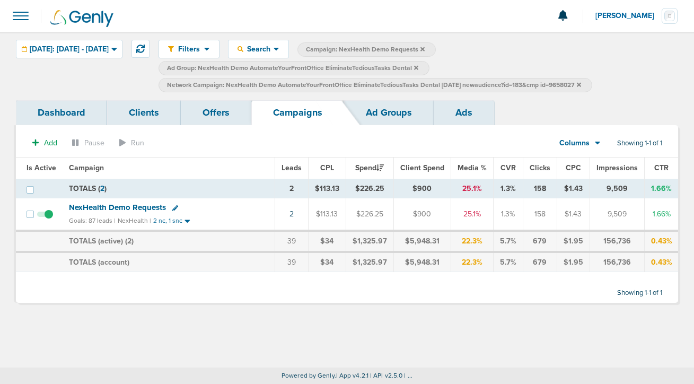
click at [581, 83] on icon at bounding box center [579, 84] width 4 height 4
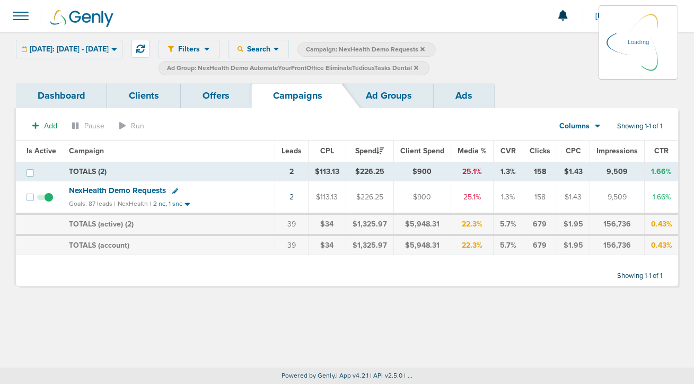
click at [418, 67] on icon at bounding box center [416, 67] width 4 height 4
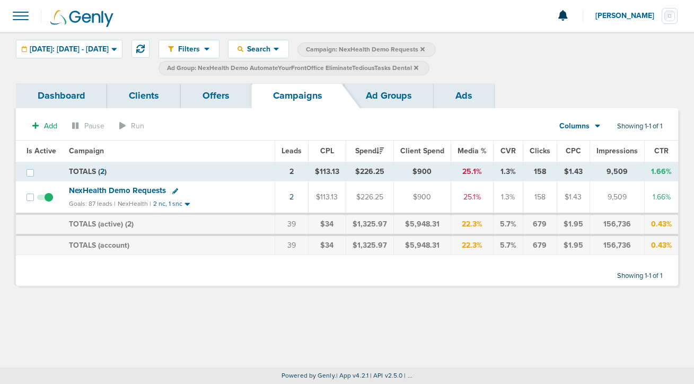
click at [418, 68] on icon at bounding box center [416, 67] width 4 height 4
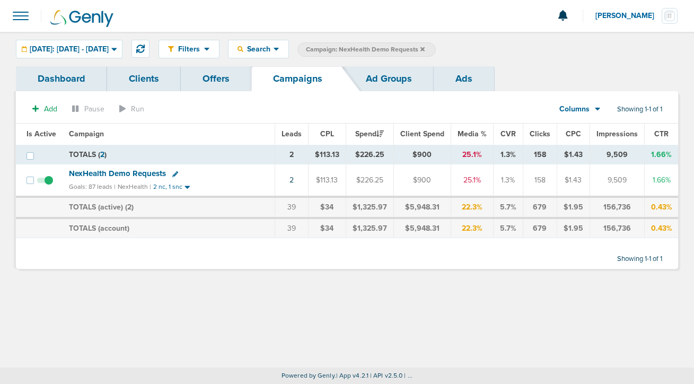
click at [425, 46] on icon at bounding box center [422, 49] width 4 height 6
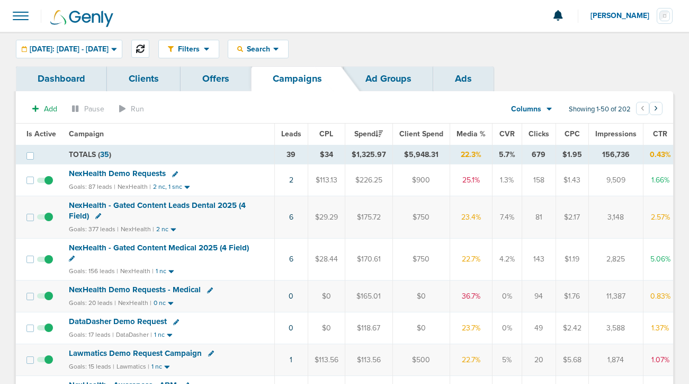
click at [145, 48] on icon at bounding box center [140, 49] width 8 height 8
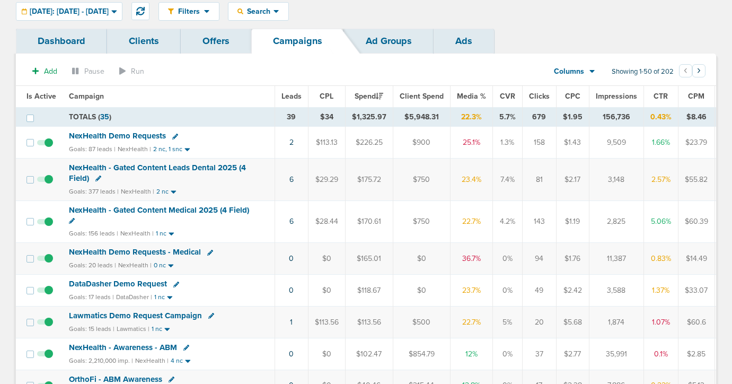
scroll to position [57, 0]
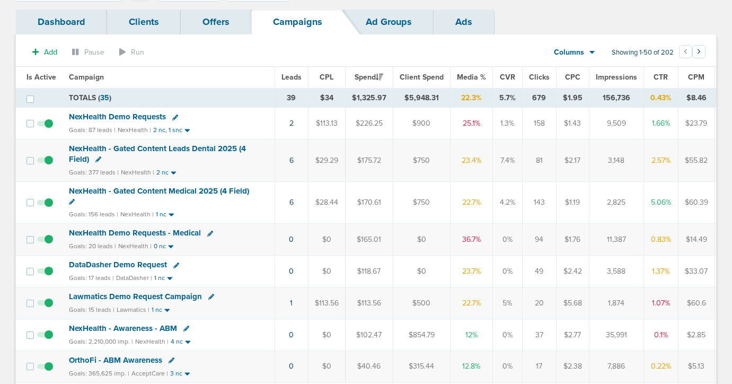
click at [130, 265] on span "DataDasher Demo Request" at bounding box center [118, 265] width 98 height 10
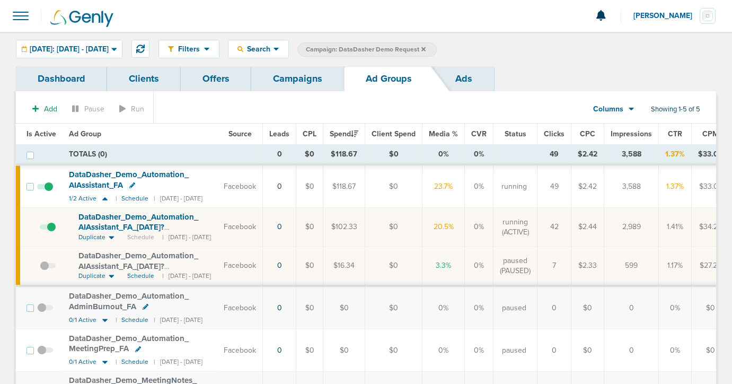
click at [151, 224] on span "DataDasher_ Demo_ Automation_ AIAssistant_ FA_ [DATE]?id=192&cmp_ id=9658097" at bounding box center [138, 227] width 120 height 30
